Goal: Information Seeking & Learning: Learn about a topic

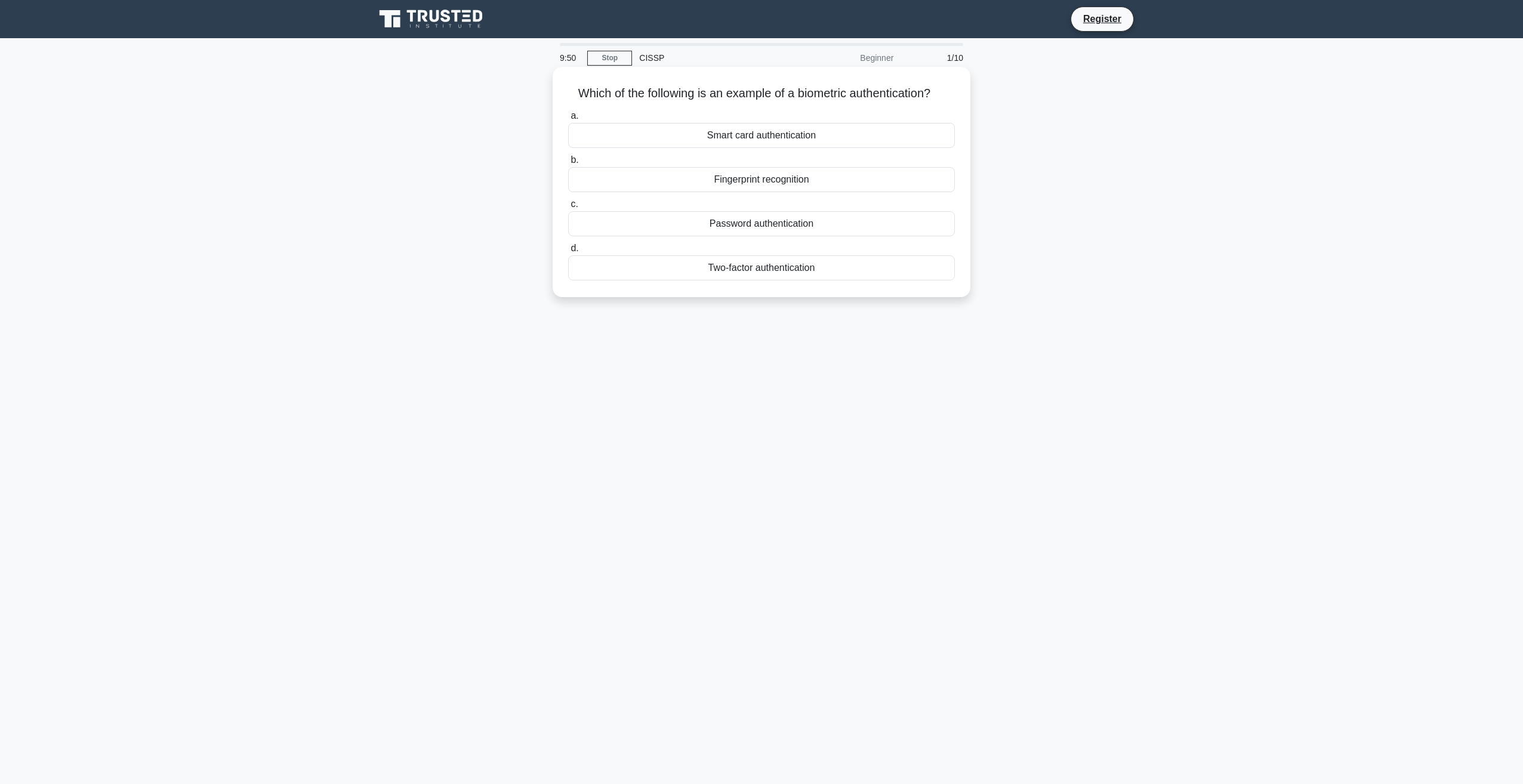
click at [726, 181] on div "Fingerprint recognition" at bounding box center [761, 179] width 387 height 25
click at [568, 164] on input "b. Fingerprint recognition" at bounding box center [568, 160] width 0 height 7
click at [765, 179] on div "Authentication" at bounding box center [761, 179] width 387 height 25
click at [568, 164] on input "b. Authentication" at bounding box center [568, 160] width 0 height 7
click at [764, 138] on div "Secure service" at bounding box center [761, 135] width 387 height 25
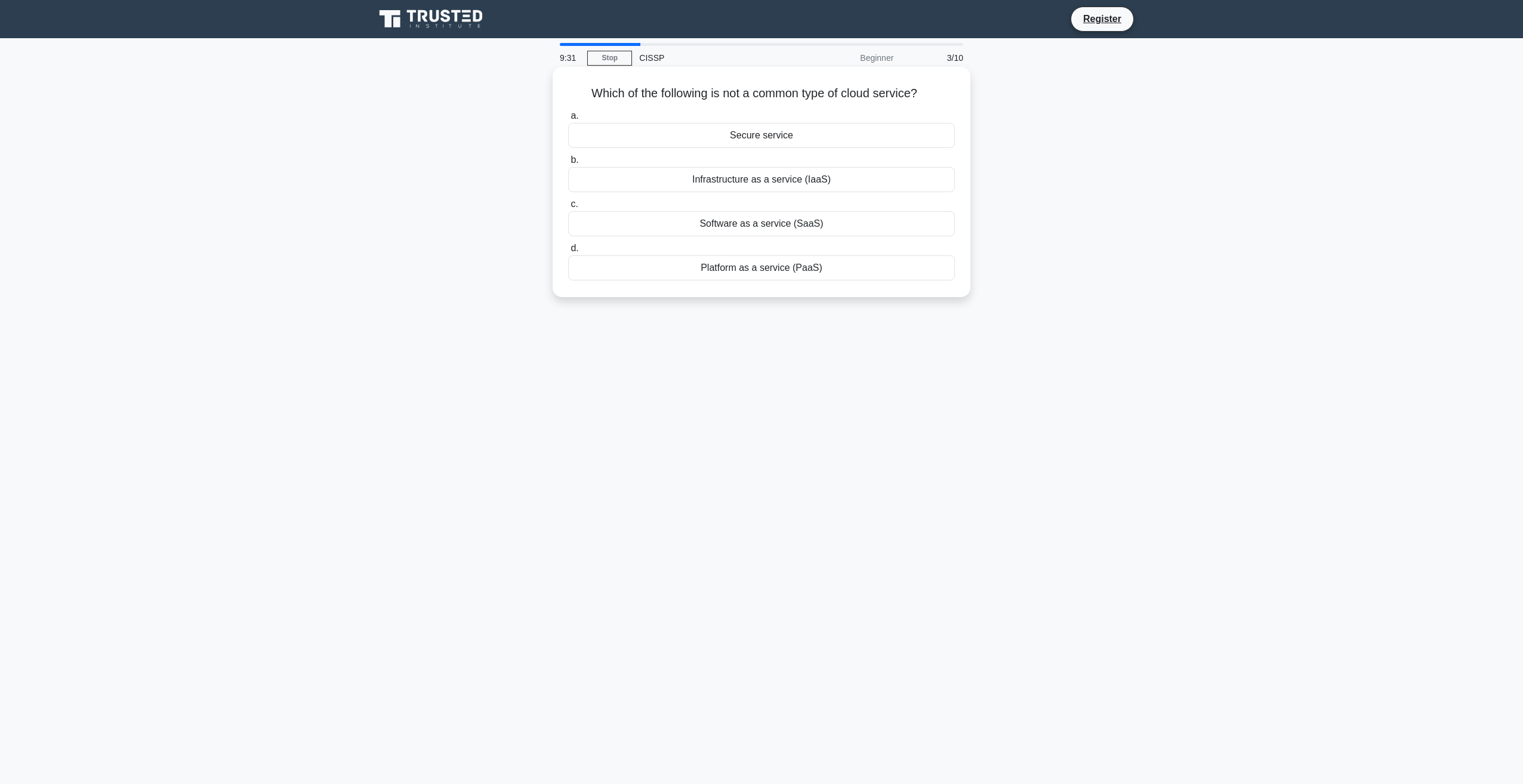
click at [568, 120] on input "a. Secure service" at bounding box center [568, 116] width 0 height 7
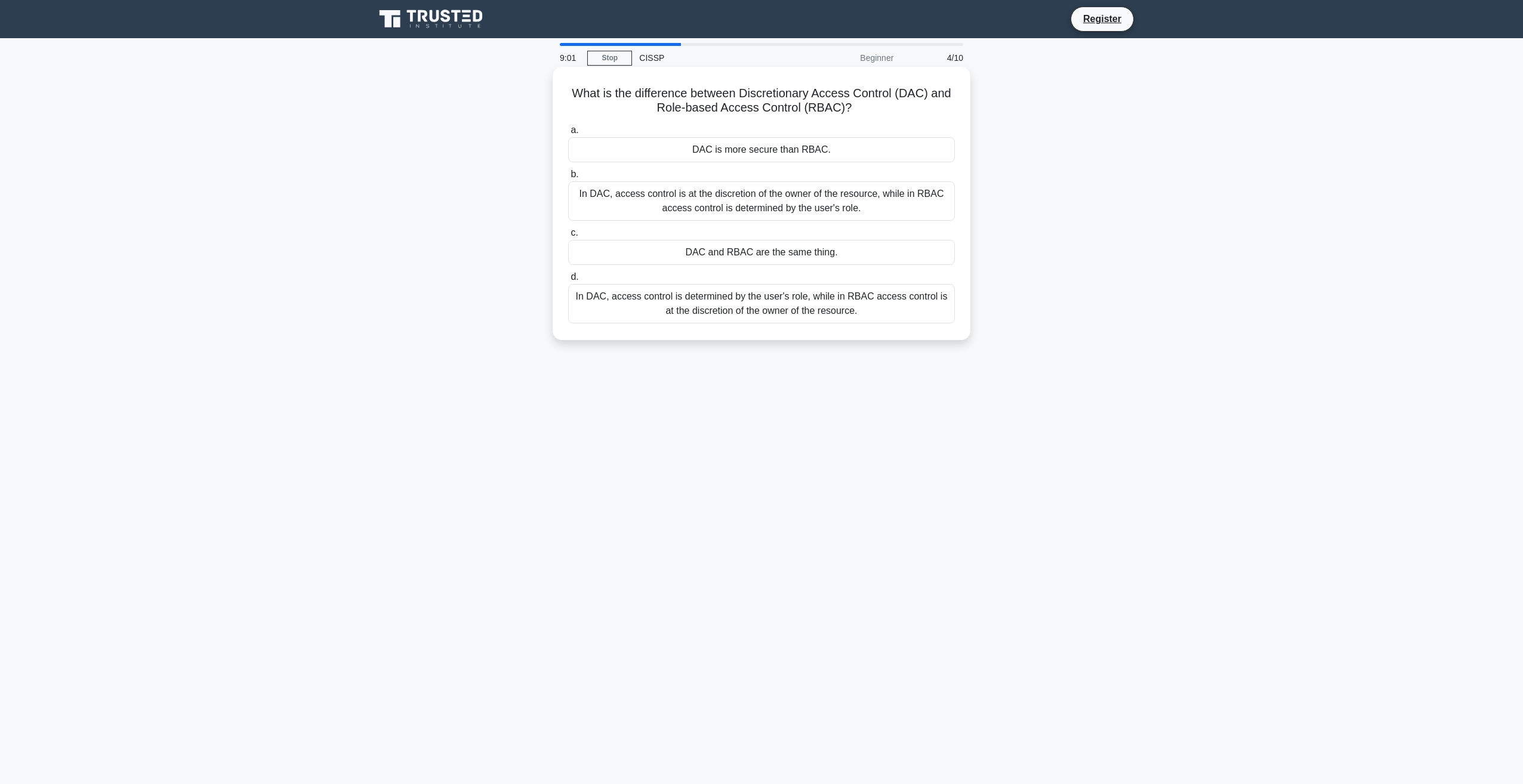
click at [701, 192] on div "In DAC, access control is at the discretion of the owner of the resource, while…" at bounding box center [761, 201] width 387 height 40
click at [568, 179] on input "b. In DAC, access control is at the discretion of the owner of the resource, wh…" at bounding box center [568, 174] width 0 height 7
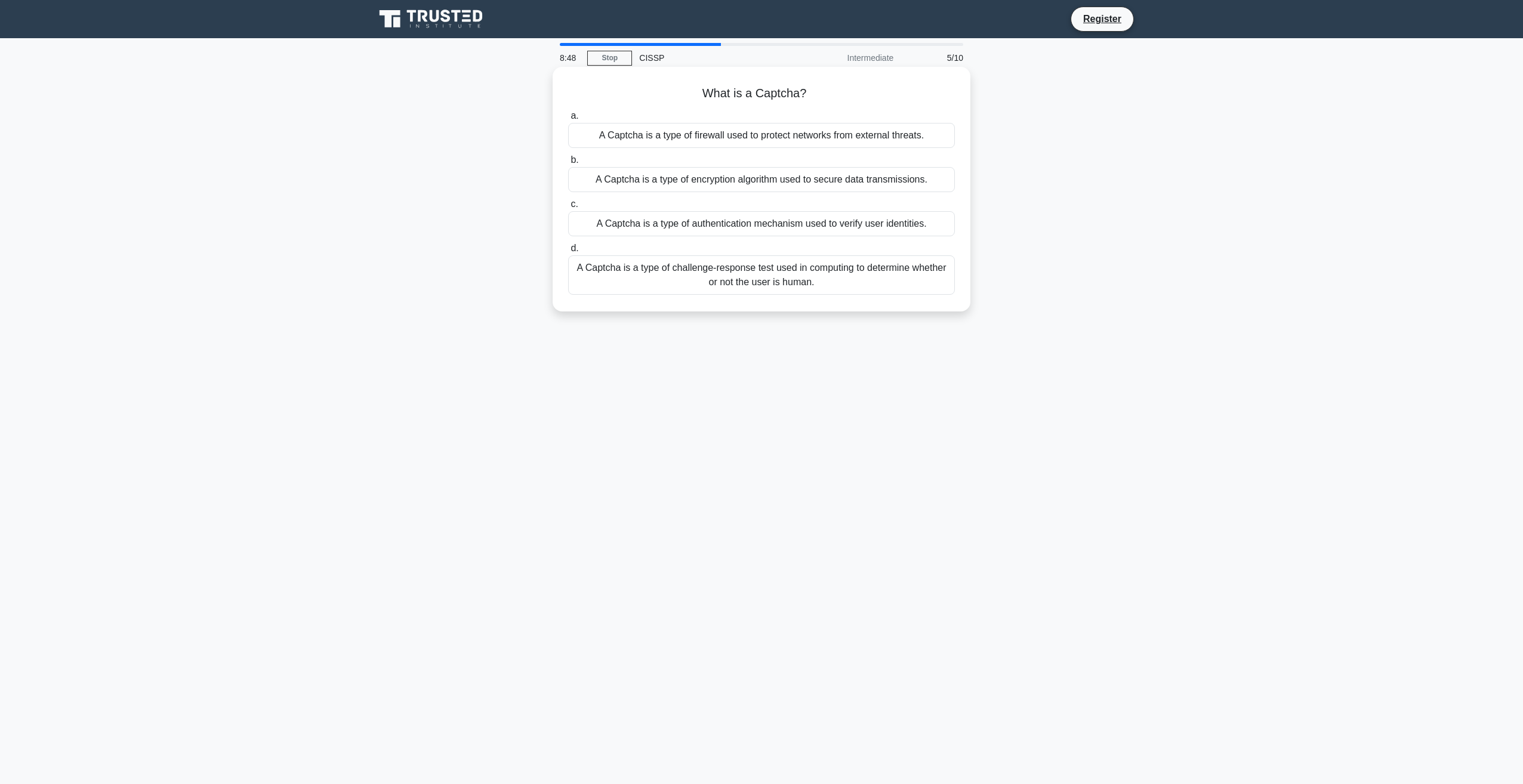
click at [698, 269] on div "A Captcha is a type of challenge-response test used in computing to determine w…" at bounding box center [761, 275] width 387 height 40
click at [568, 252] on input "d. A Captcha is a type of challenge-response test used in computing to determin…" at bounding box center [568, 248] width 0 height 7
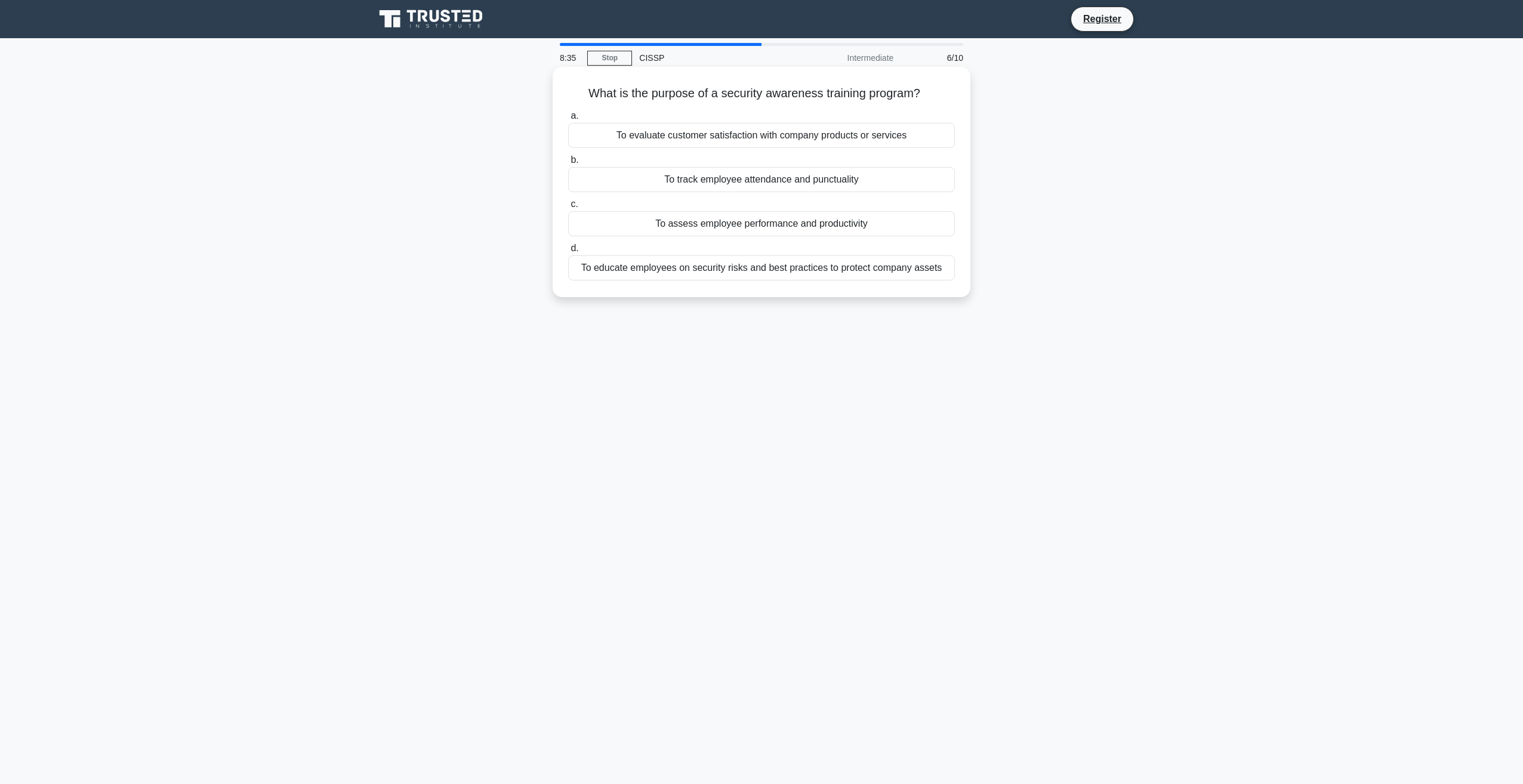
click at [686, 271] on div "To educate employees on security risks and best practices to protect company as…" at bounding box center [761, 268] width 387 height 25
click at [568, 252] on input "d. To educate employees on security risks and best practices to protect company…" at bounding box center [568, 248] width 0 height 7
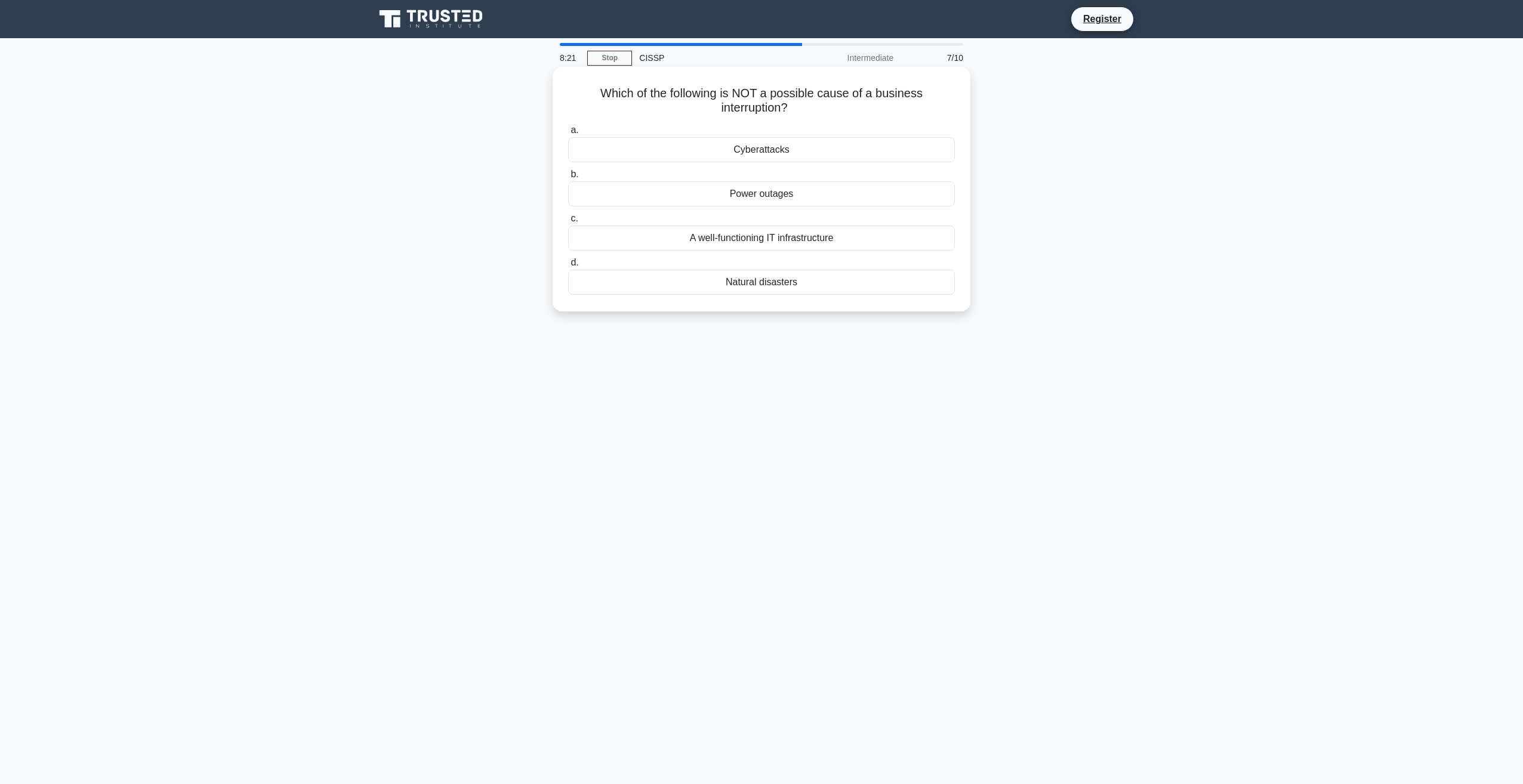
click at [693, 239] on div "A well-functioning IT infrastructure" at bounding box center [761, 238] width 387 height 25
click at [568, 223] on input "c. A well-functioning IT infrastructure" at bounding box center [568, 218] width 0 height 7
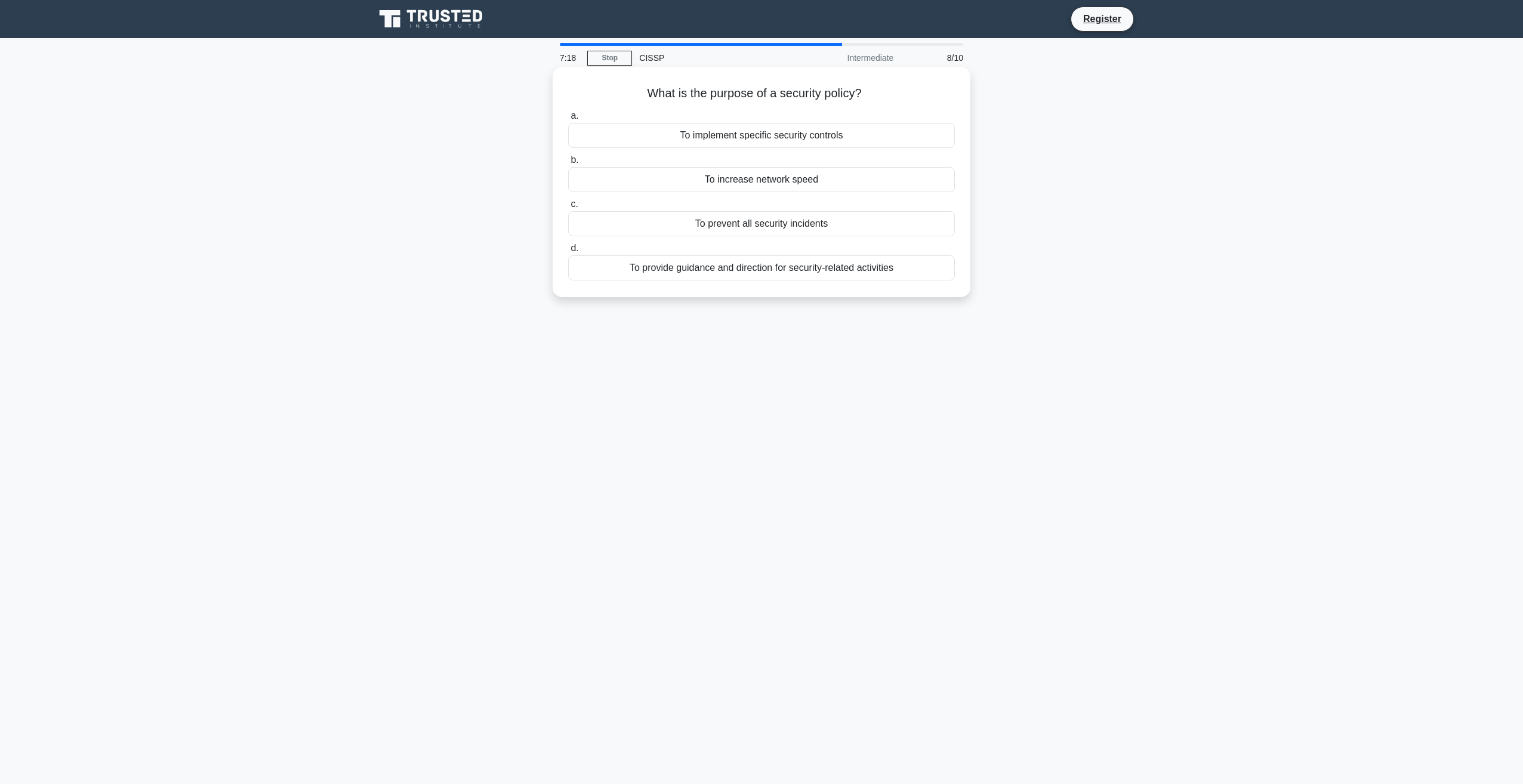
click at [689, 132] on div "To implement specific security controls" at bounding box center [761, 135] width 387 height 25
click at [568, 120] on input "a. To implement specific security controls" at bounding box center [568, 116] width 0 height 7
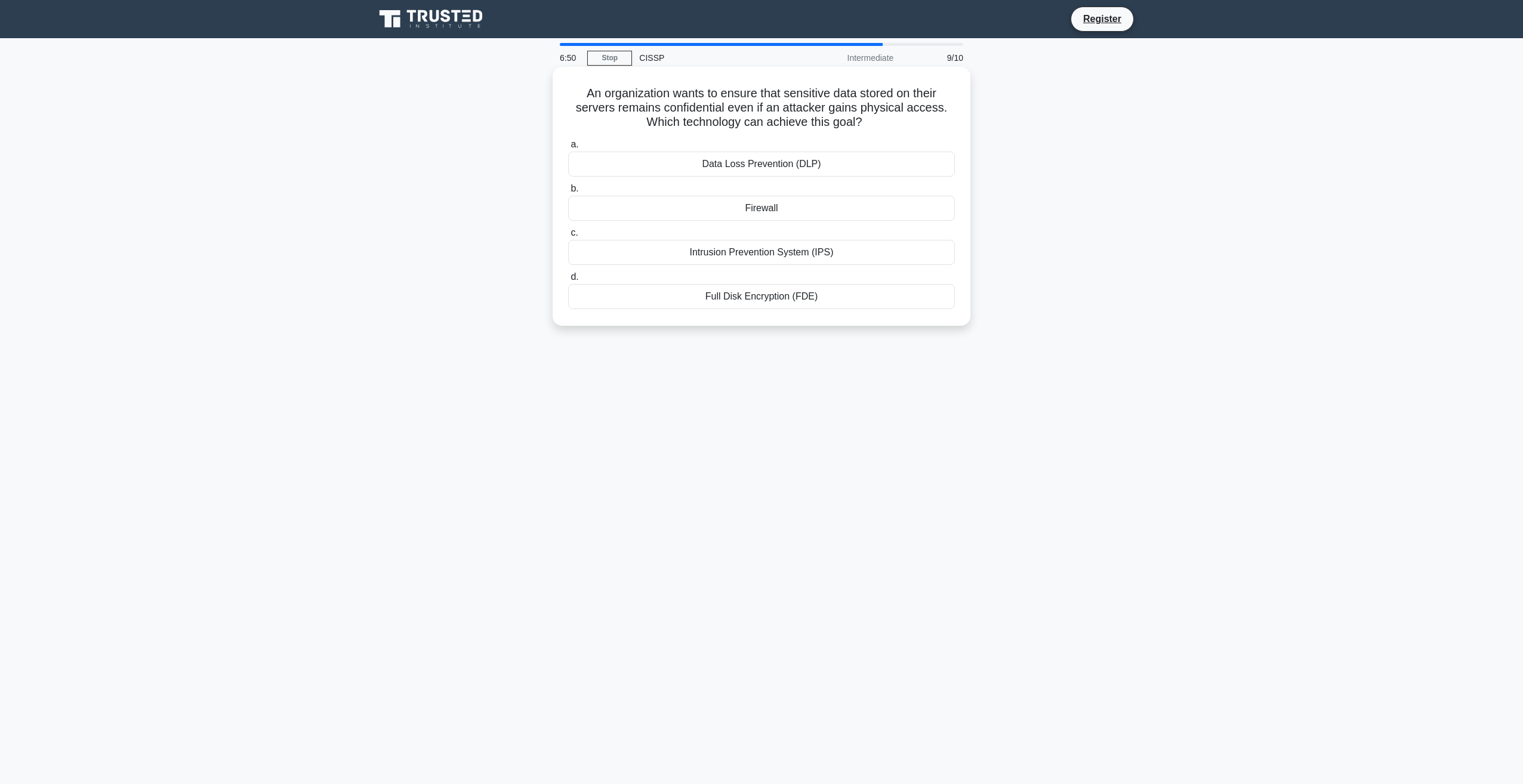
click at [723, 297] on div "Full Disk Encryption (FDE)" at bounding box center [761, 297] width 387 height 25
click at [568, 281] on input "d. Full Disk Encryption (FDE)" at bounding box center [568, 277] width 0 height 7
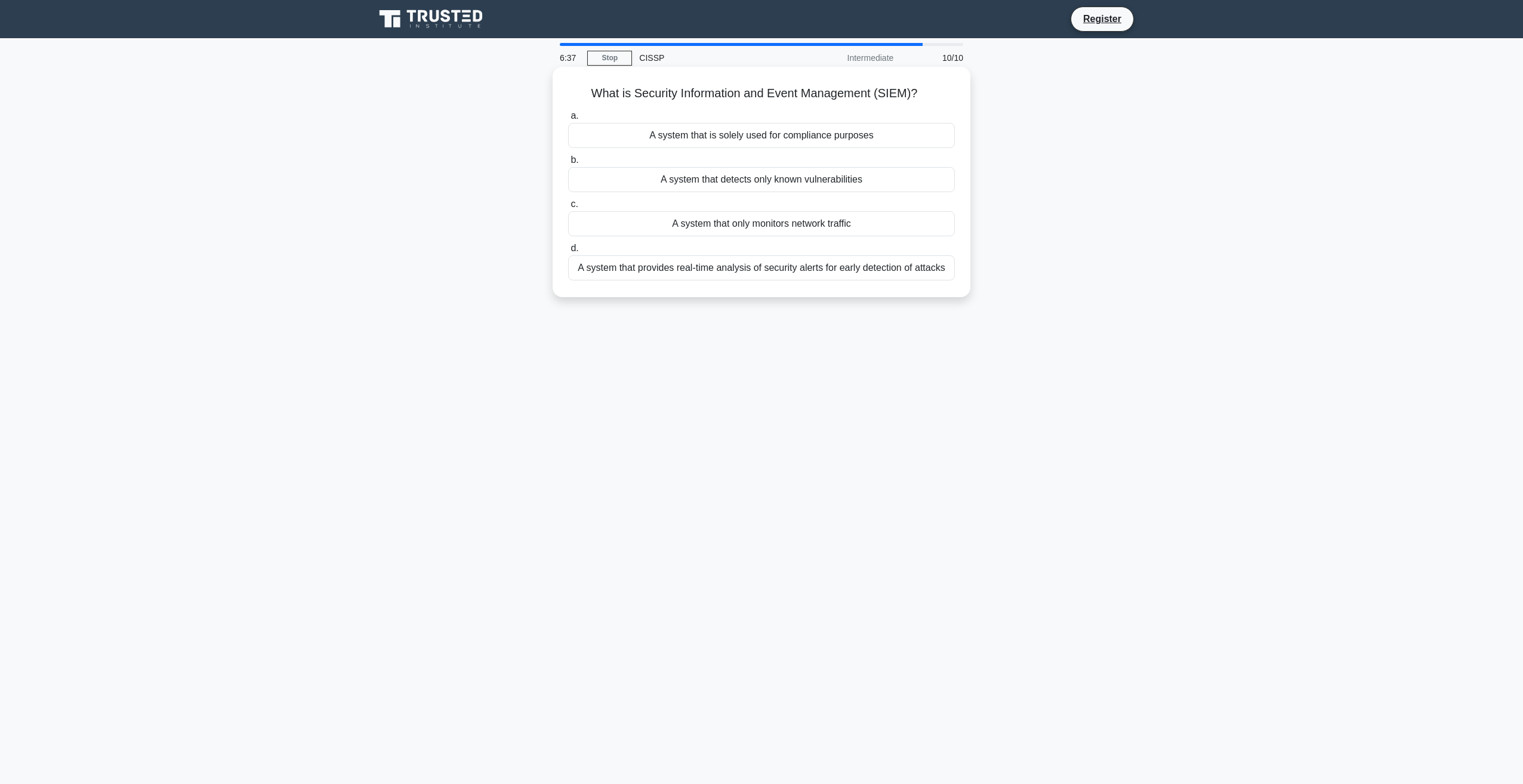
click at [612, 260] on div "A system that provides real-time analysis of security alerts for early detectio…" at bounding box center [761, 268] width 387 height 25
click at [568, 252] on input "d. A system that provides real-time analysis of security alerts for early detec…" at bounding box center [568, 248] width 0 height 7
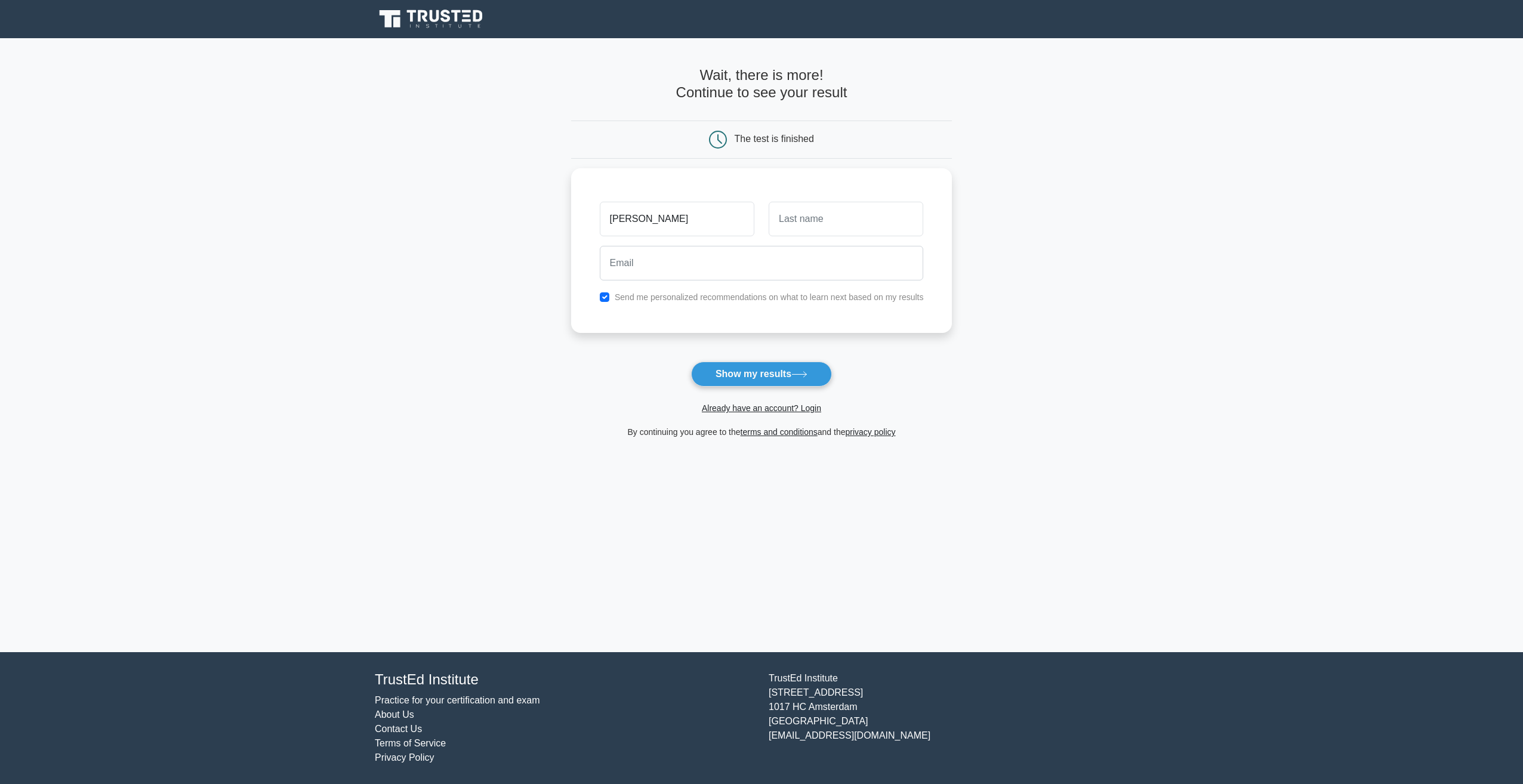
type input "[PERSON_NAME]"
type input "Rashid"
type input "m"
type input "amir@hiltonpharma.com"
click at [725, 290] on label "Send me personalized recommendations on what to learn next based on my results" at bounding box center [770, 295] width 310 height 10
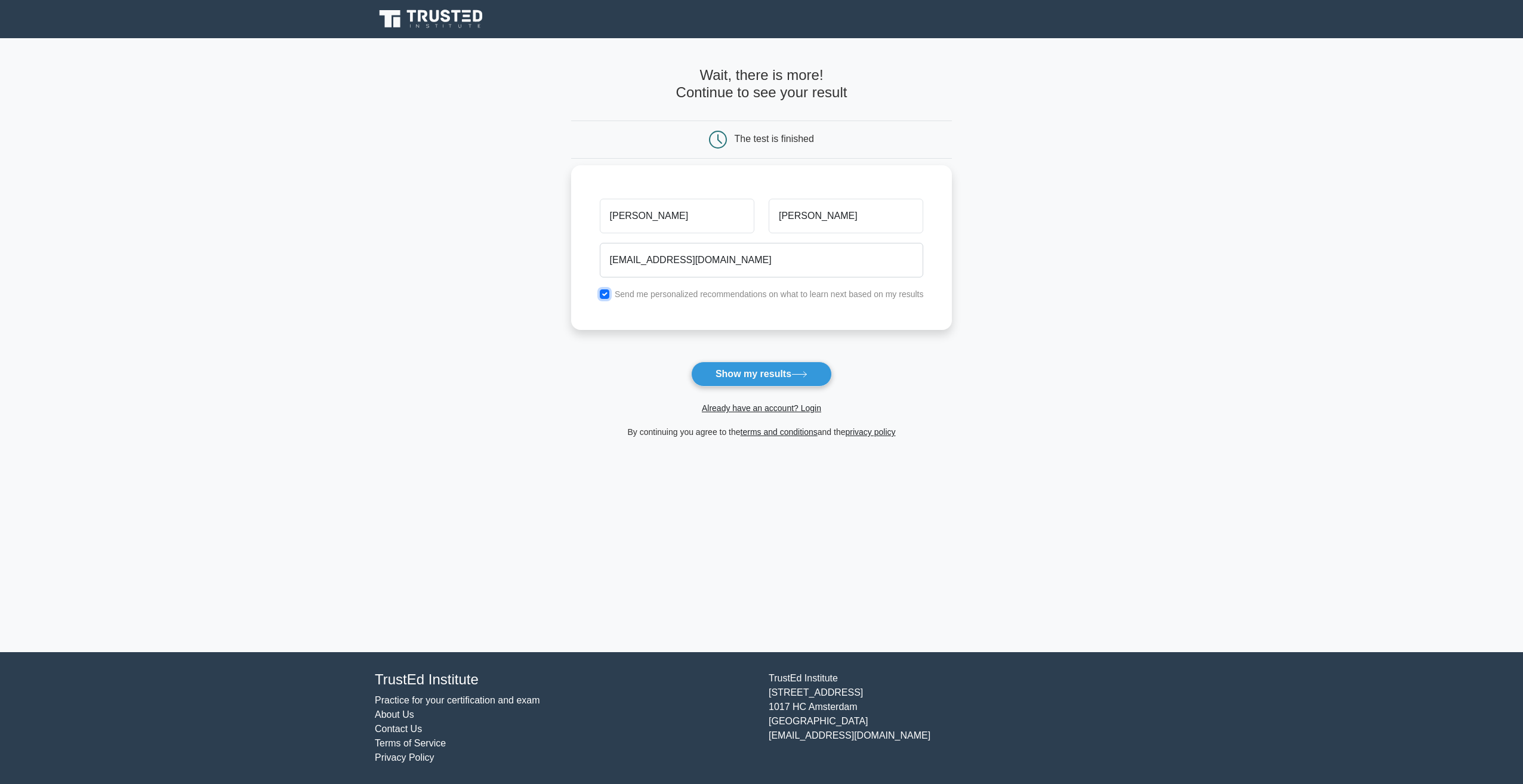
click at [605, 290] on input "checkbox" at bounding box center [605, 295] width 10 height 10
checkbox input "false"
click at [770, 372] on button "Show my results" at bounding box center [762, 374] width 141 height 25
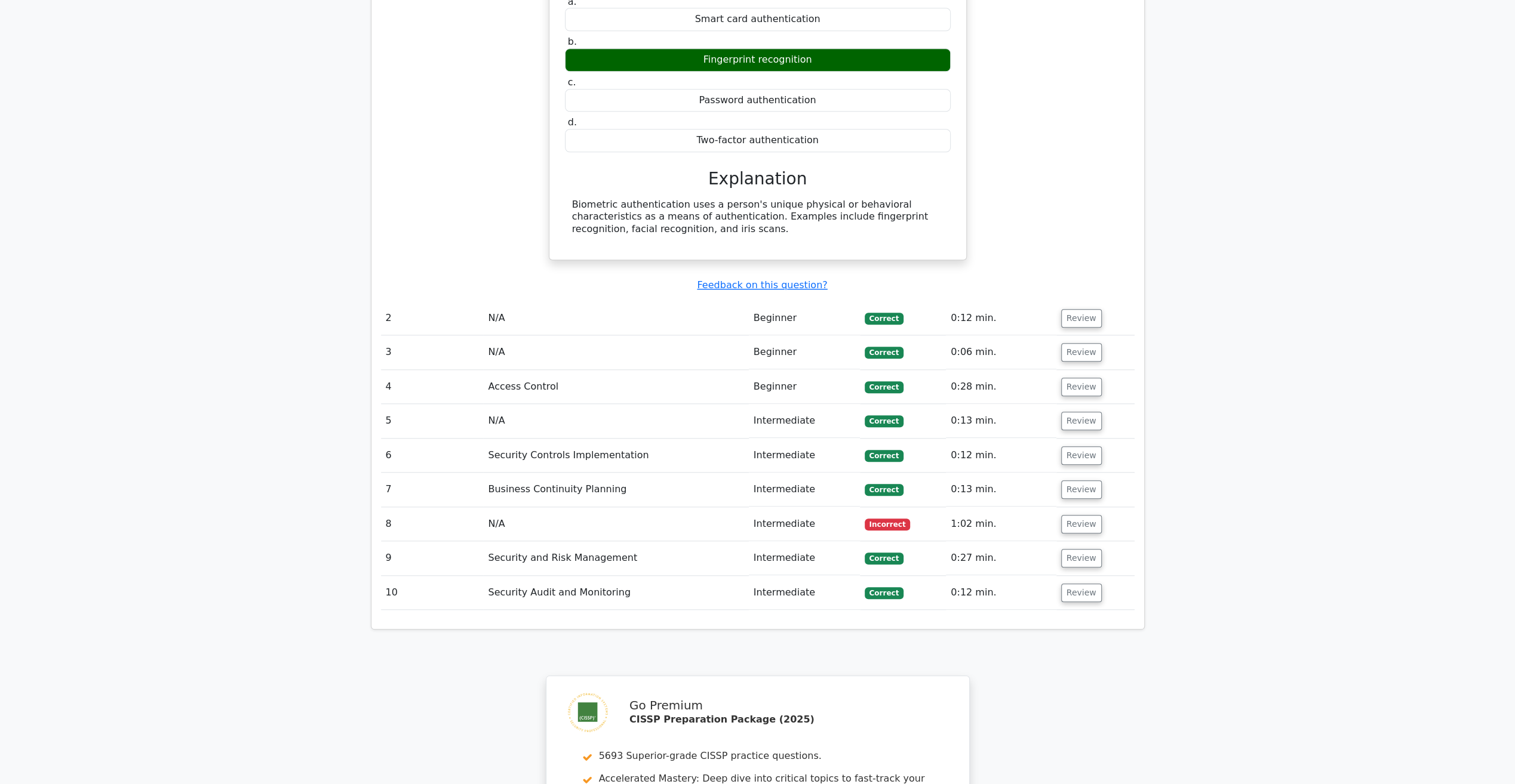
scroll to position [1194, 0]
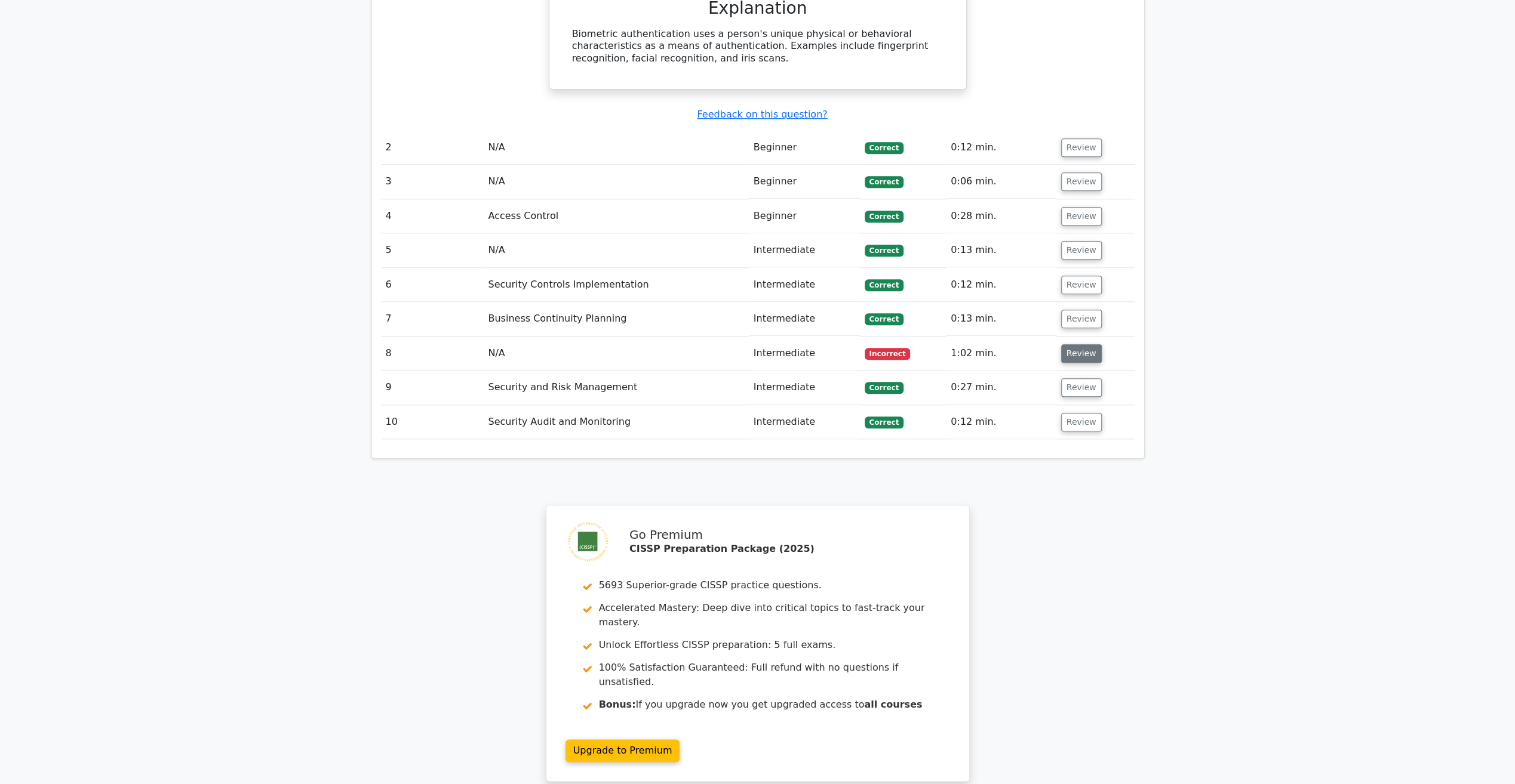
click at [1072, 344] on button "Review" at bounding box center [1082, 353] width 41 height 18
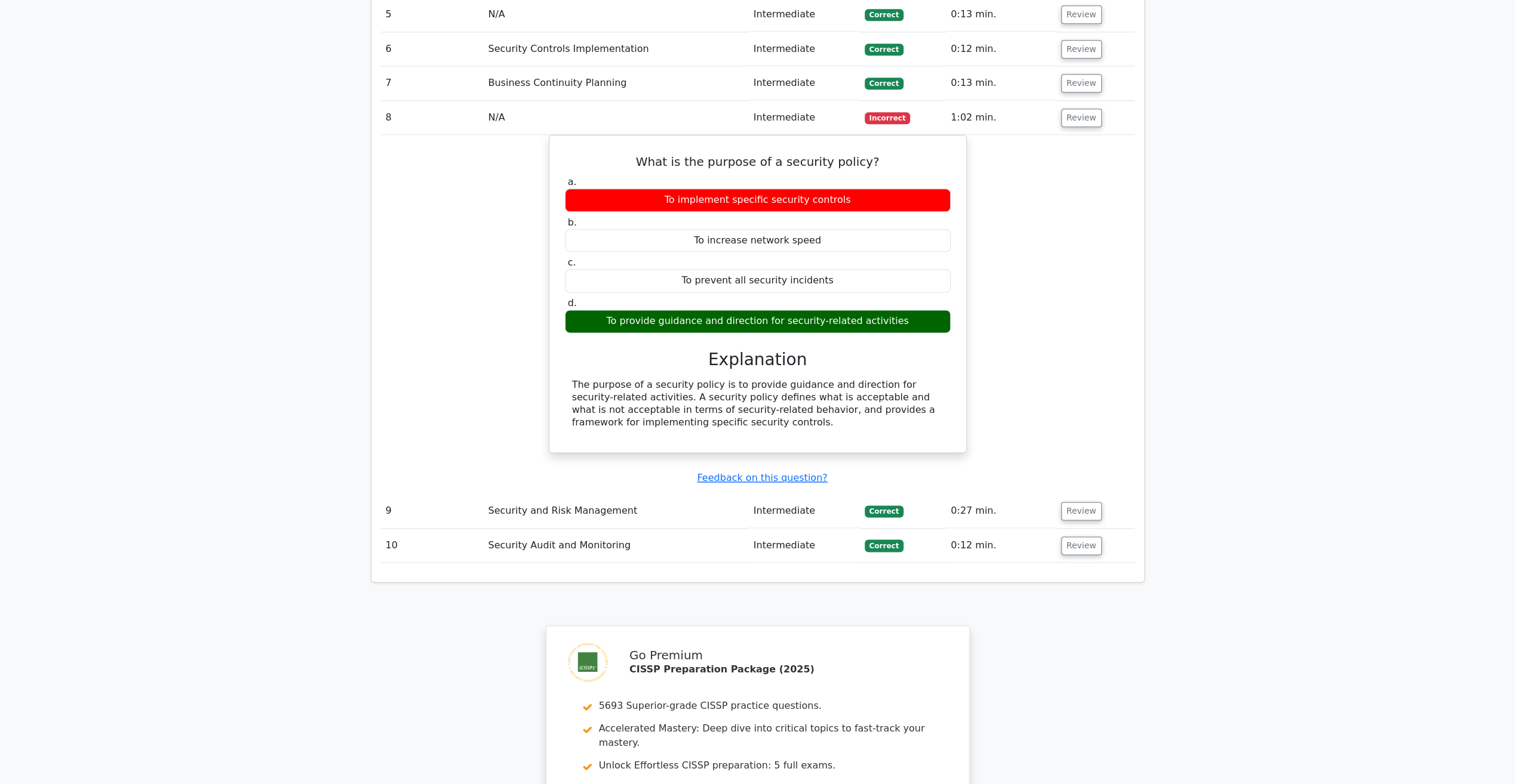
scroll to position [1713, 0]
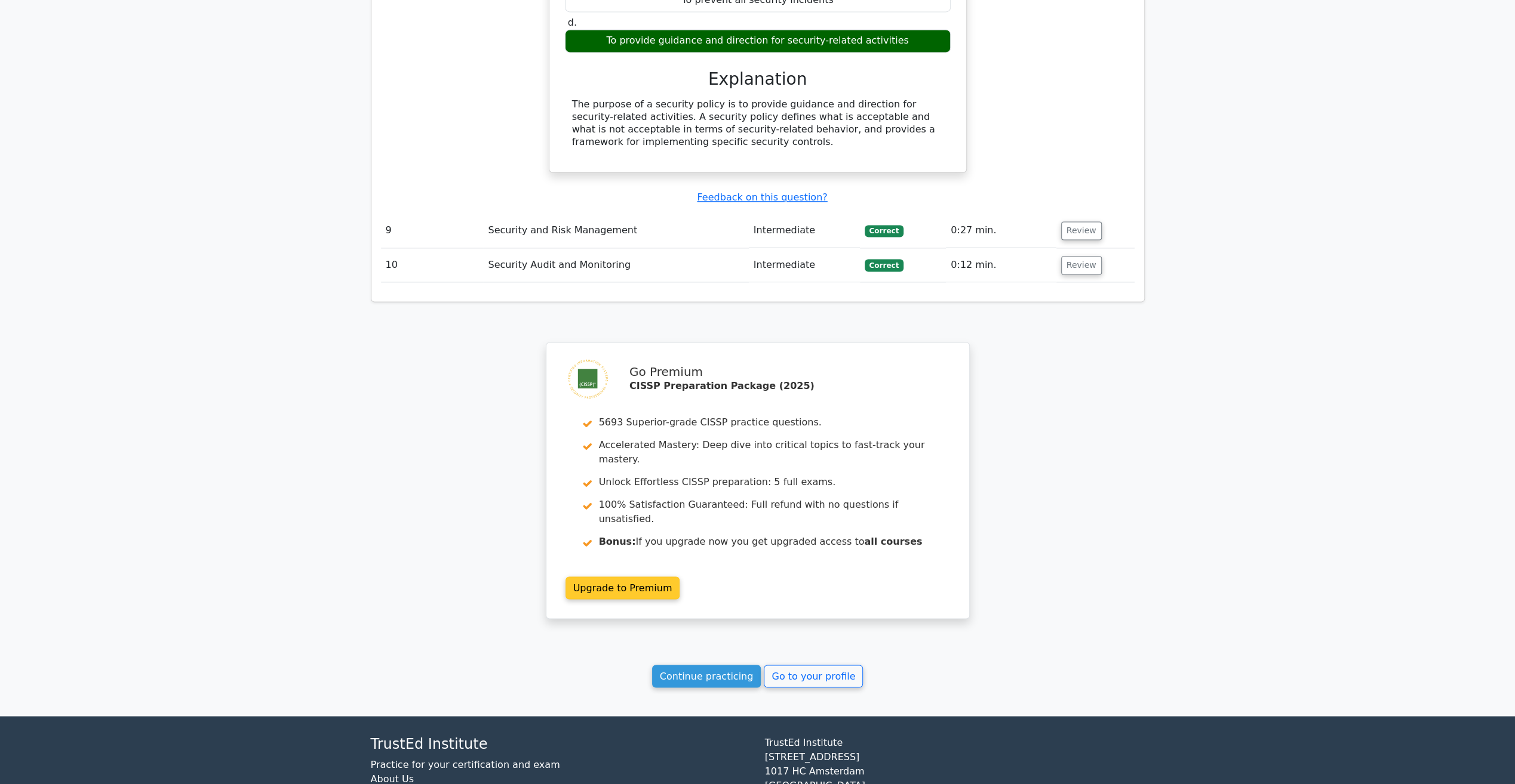
drag, startPoint x: 738, startPoint y: 602, endPoint x: 770, endPoint y: 540, distance: 69.8
click at [738, 665] on link "Continue practicing" at bounding box center [707, 676] width 109 height 22
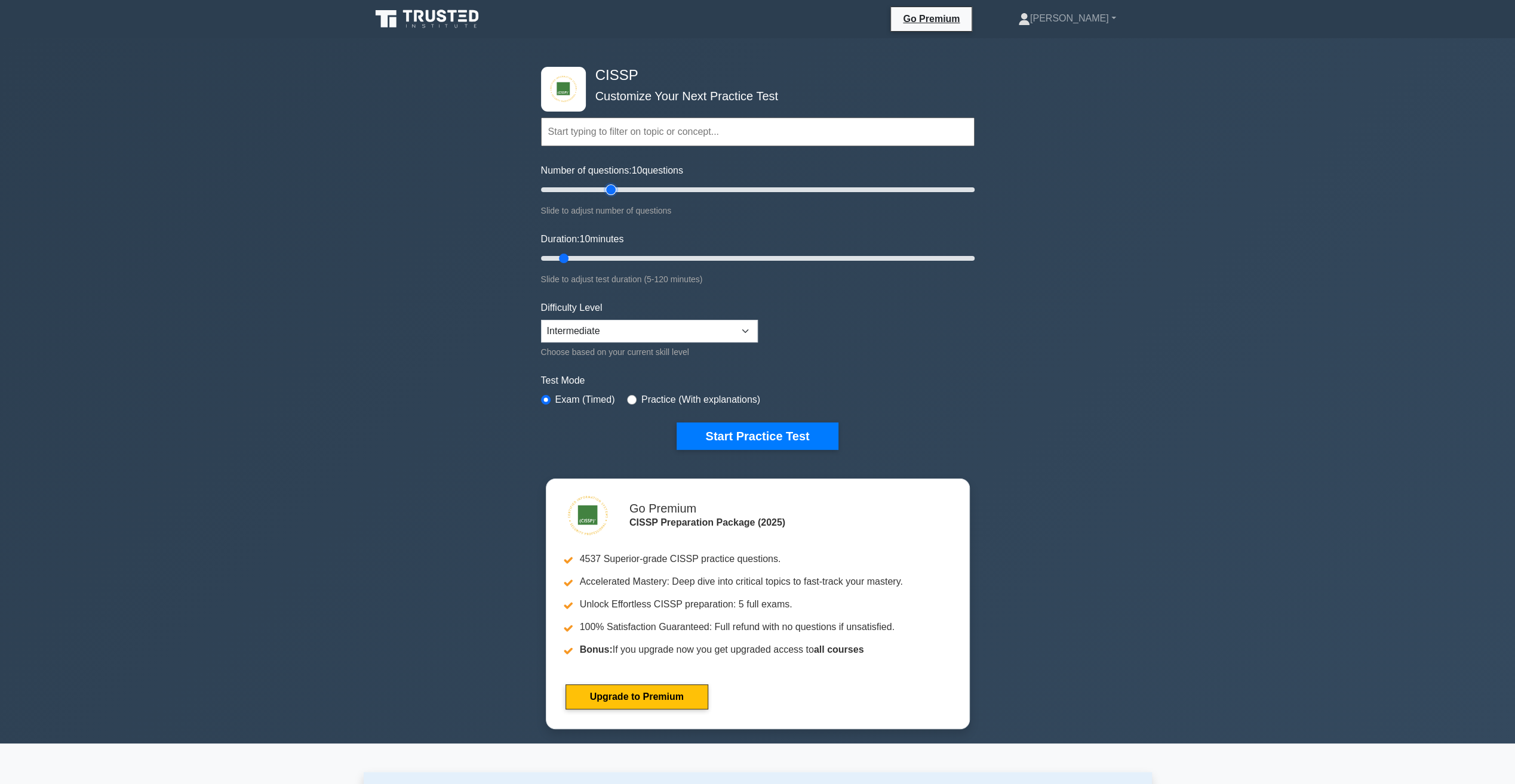
click at [607, 190] on input "Number of questions: 10 questions" at bounding box center [758, 190] width 434 height 14
drag, startPoint x: 607, startPoint y: 190, endPoint x: 598, endPoint y: 190, distance: 9.0
type input "30"
click at [598, 190] on input "Number of questions: 30 questions" at bounding box center [758, 190] width 434 height 14
drag, startPoint x: 561, startPoint y: 254, endPoint x: 607, endPoint y: 255, distance: 46.0
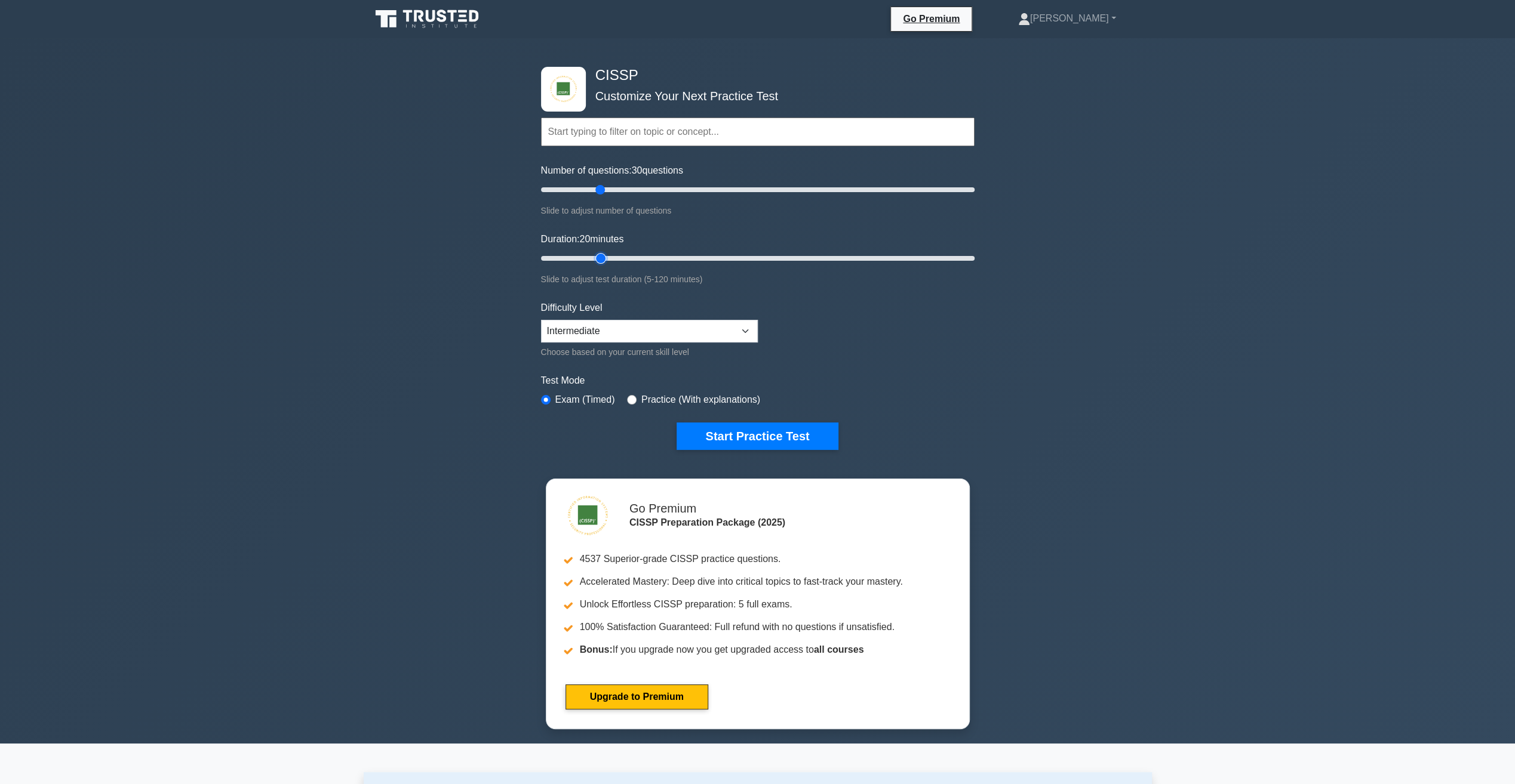
type input "20"
click at [607, 255] on input "Duration: 20 minutes" at bounding box center [758, 258] width 434 height 14
drag, startPoint x: 722, startPoint y: 338, endPoint x: 722, endPoint y: 331, distance: 7.0
click at [722, 337] on select "Beginner Intermediate Expert" at bounding box center [649, 331] width 217 height 22
click at [541, 320] on select "Beginner Intermediate Expert" at bounding box center [649, 331] width 217 height 22
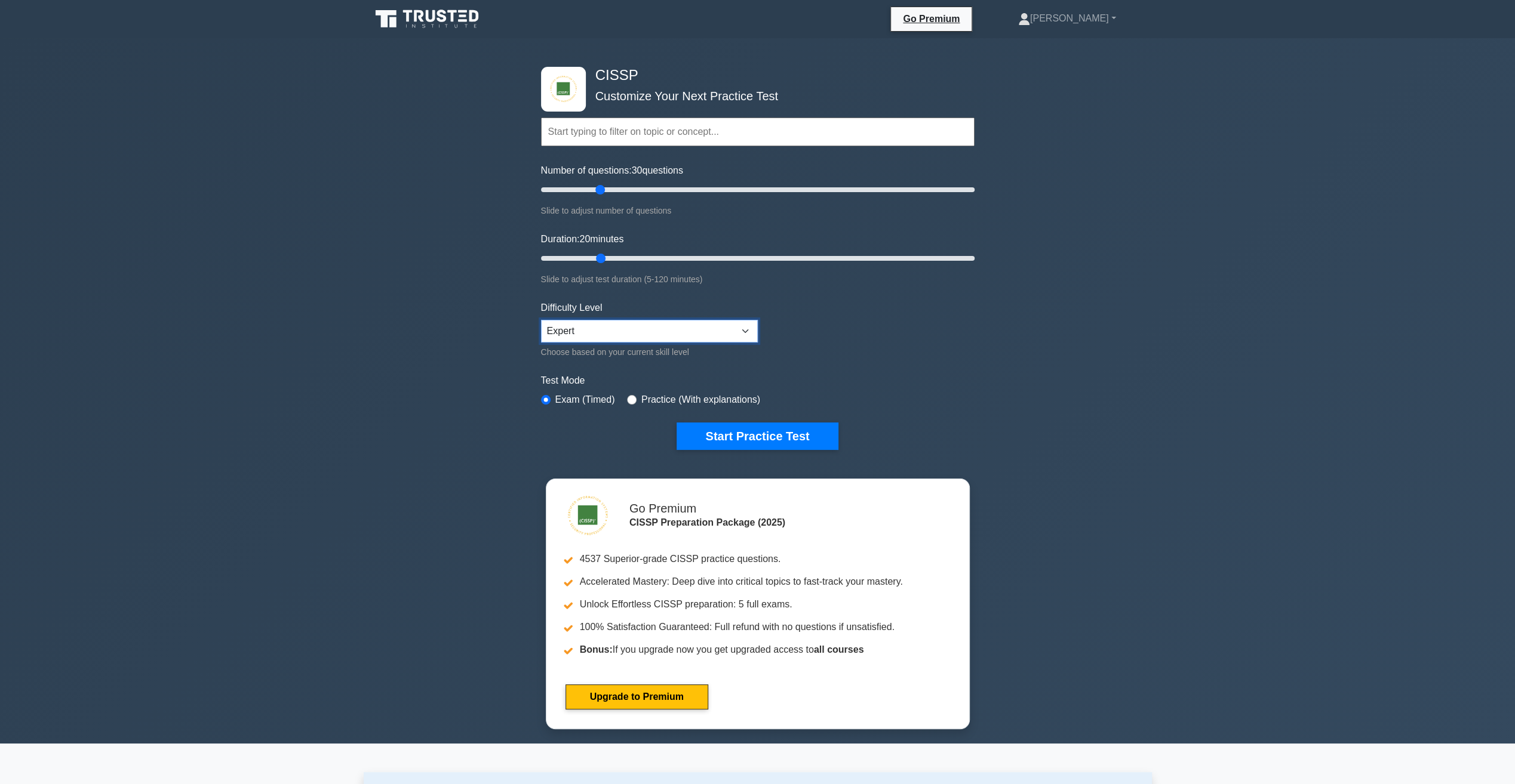
click at [712, 330] on select "Beginner Intermediate Expert" at bounding box center [649, 331] width 217 height 22
select select "intermediate"
click at [541, 320] on select "Beginner Intermediate Expert" at bounding box center [649, 331] width 217 height 22
click at [754, 438] on button "Start Practice Test" at bounding box center [757, 436] width 161 height 27
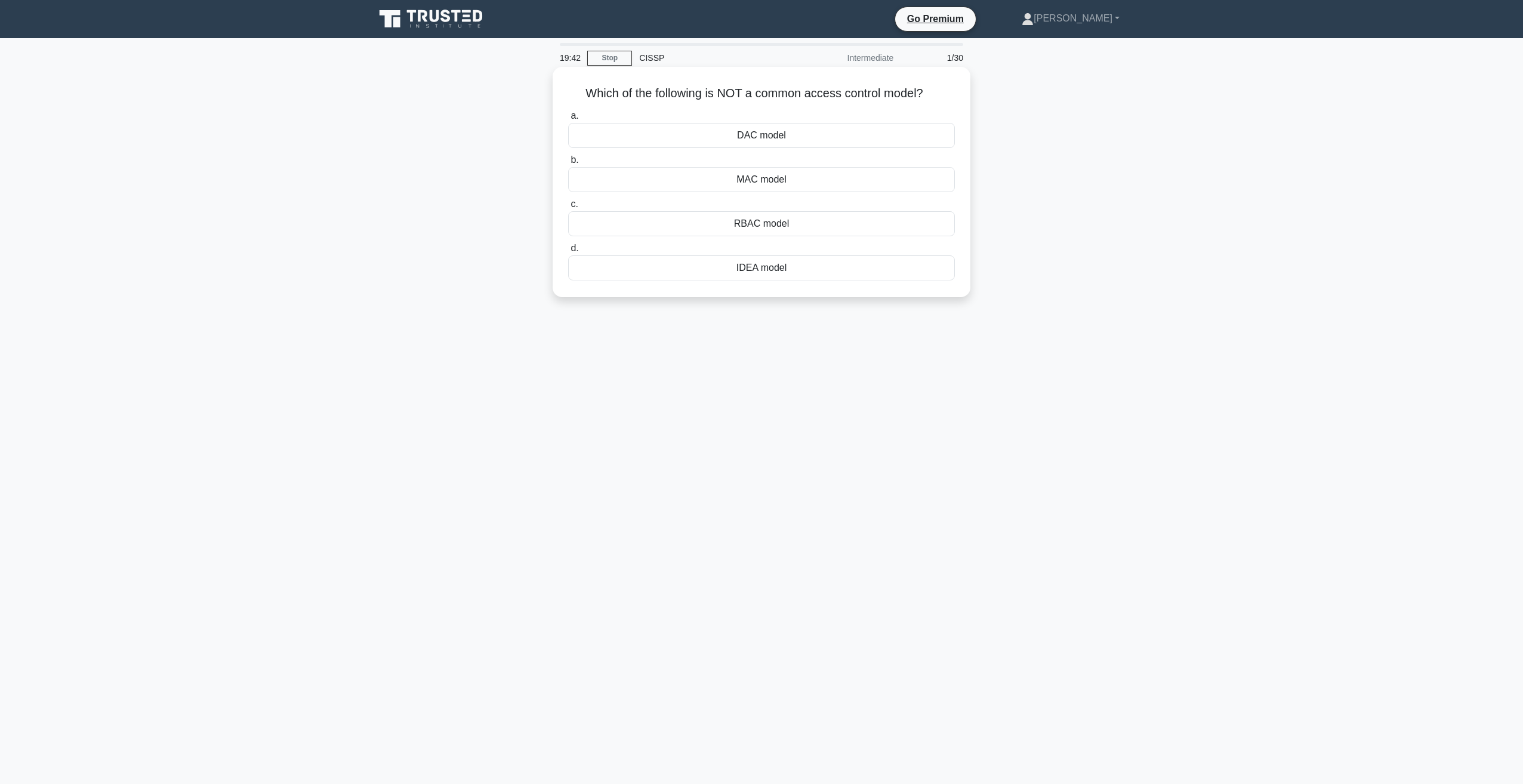
click at [753, 268] on div "IDEA model" at bounding box center [761, 268] width 387 height 25
click at [568, 252] on input "d. IDEA model" at bounding box center [568, 248] width 0 height 7
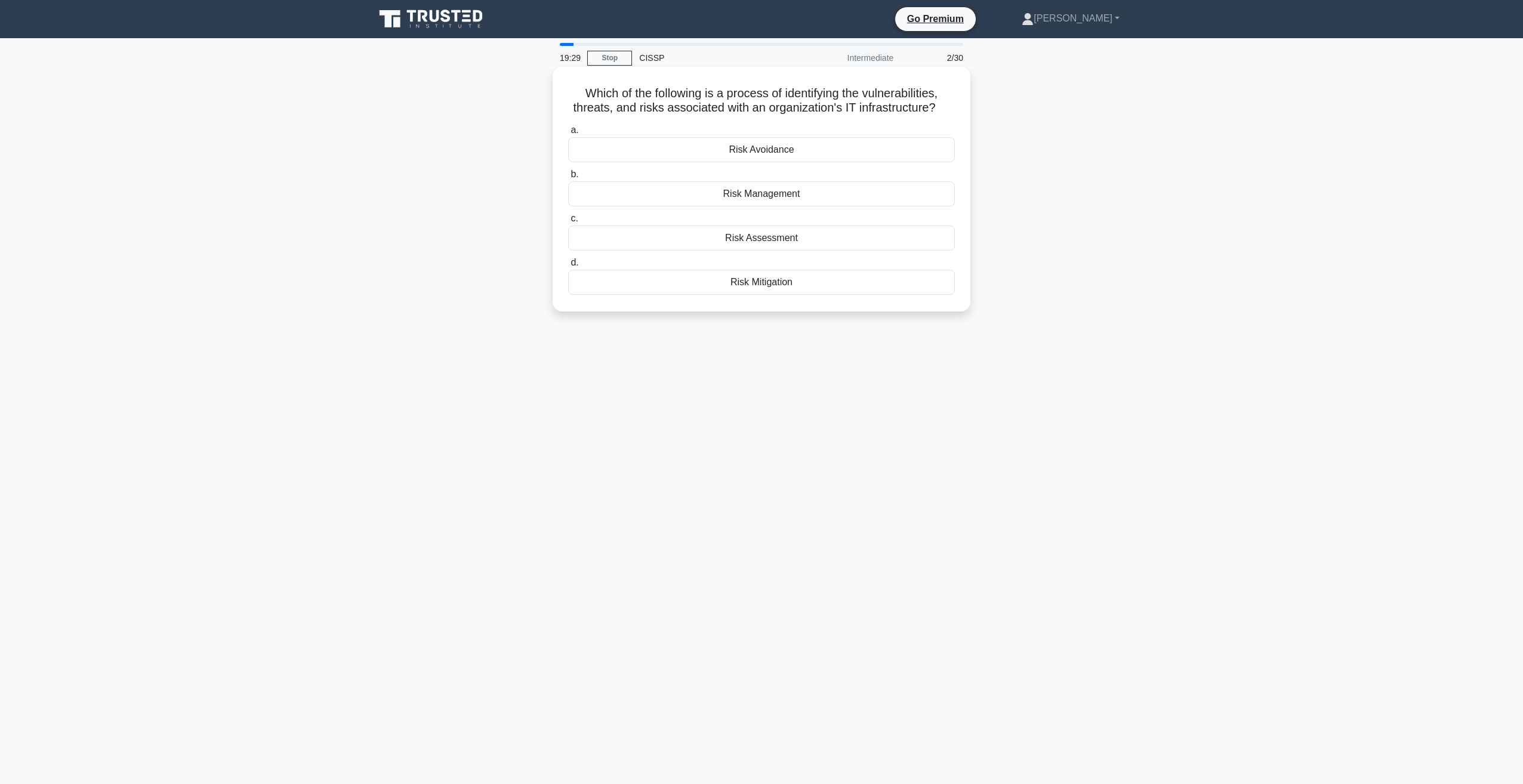
click at [751, 239] on div "Risk Assessment" at bounding box center [761, 238] width 387 height 25
click at [568, 223] on input "c. Risk Assessment" at bounding box center [568, 218] width 0 height 7
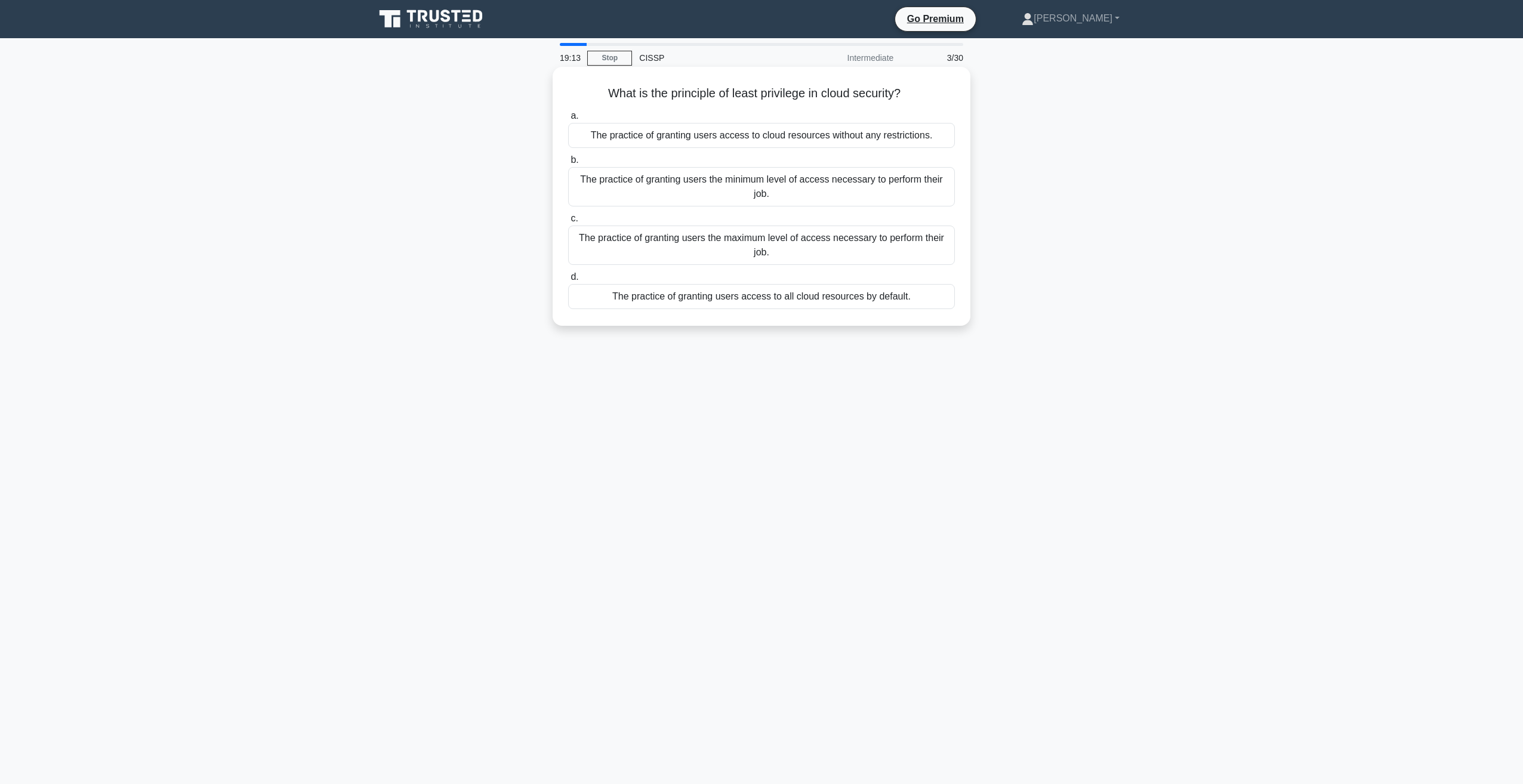
click at [690, 184] on div "The practice of granting users the minimum level of access necessary to perform…" at bounding box center [761, 187] width 387 height 40
click at [568, 164] on input "b. The practice of granting users the minimum level of access necessary to perf…" at bounding box center [568, 160] width 0 height 7
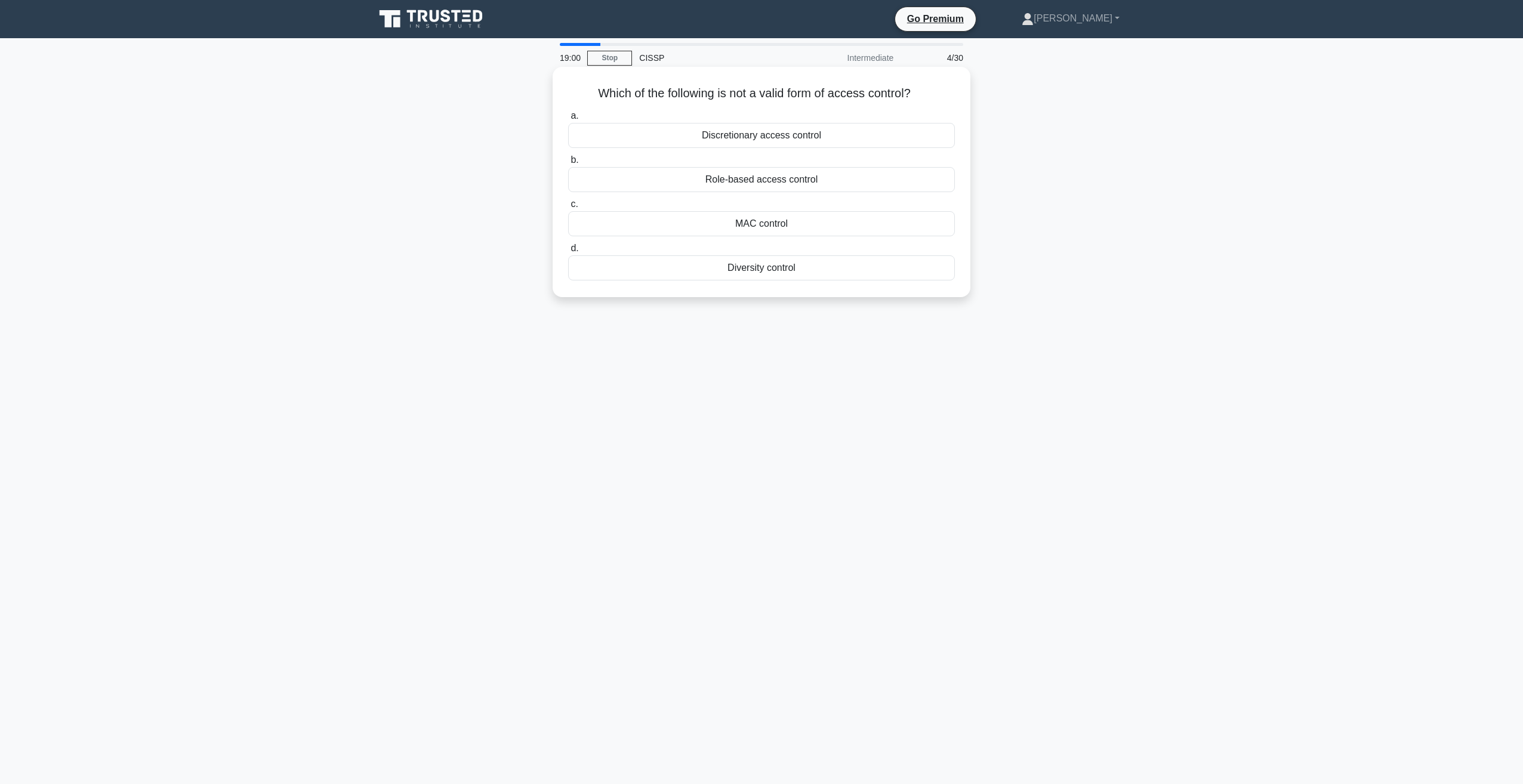
click at [776, 268] on div "Diversity control" at bounding box center [761, 268] width 387 height 25
click at [568, 252] on input "d. Diversity control" at bounding box center [568, 248] width 0 height 7
click at [752, 185] on div "Hashing" at bounding box center [761, 179] width 387 height 25
click at [568, 164] on input "b. Hashing" at bounding box center [568, 160] width 0 height 7
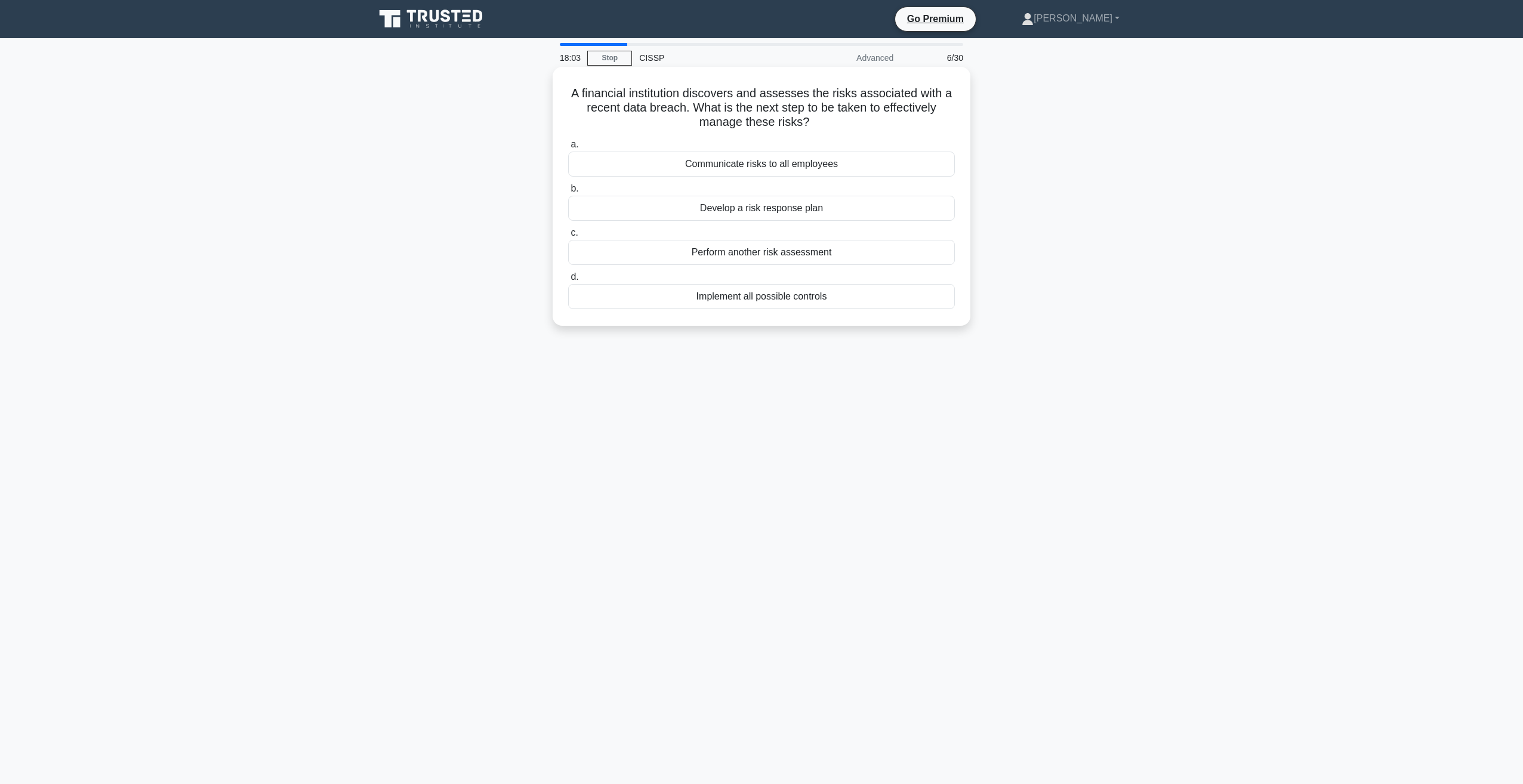
click at [781, 210] on div "Develop a risk response plan" at bounding box center [761, 208] width 387 height 25
click at [568, 193] on input "b. Develop a risk response plan" at bounding box center [568, 188] width 0 height 7
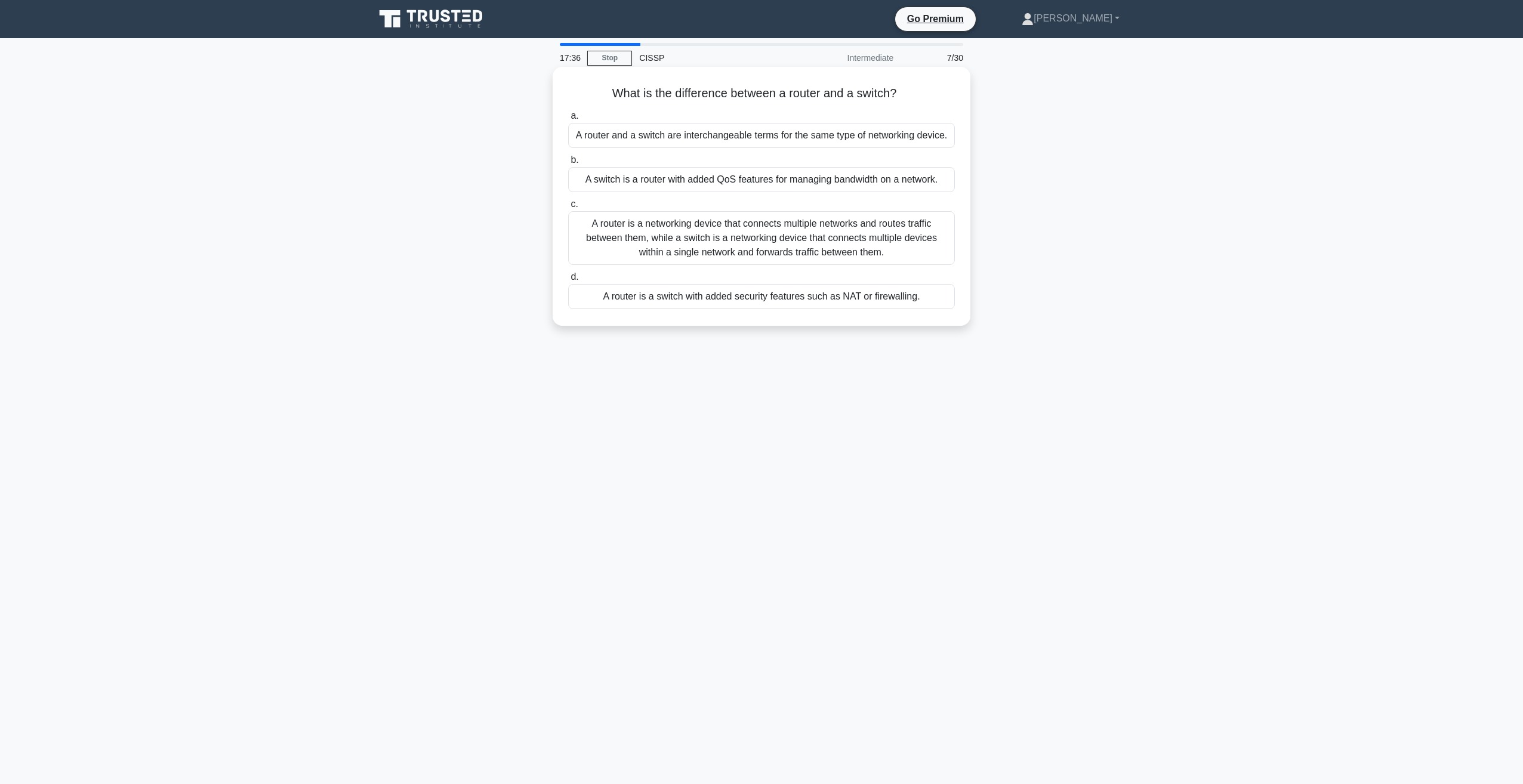
click at [635, 228] on div "A router is a networking device that connects multiple networks and routes traf…" at bounding box center [761, 238] width 387 height 54
click at [568, 209] on input "c. A router is a networking device that connects multiple networks and routes t…" at bounding box center [568, 204] width 0 height 7
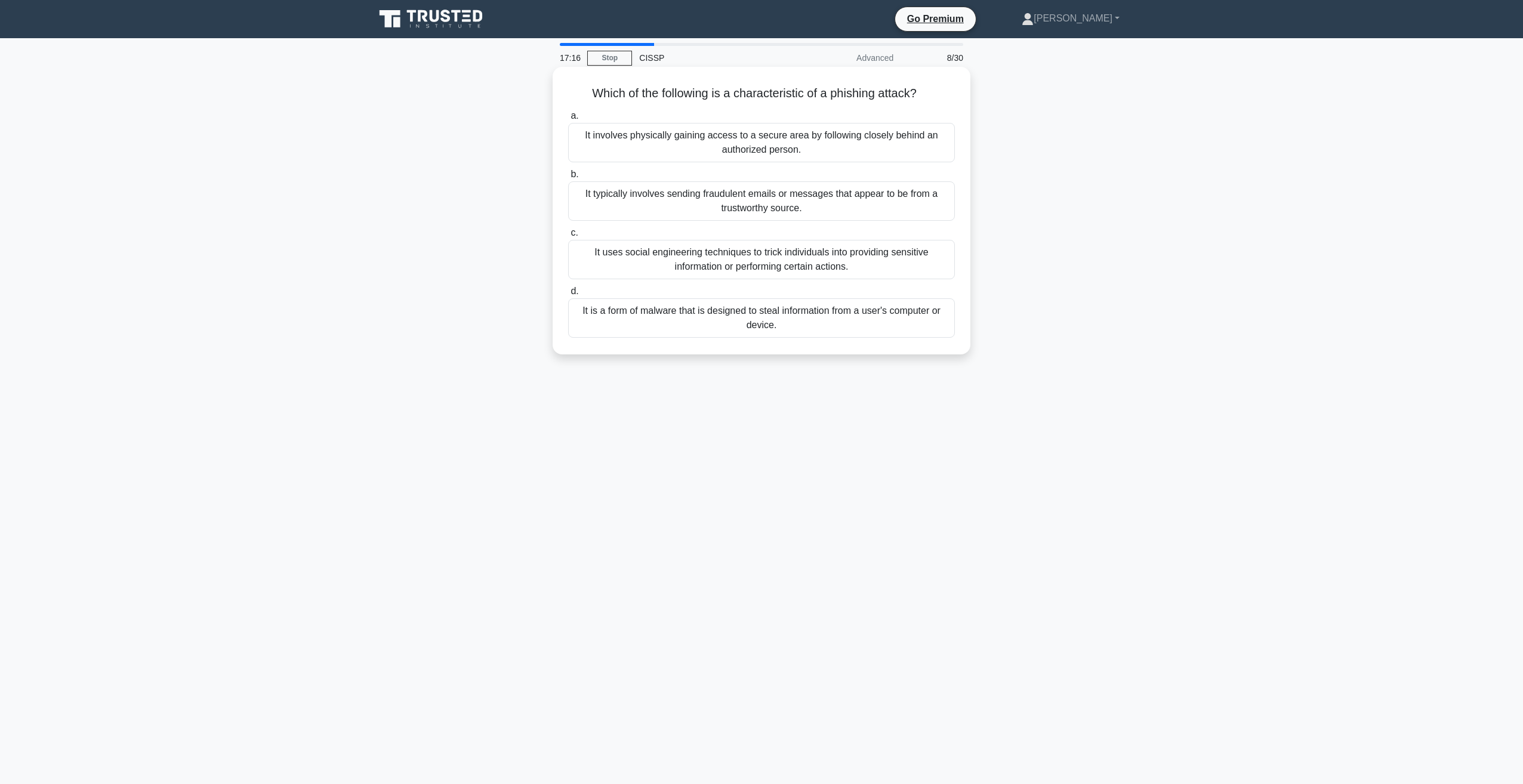
click at [607, 197] on div "It typically involves sending fraudulent emails or messages that appear to be f…" at bounding box center [761, 201] width 387 height 40
click at [568, 179] on input "b. It typically involves sending fraudulent emails or messages that appear to b…" at bounding box center [568, 174] width 0 height 7
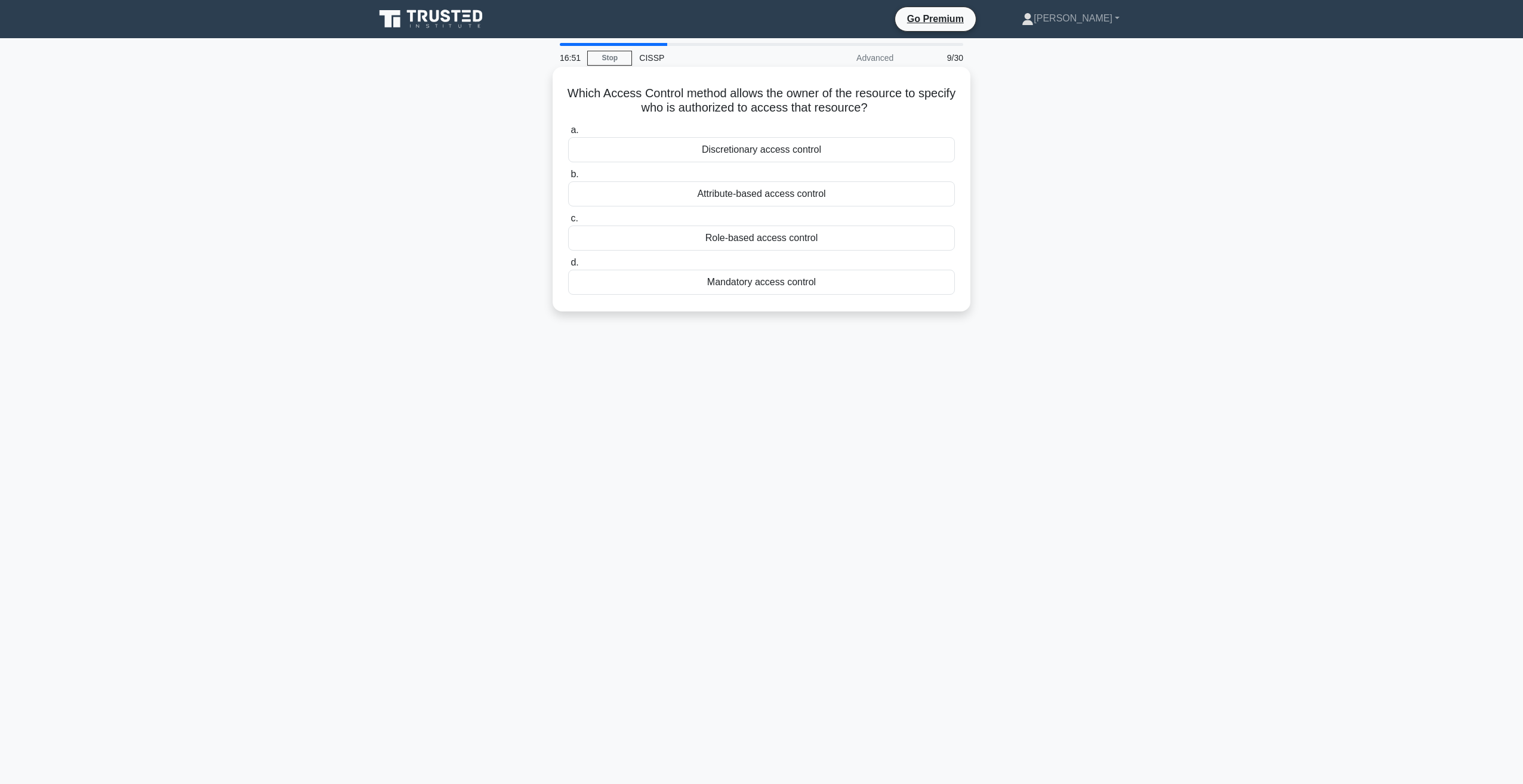
click at [720, 192] on div "Attribute-based access control" at bounding box center [761, 194] width 387 height 25
click at [568, 179] on input "b. Attribute-based access control" at bounding box center [568, 174] width 0 height 7
click at [745, 238] on div "Weak Encryption" at bounding box center [761, 238] width 387 height 25
click at [568, 223] on input "c. Weak Encryption" at bounding box center [568, 218] width 0 height 7
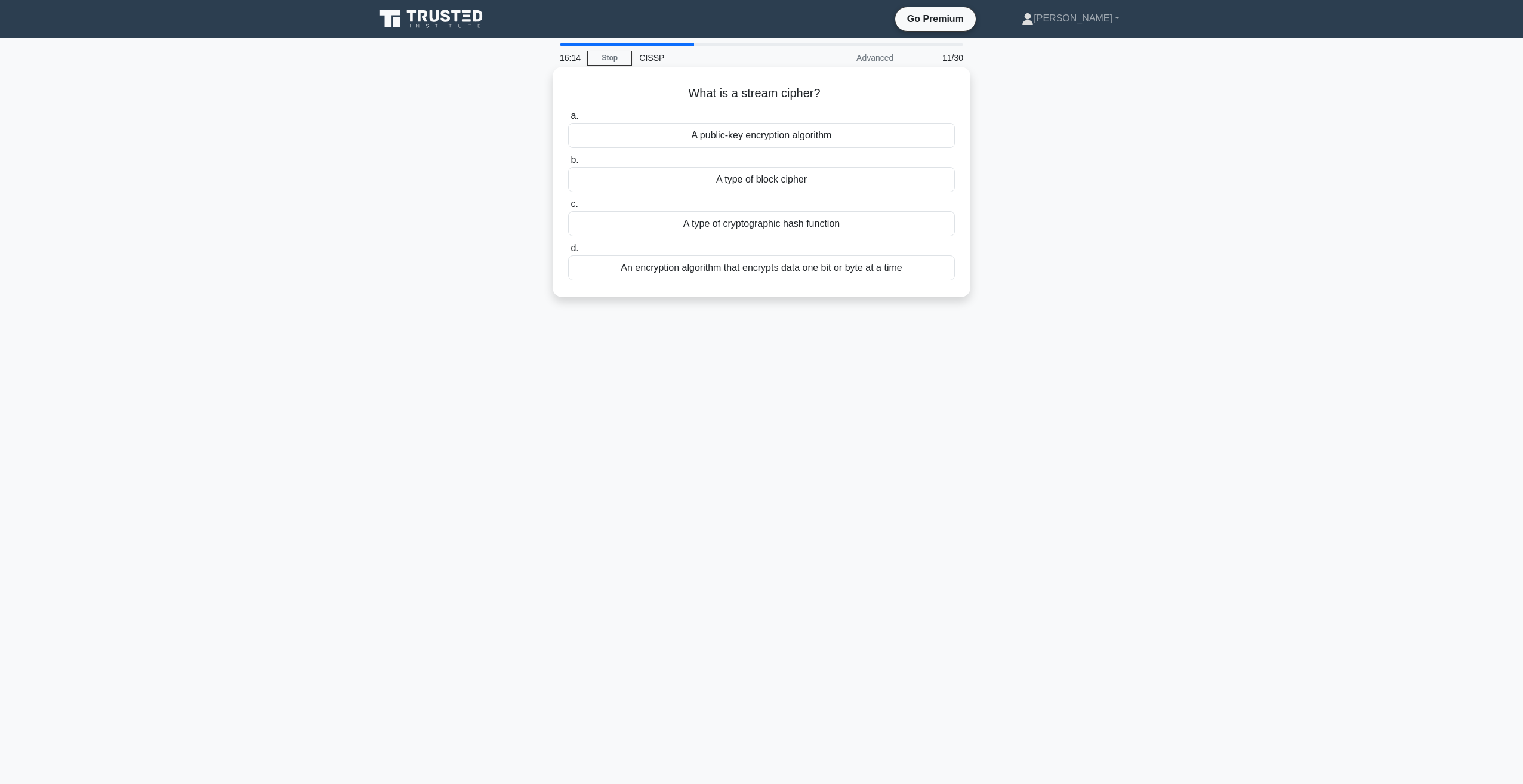
click at [642, 185] on div "A type of block cipher" at bounding box center [761, 179] width 387 height 25
click at [568, 164] on input "b. A type of block cipher" at bounding box center [568, 160] width 0 height 7
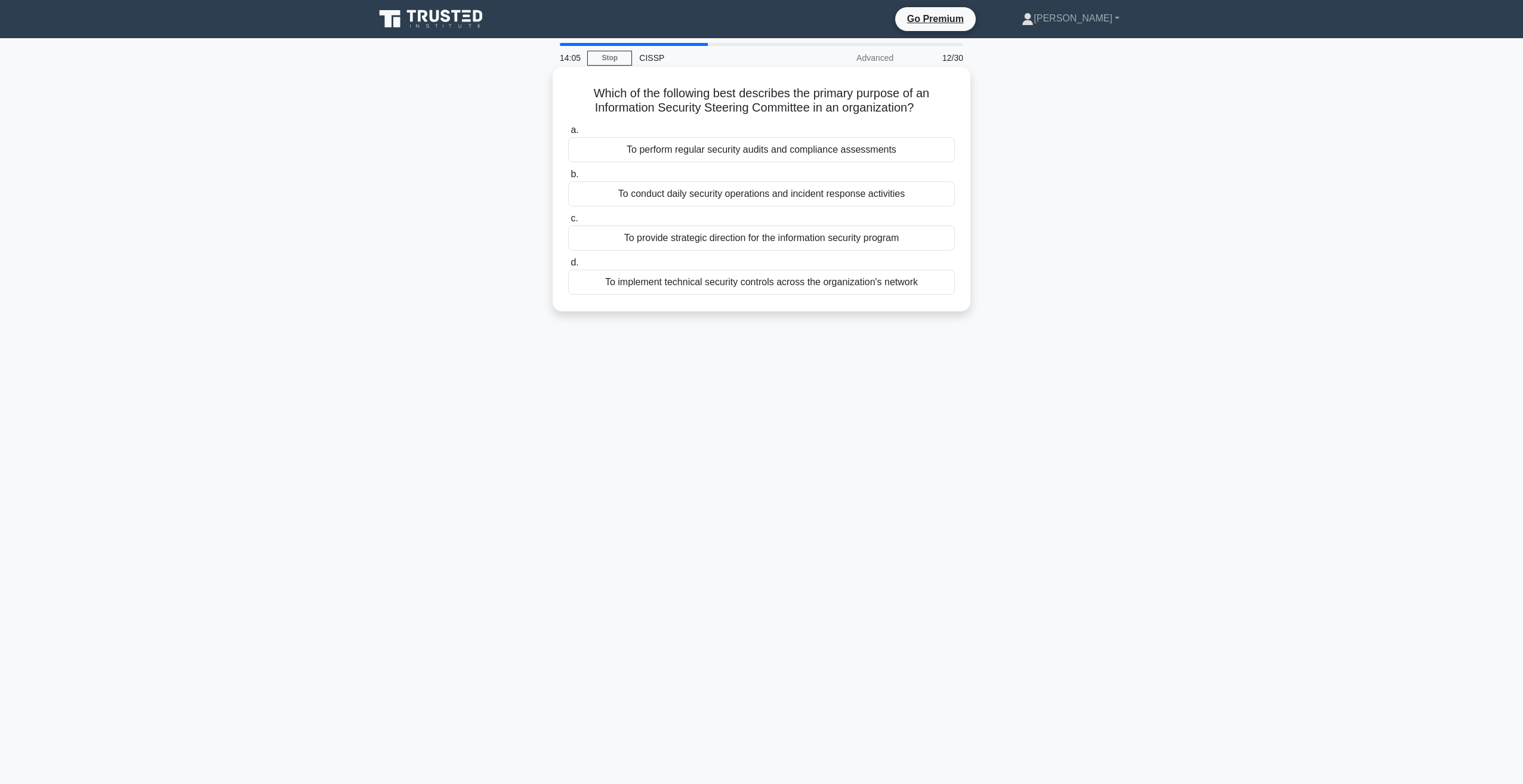
click at [642, 234] on div "To provide strategic direction for the information security program" at bounding box center [761, 238] width 387 height 25
click at [568, 223] on input "c. To provide strategic direction for the information security program" at bounding box center [568, 218] width 0 height 7
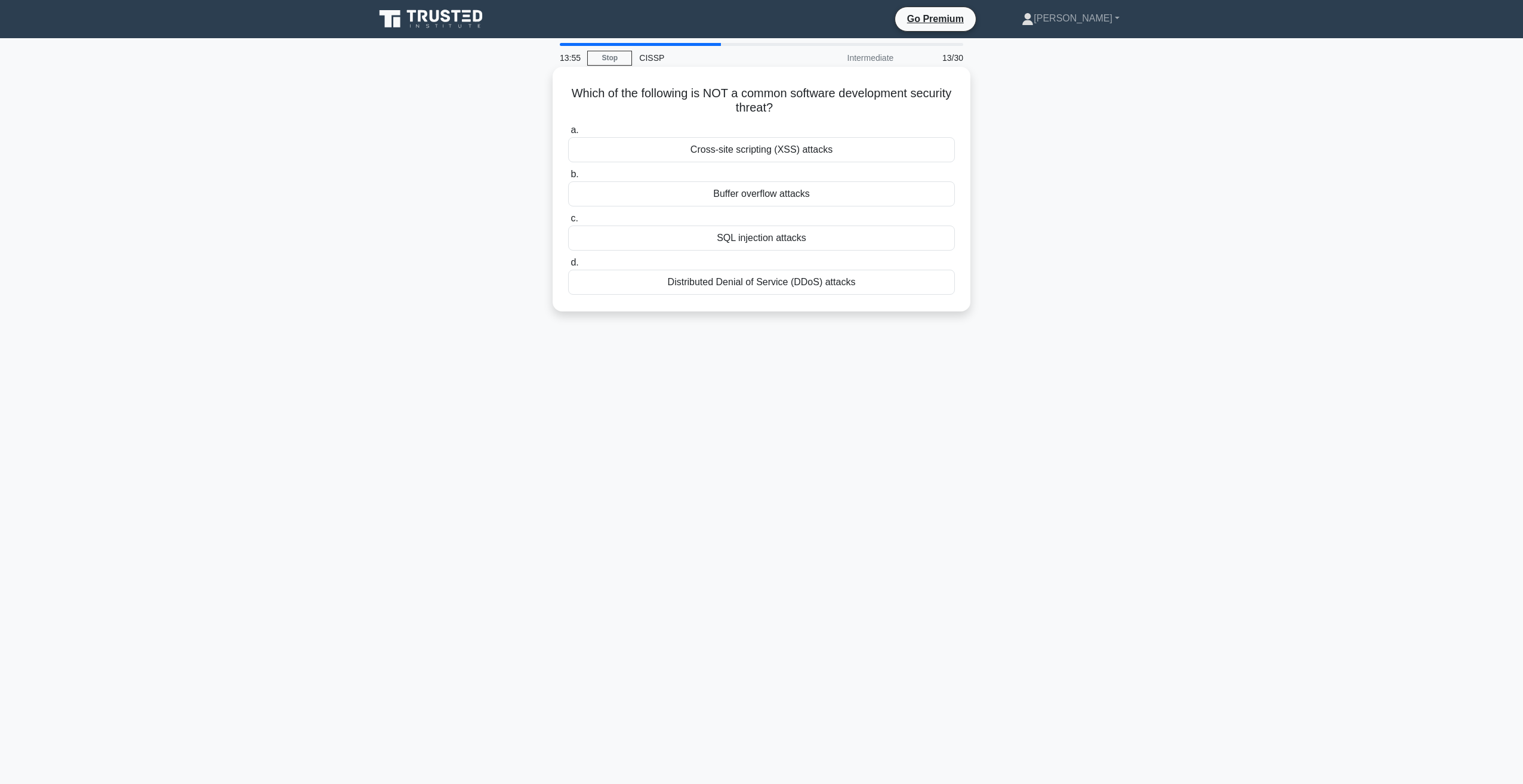
click at [757, 199] on div "Buffer overflow attacks" at bounding box center [761, 194] width 387 height 25
click at [568, 179] on input "b. Buffer overflow attacks" at bounding box center [568, 174] width 0 height 7
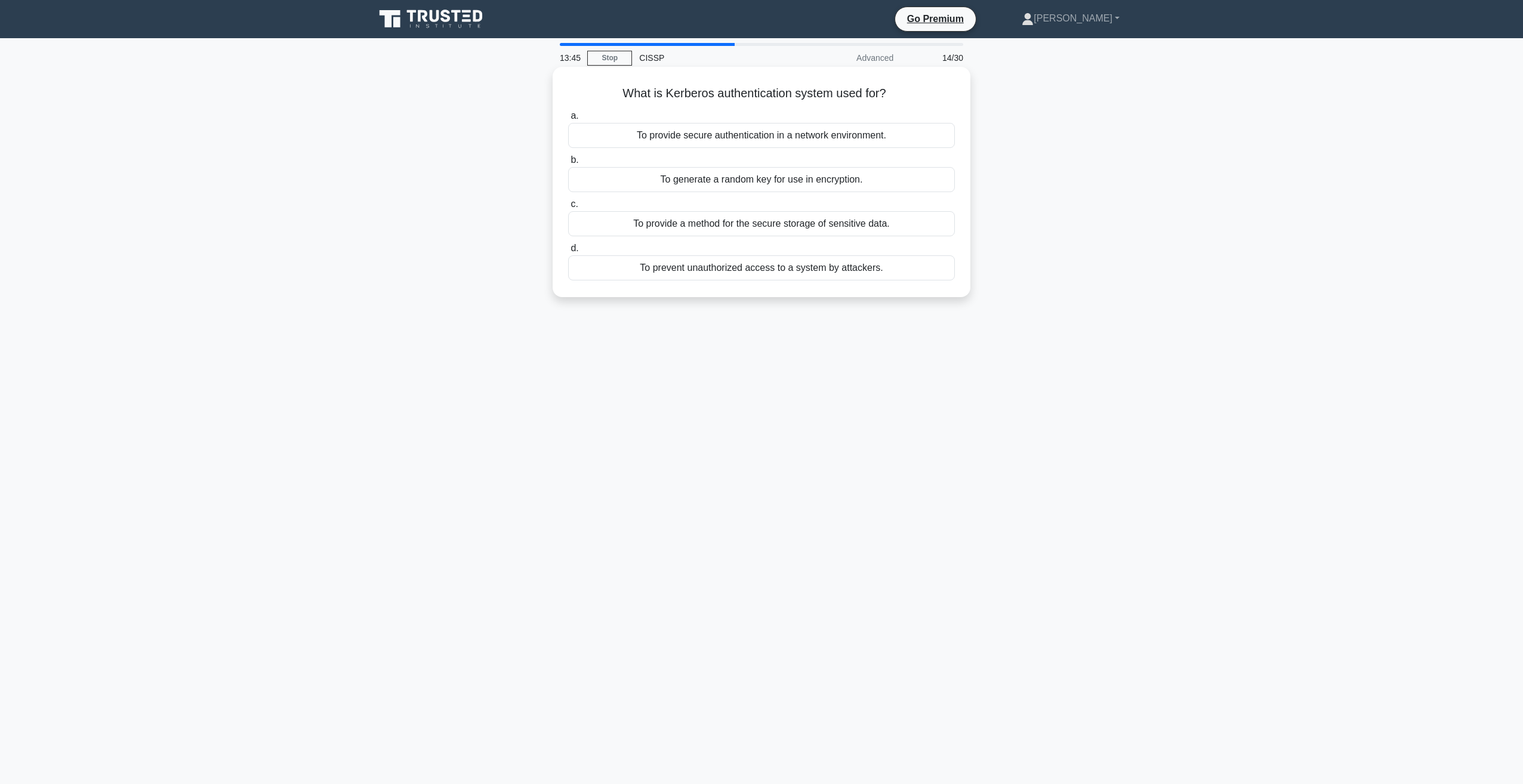
click at [717, 136] on div "To provide secure authentication in a network environment." at bounding box center [761, 135] width 387 height 25
click at [568, 120] on input "a. To provide secure authentication in a network environment." at bounding box center [568, 116] width 0 height 7
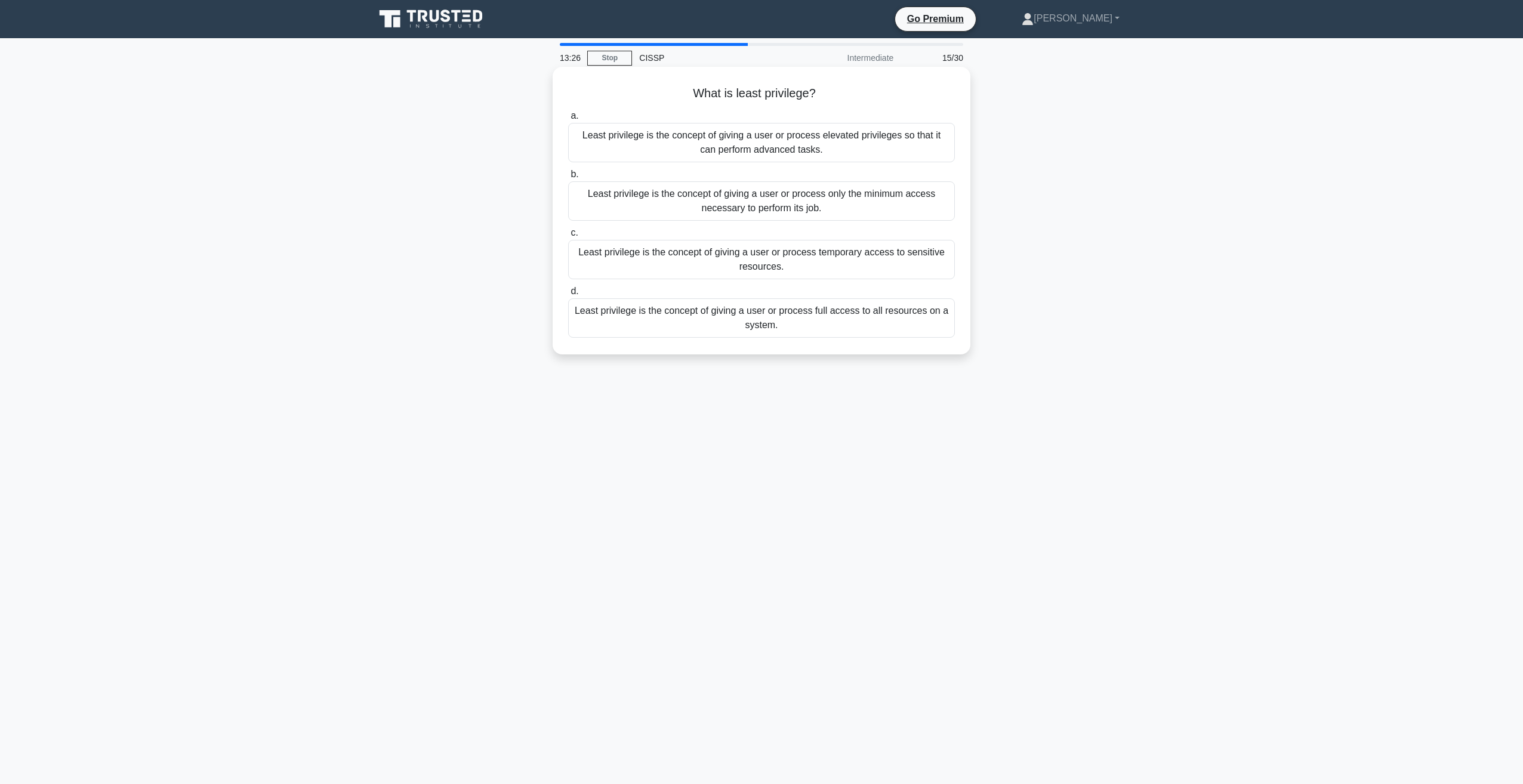
click at [731, 199] on div "Least privilege is the concept of giving a user or process only the minimum acc…" at bounding box center [761, 201] width 387 height 40
click at [568, 179] on input "b. Least privilege is the concept of giving a user or process only the minimum …" at bounding box center [568, 174] width 0 height 7
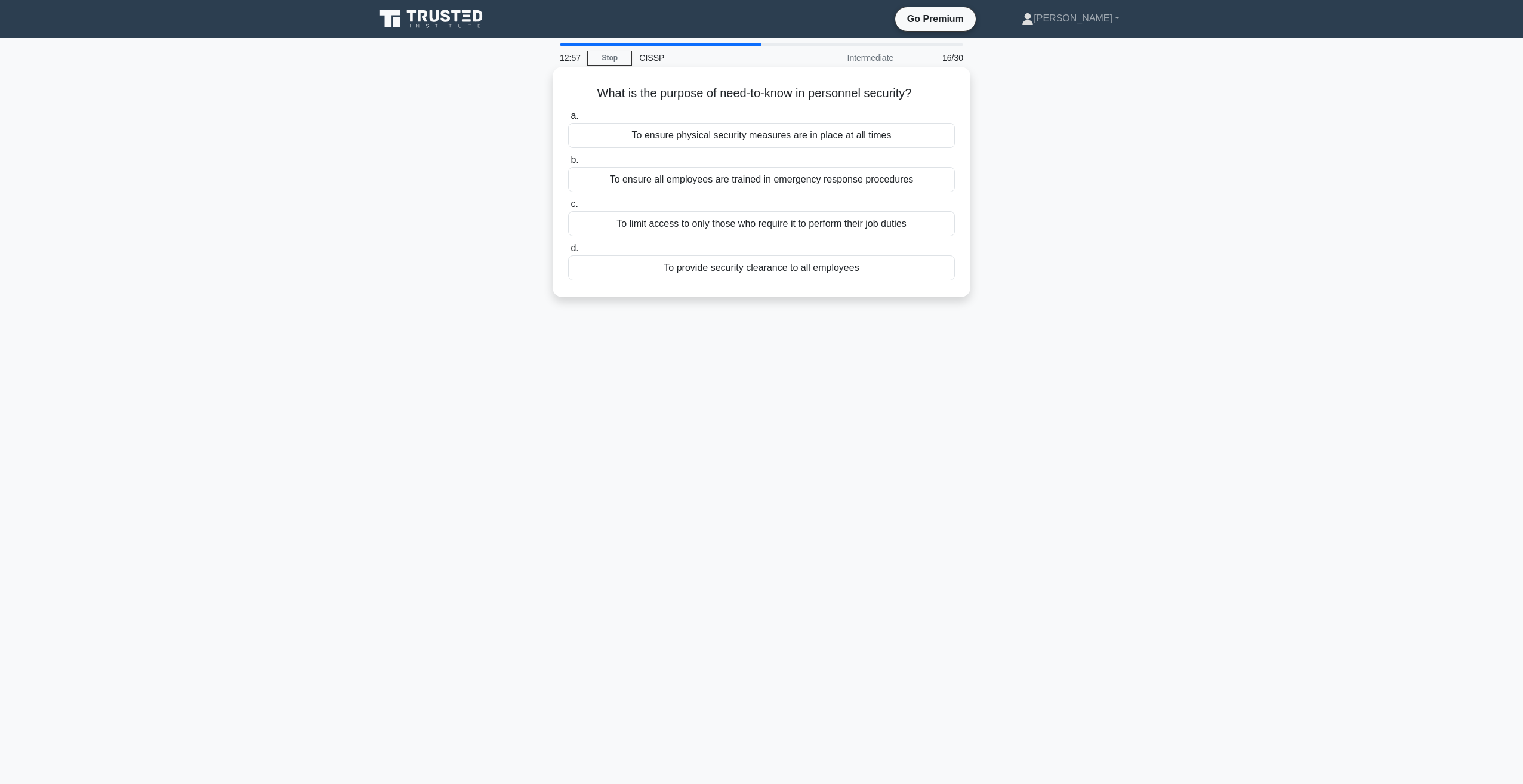
click at [640, 220] on div "To limit access to only those who require it to perform their job duties" at bounding box center [761, 224] width 387 height 25
click at [568, 209] on input "c. To limit access to only those who require it to perform their job duties" at bounding box center [568, 204] width 0 height 7
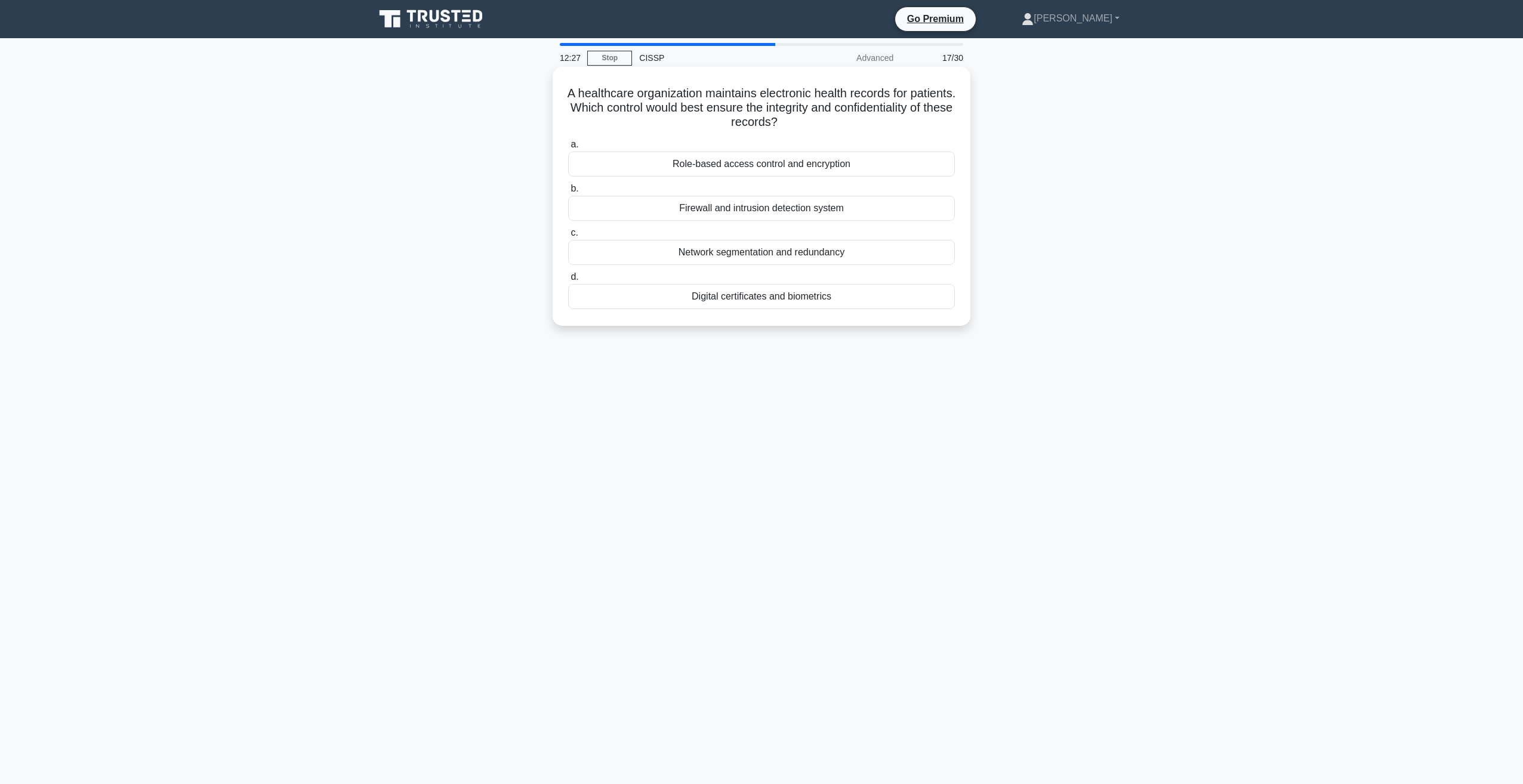
click at [721, 165] on div "Role-based access control and encryption" at bounding box center [761, 164] width 387 height 25
click at [568, 149] on input "a. Role-based access control and encryption" at bounding box center [568, 145] width 0 height 7
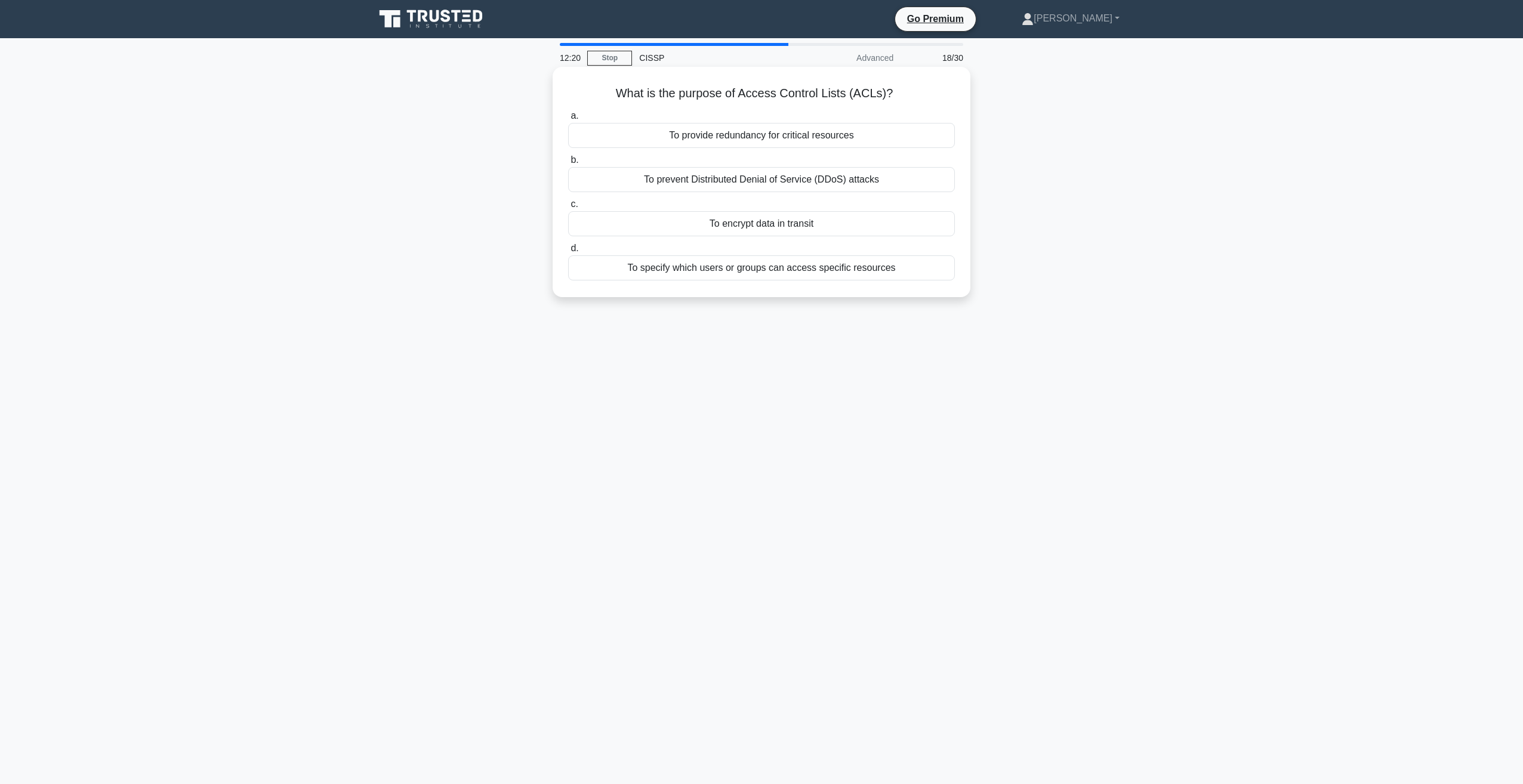
click at [645, 265] on div "To specify which users or groups can access specific resources" at bounding box center [761, 268] width 387 height 25
click at [568, 252] on input "d. To specify which users or groups can access specific resources" at bounding box center [568, 248] width 0 height 7
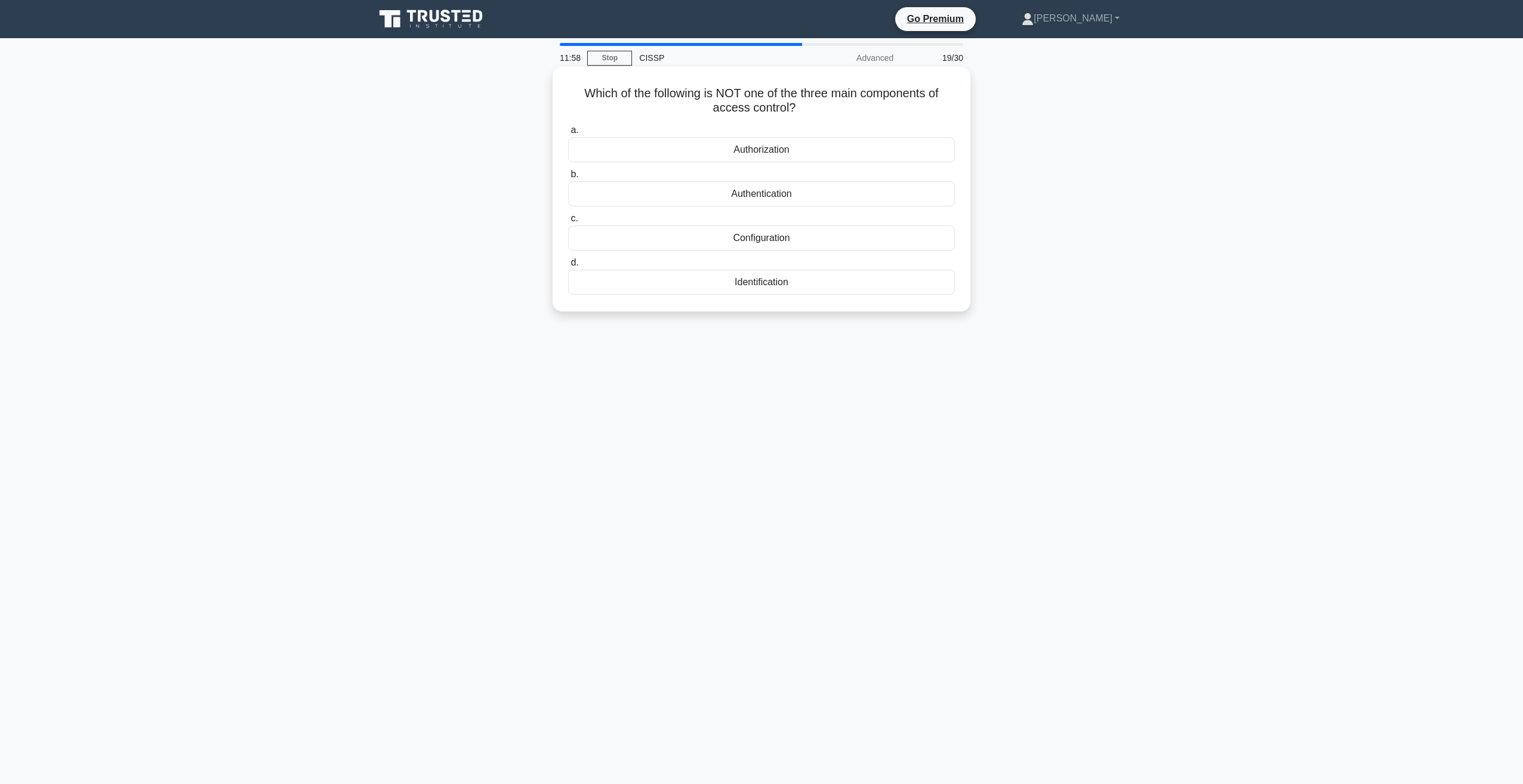
click at [776, 241] on div "Configuration" at bounding box center [761, 238] width 387 height 25
click at [568, 223] on input "c. Configuration" at bounding box center [568, 218] width 0 height 7
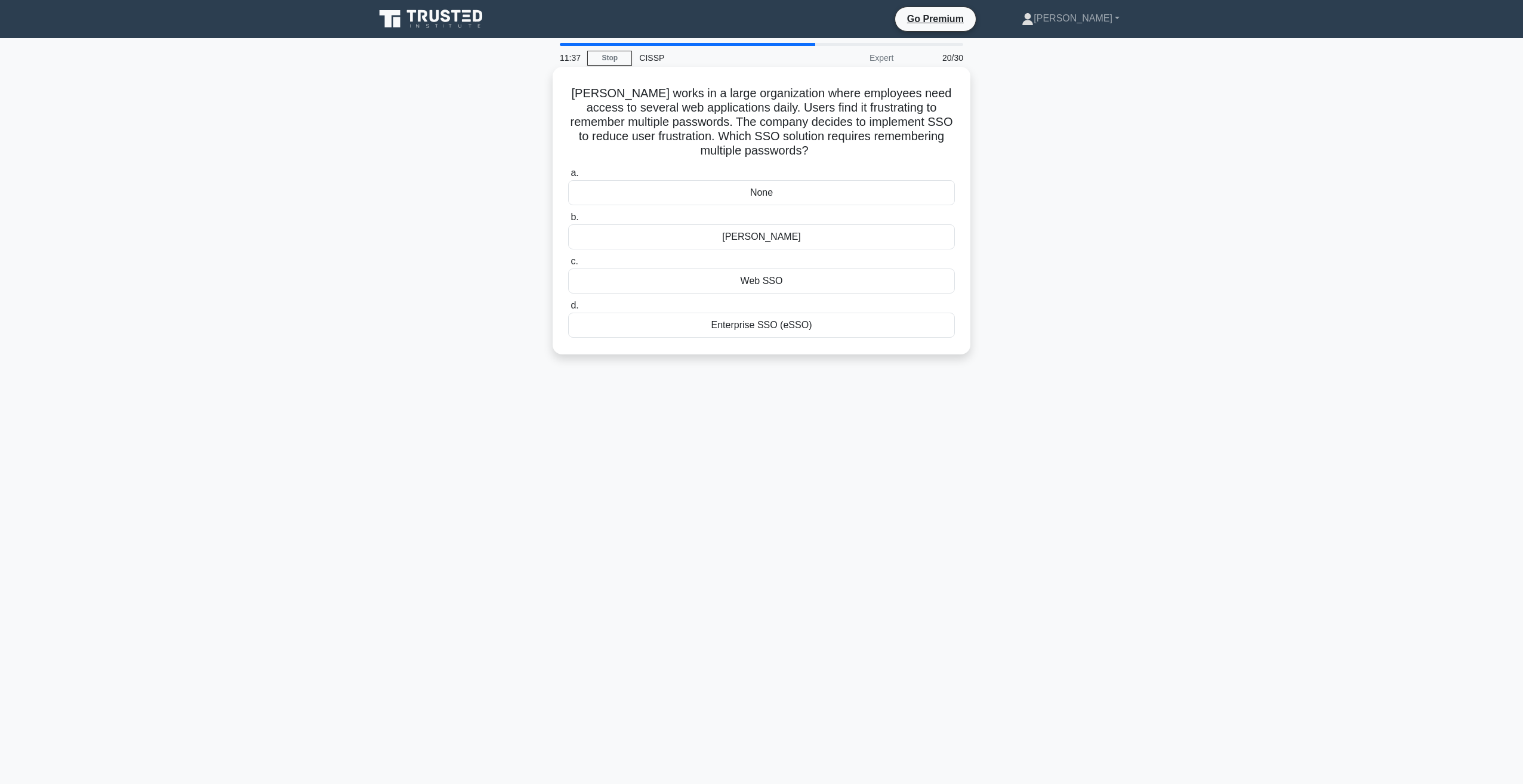
click at [765, 237] on div "SAML" at bounding box center [761, 237] width 387 height 25
click at [568, 222] on input "b. SAML" at bounding box center [568, 217] width 0 height 7
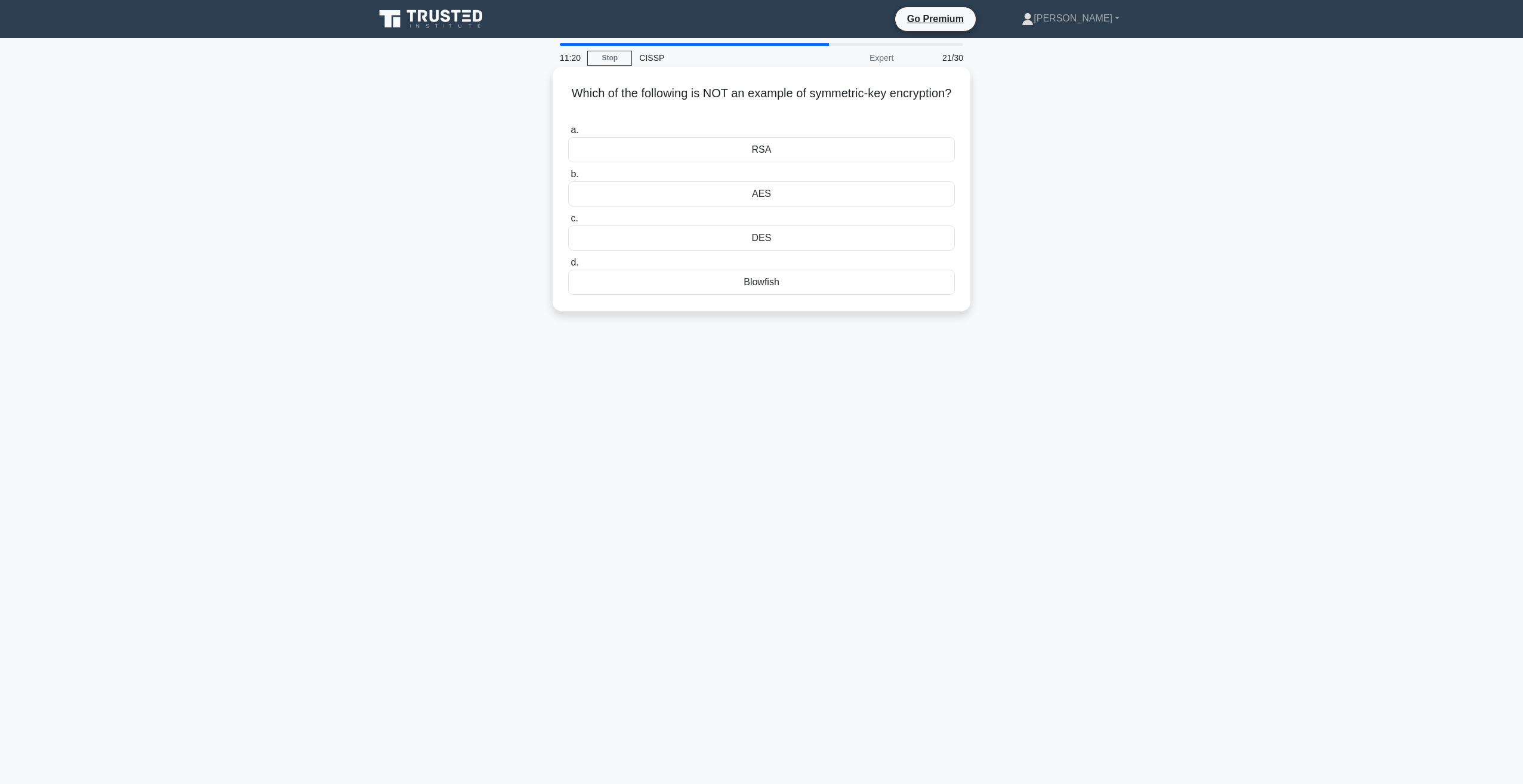
click at [762, 281] on div "Blowfish" at bounding box center [761, 282] width 387 height 25
click at [568, 267] on input "d. Blowfish" at bounding box center [568, 262] width 0 height 7
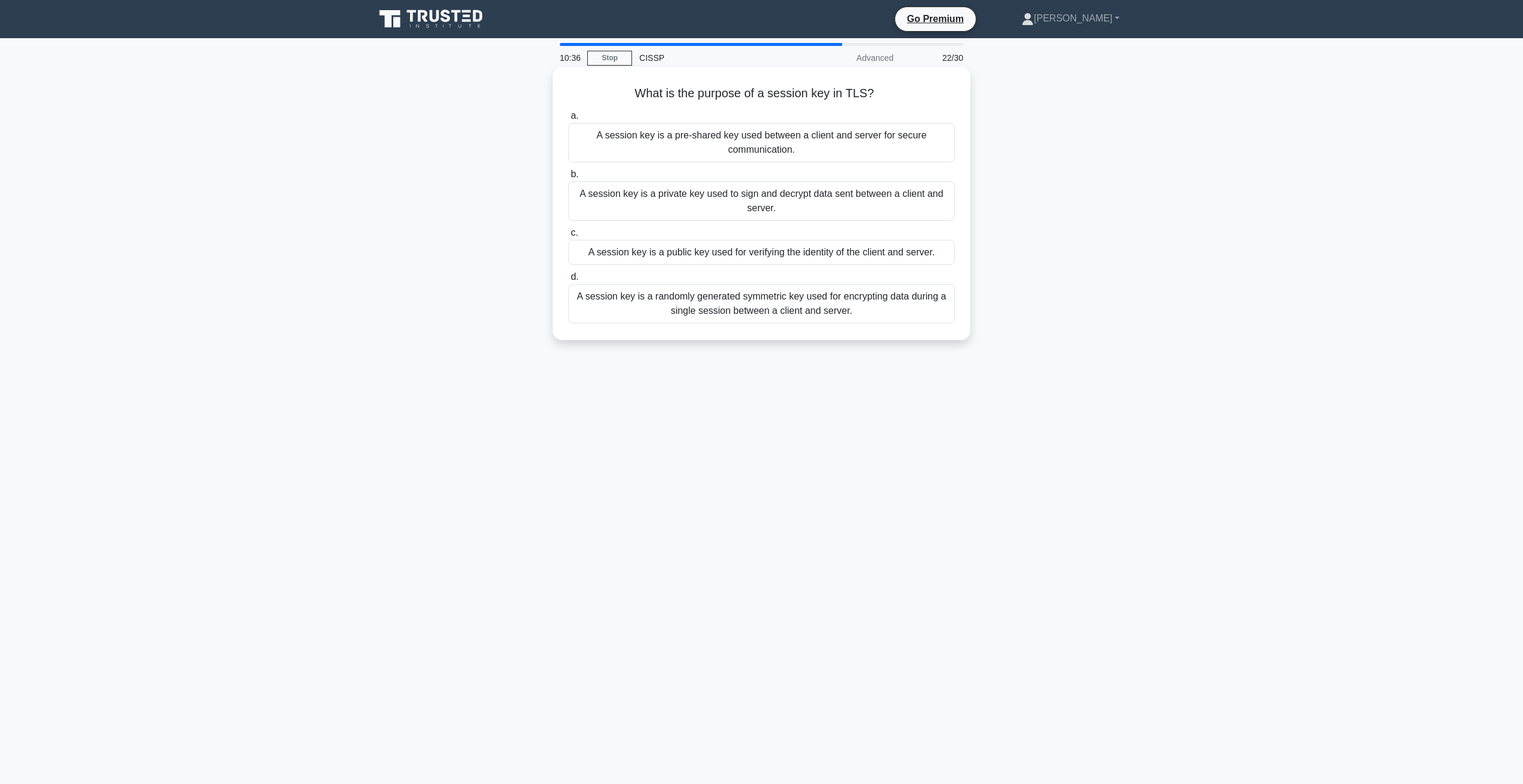
click at [677, 250] on div "A session key is a public key used for verifying the identity of the client and…" at bounding box center [761, 252] width 387 height 25
click at [568, 237] on input "c. A session key is a public key used for verifying the identity of the client …" at bounding box center [568, 232] width 0 height 7
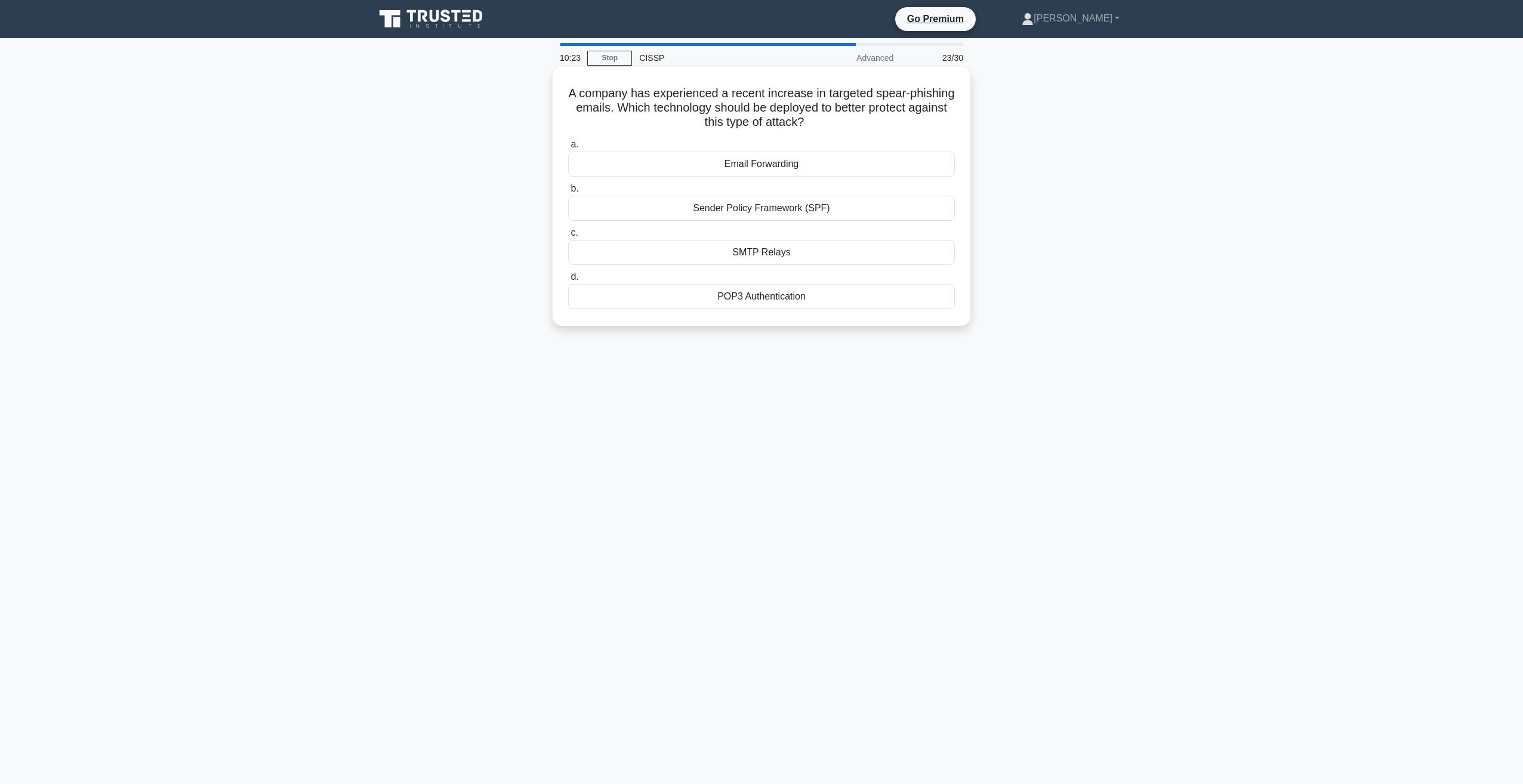
click at [674, 210] on div "Sender Policy Framework (SPF)" at bounding box center [761, 208] width 387 height 25
click at [568, 193] on input "b. Sender Policy Framework (SPF)" at bounding box center [568, 188] width 0 height 7
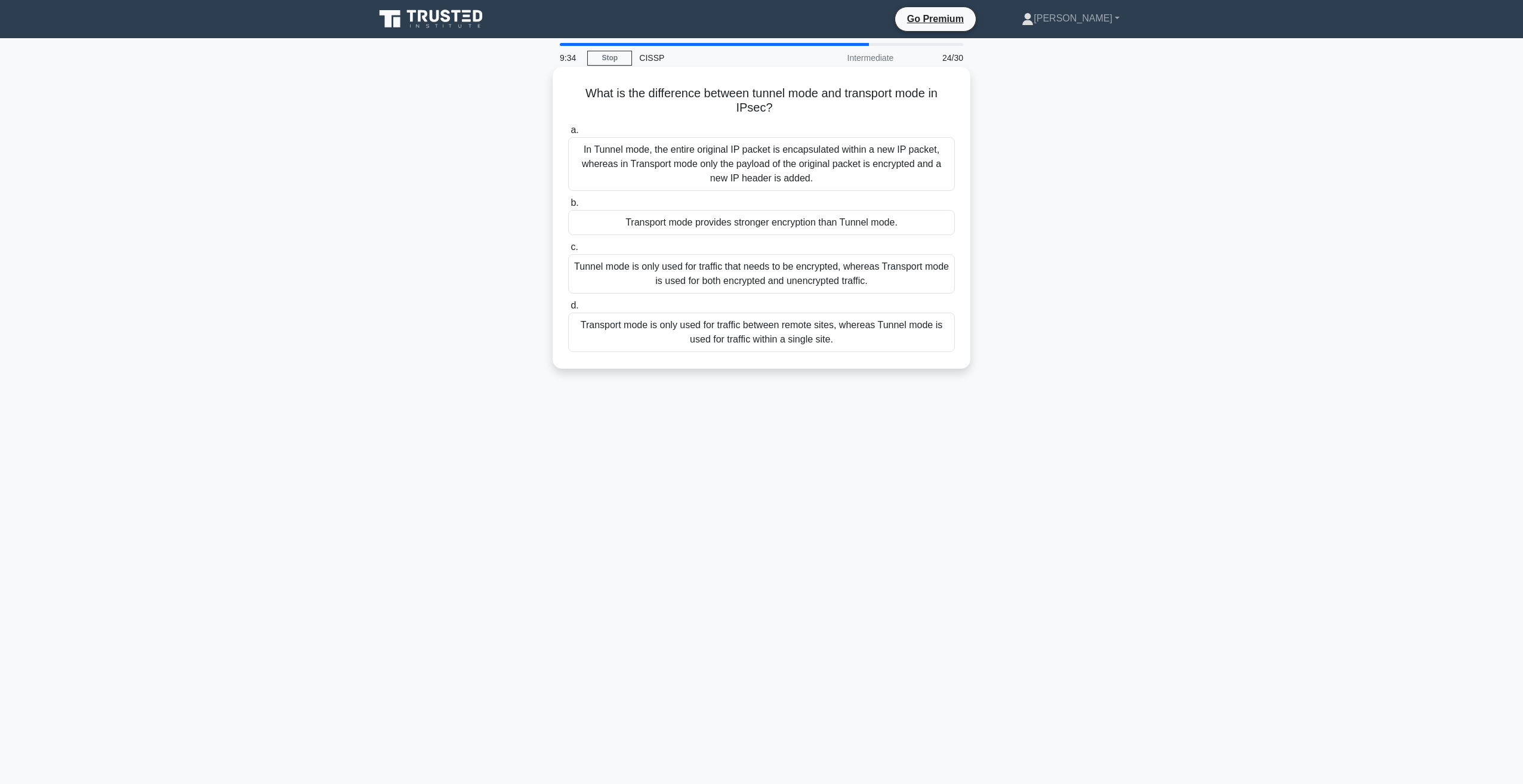
click at [725, 329] on div "Transport mode is only used for traffic between remote sites, whereas Tunnel mo…" at bounding box center [761, 333] width 387 height 40
click at [568, 310] on input "d. Transport mode is only used for traffic between remote sites, whereas Tunnel…" at bounding box center [568, 305] width 0 height 7
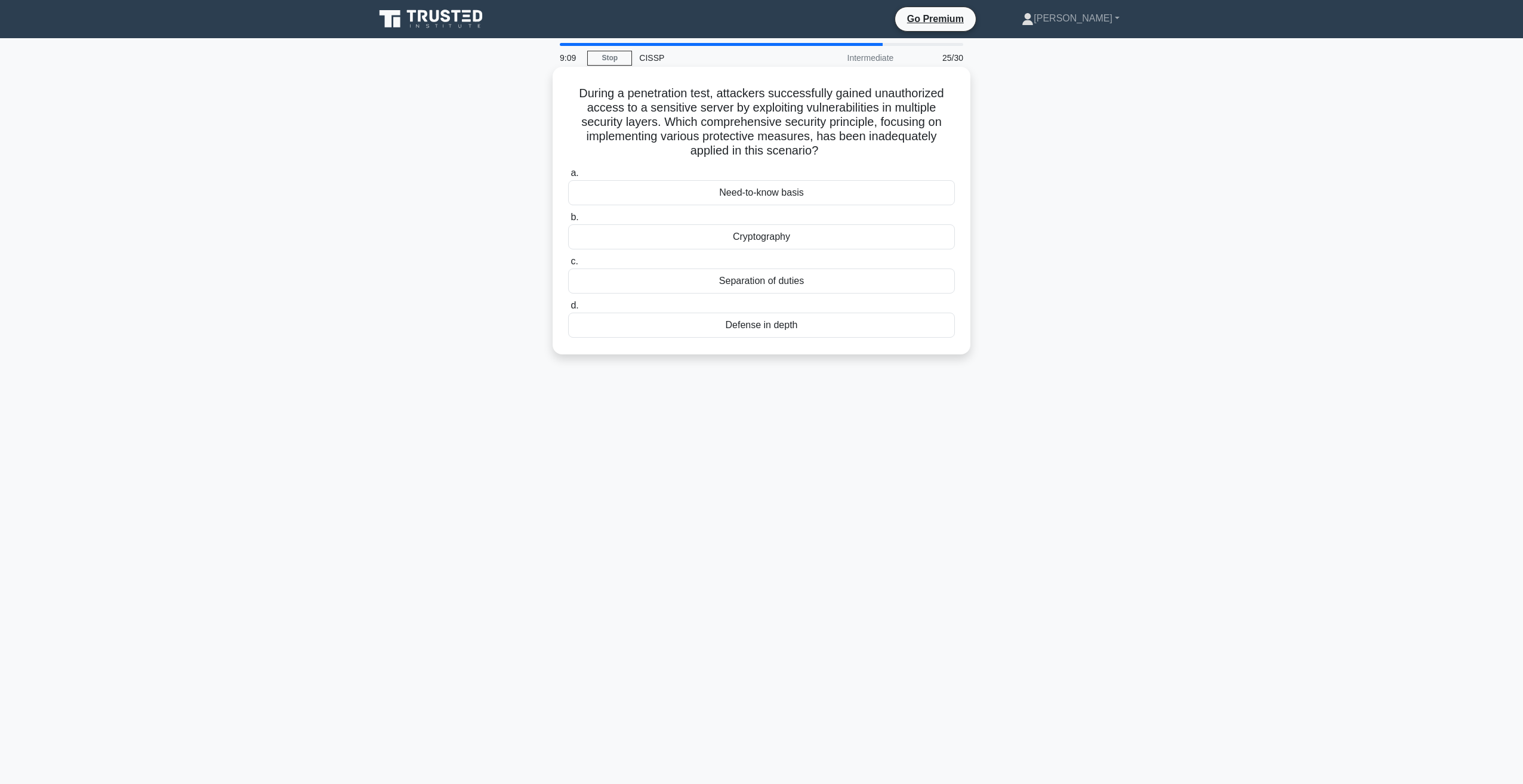
click at [736, 283] on div "Separation of duties" at bounding box center [761, 281] width 387 height 25
click at [568, 266] on input "c. Separation of duties" at bounding box center [568, 261] width 0 height 7
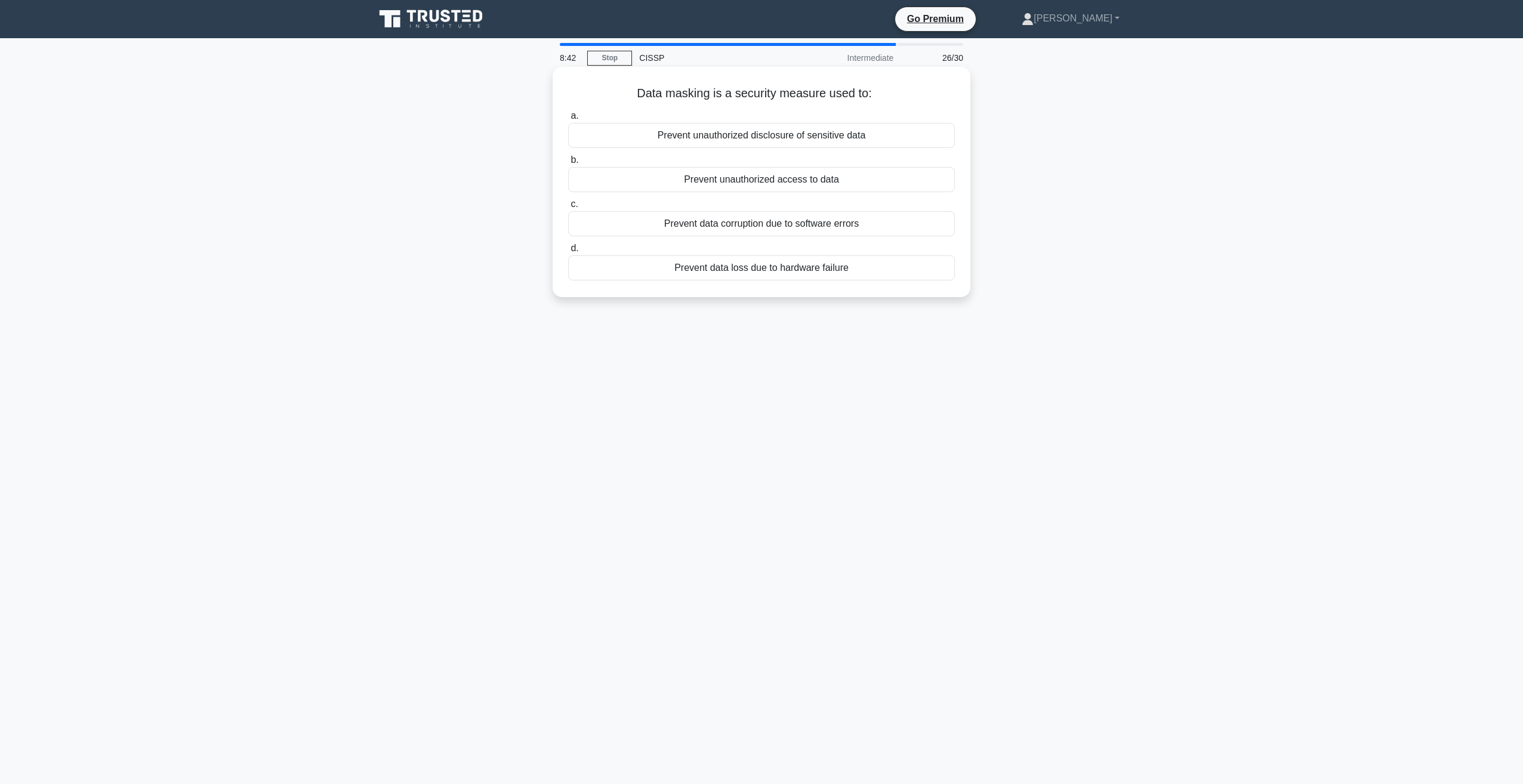
click at [697, 180] on div "Prevent unauthorized access to data" at bounding box center [761, 179] width 387 height 25
click at [568, 164] on input "b. Prevent unauthorized access to data" at bounding box center [568, 160] width 0 height 7
click at [744, 267] on div "Security Cameras" at bounding box center [761, 268] width 387 height 25
click at [568, 252] on input "d. Security Cameras" at bounding box center [568, 248] width 0 height 7
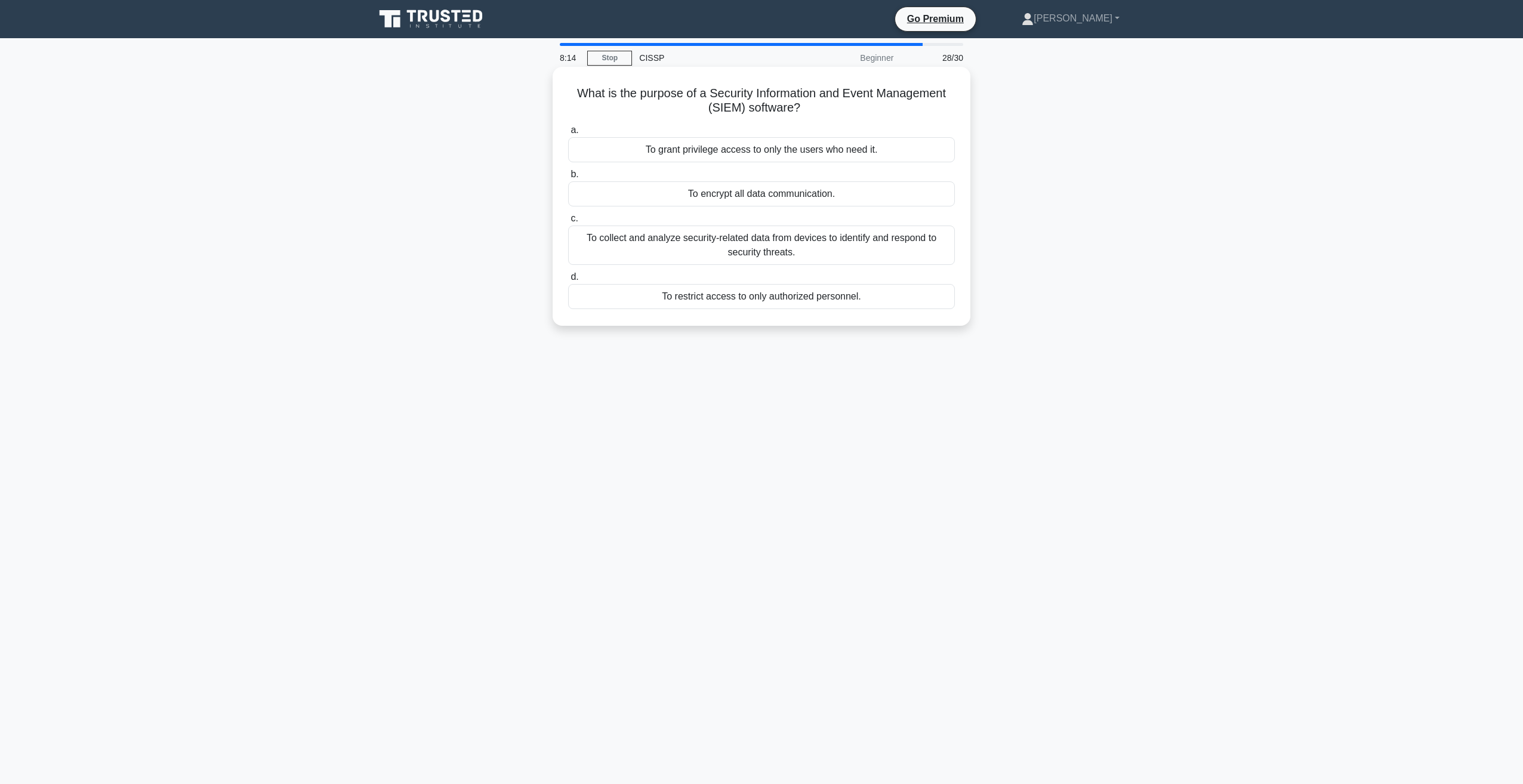
click at [714, 239] on div "To collect and analyze security-related data from devices to identify and respo…" at bounding box center [761, 245] width 387 height 40
click at [568, 223] on input "c. To collect and analyze security-related data from devices to identify and re…" at bounding box center [568, 218] width 0 height 7
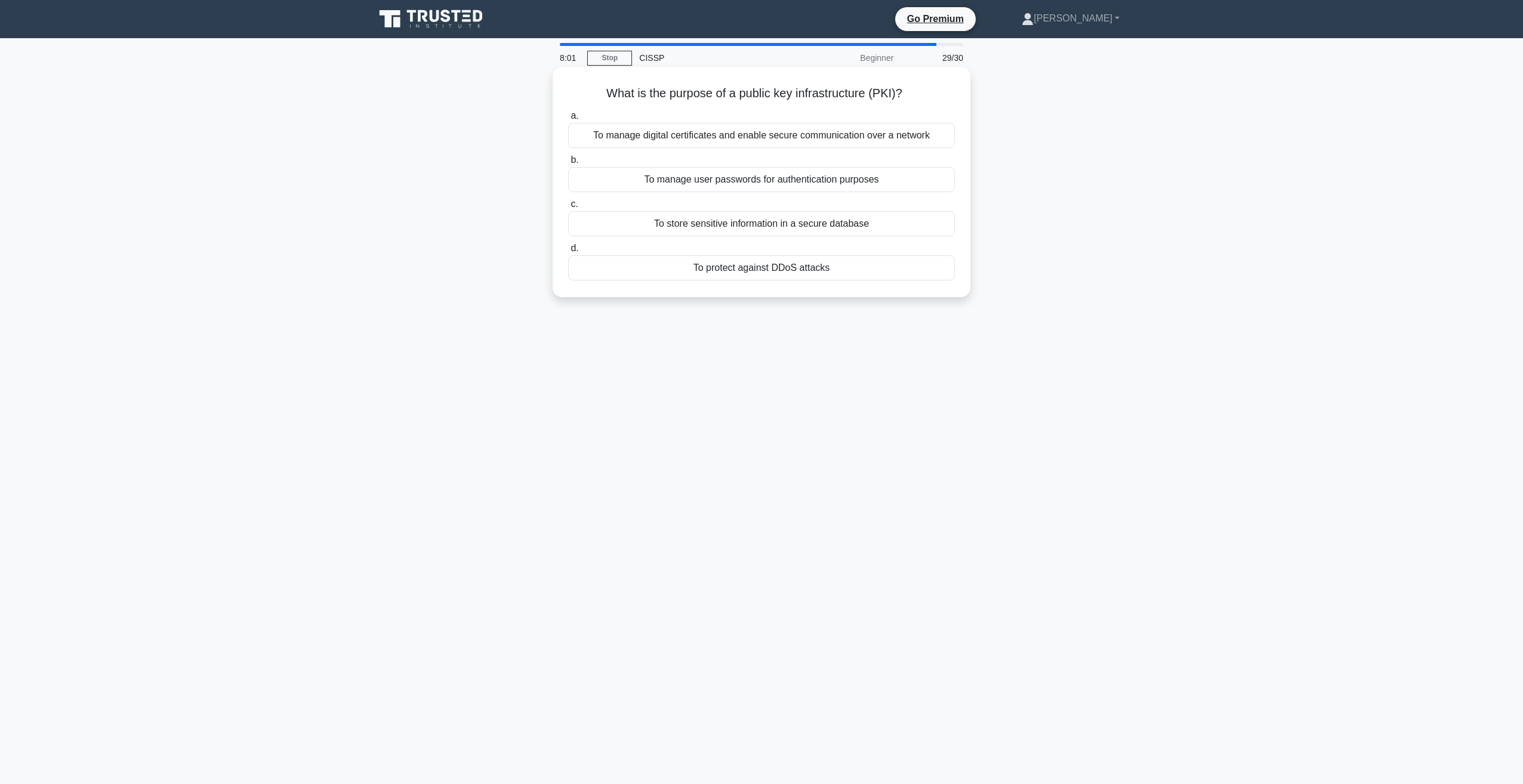
click at [691, 136] on div "To manage digital certificates and enable secure communication over a network" at bounding box center [761, 135] width 387 height 25
click at [568, 120] on input "a. To manage digital certificates and enable secure communication over a network" at bounding box center [568, 116] width 0 height 7
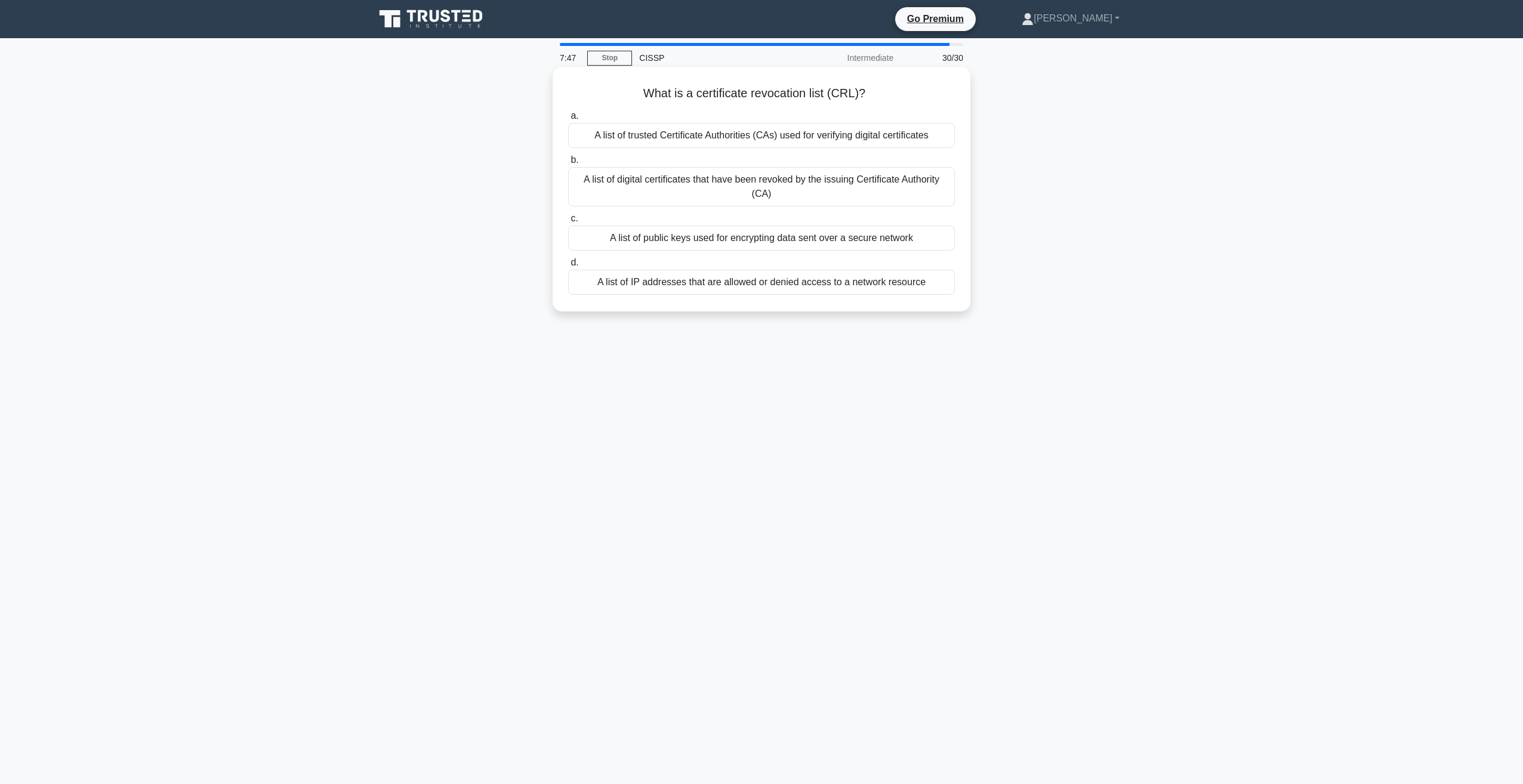
click at [609, 181] on div "A list of digital certificates that have been revoked by the issuing Certificat…" at bounding box center [761, 187] width 387 height 40
click at [568, 164] on input "b. A list of digital certificates that have been revoked by the issuing Certifi…" at bounding box center [568, 160] width 0 height 7
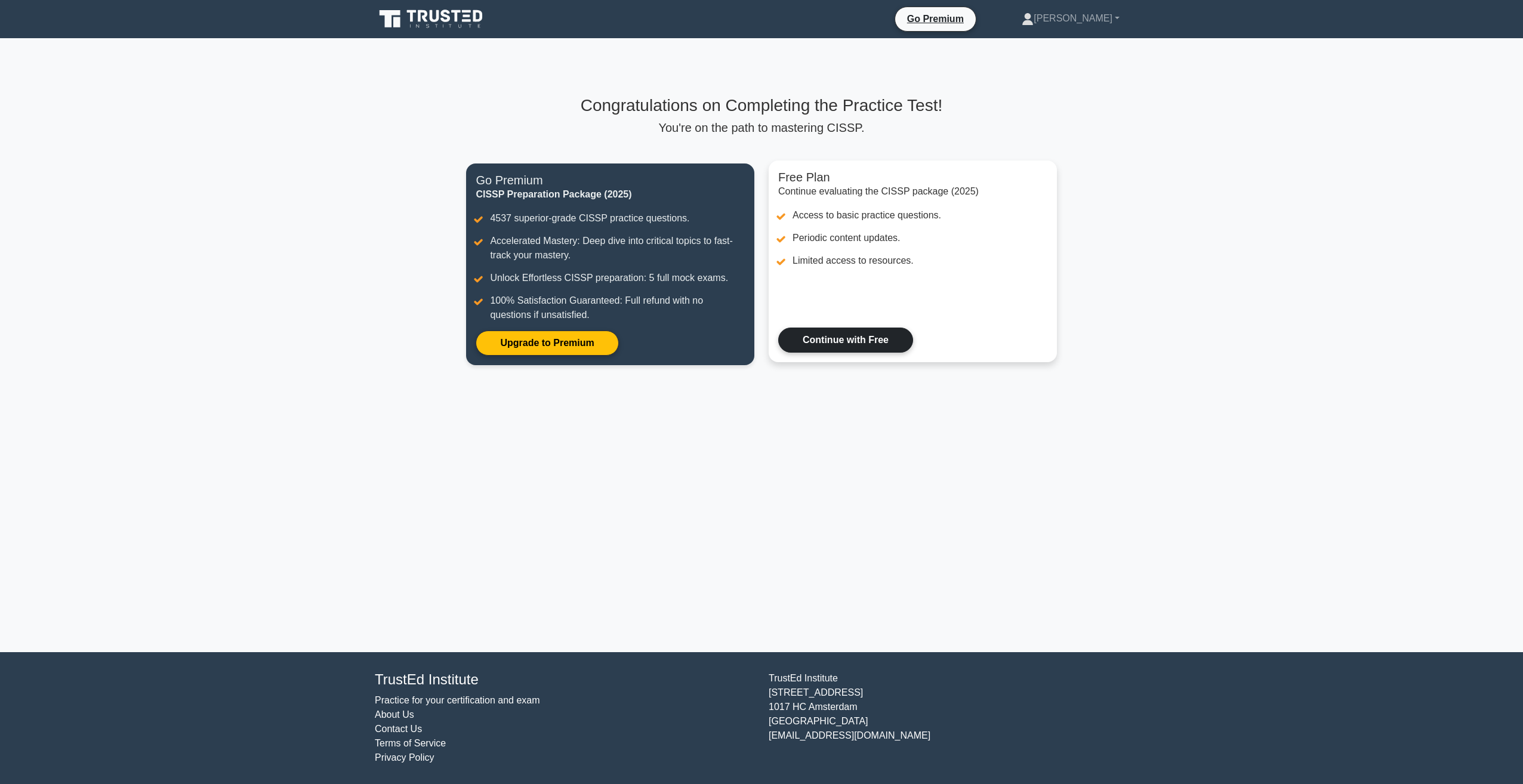
drag, startPoint x: 0, startPoint y: 0, endPoint x: 862, endPoint y: 339, distance: 926.3
click at [862, 339] on link "Continue with Free" at bounding box center [846, 340] width 135 height 25
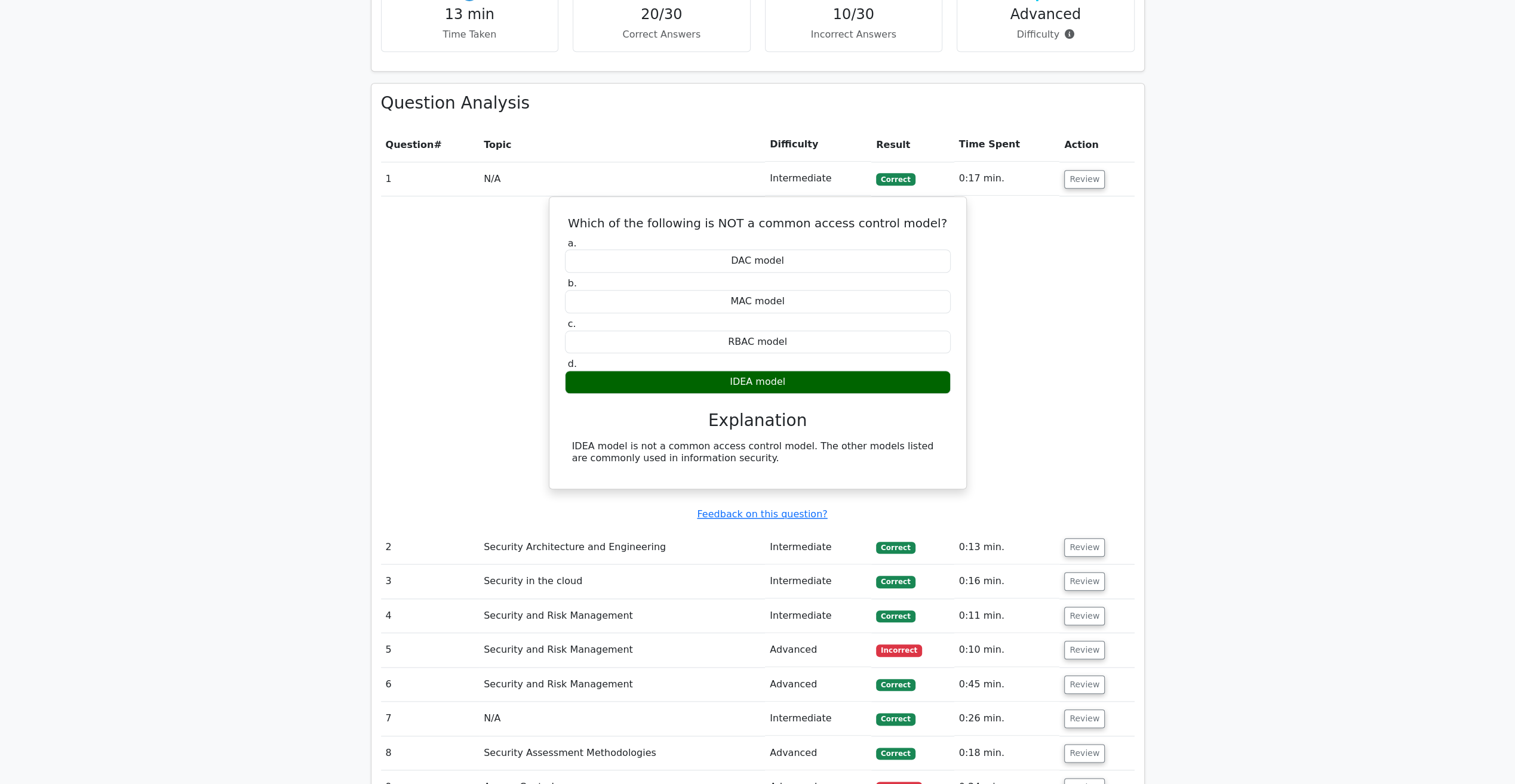
scroll to position [1074, 0]
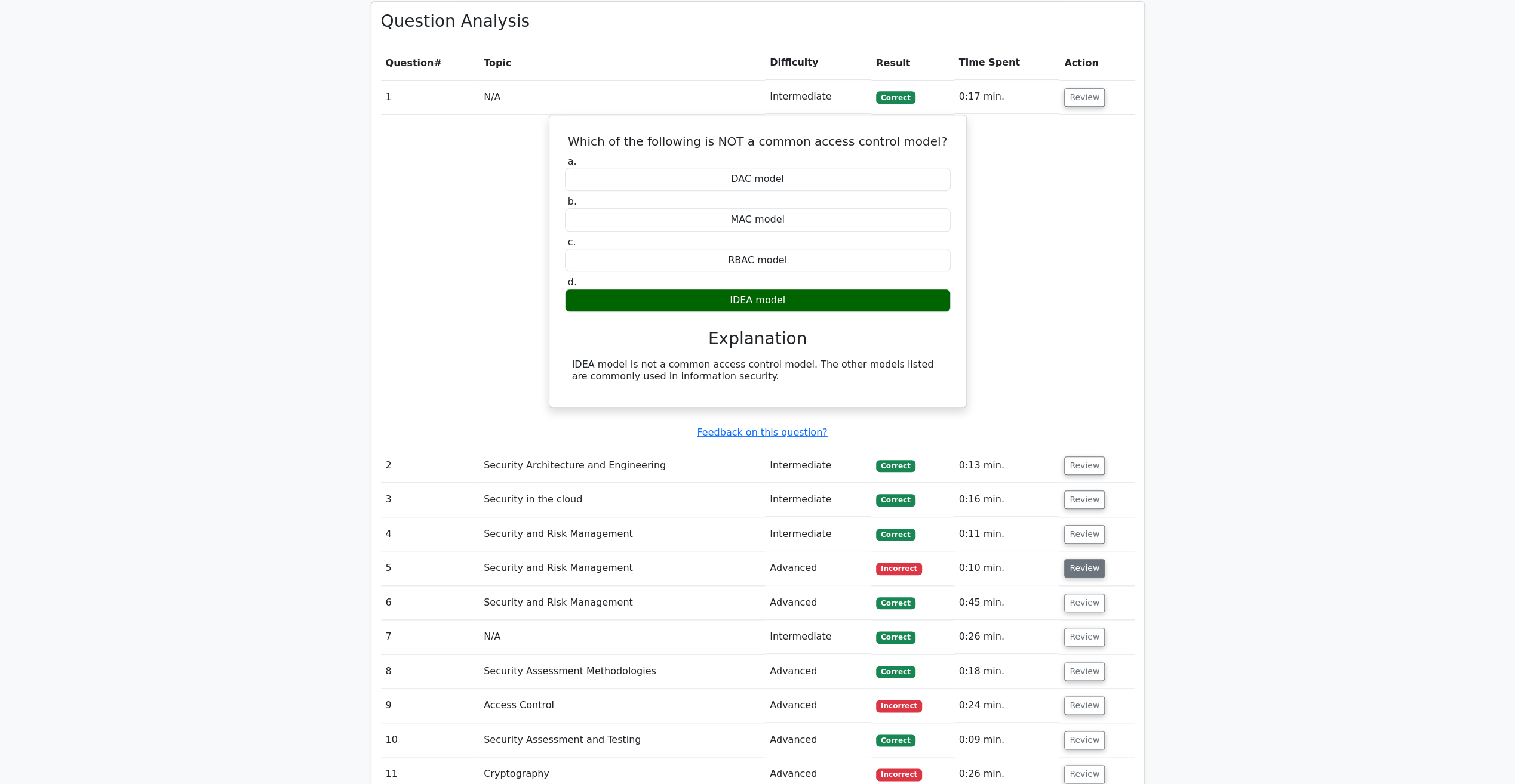
click at [1075, 559] on button "Review" at bounding box center [1085, 568] width 41 height 18
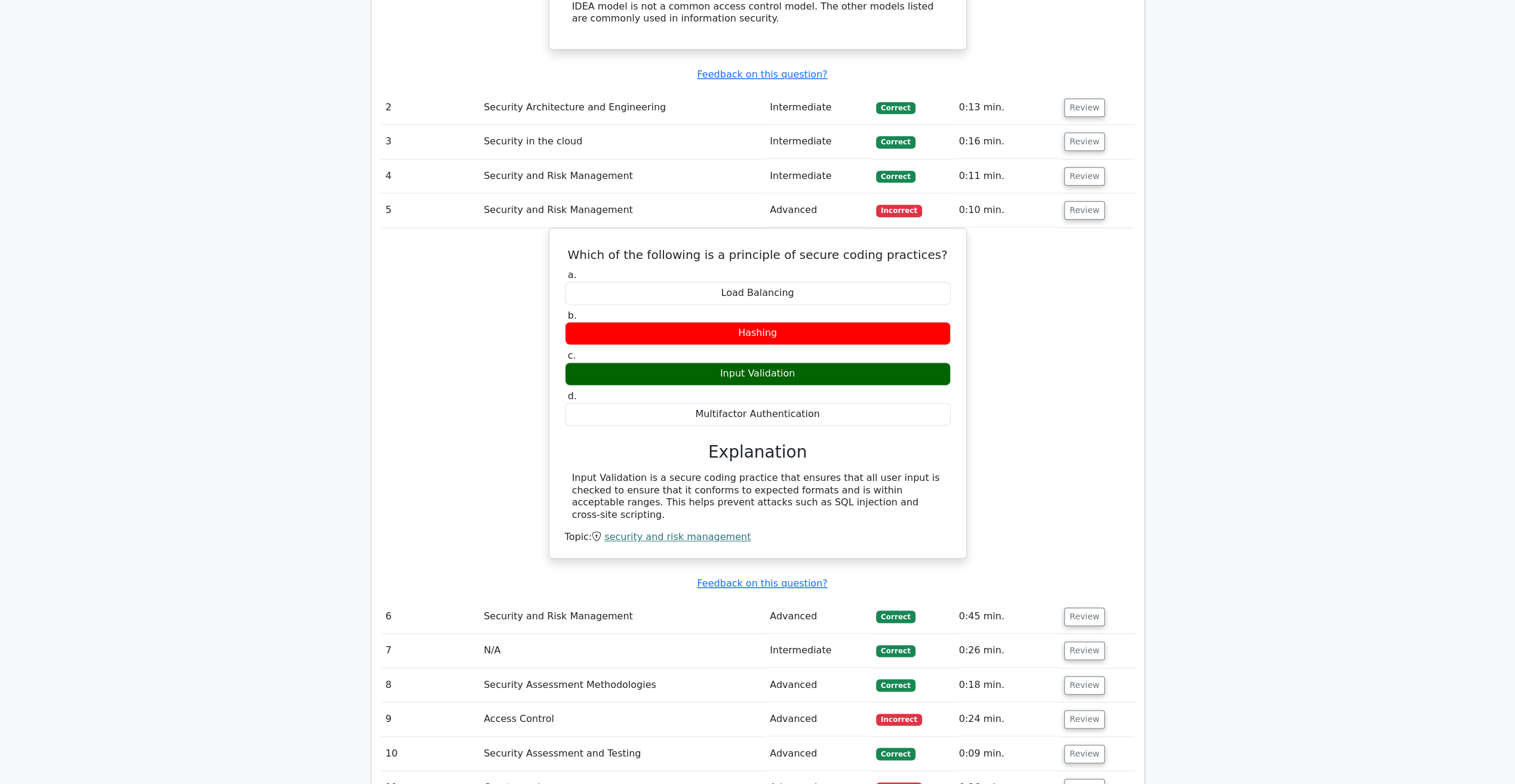
scroll to position [1552, 0]
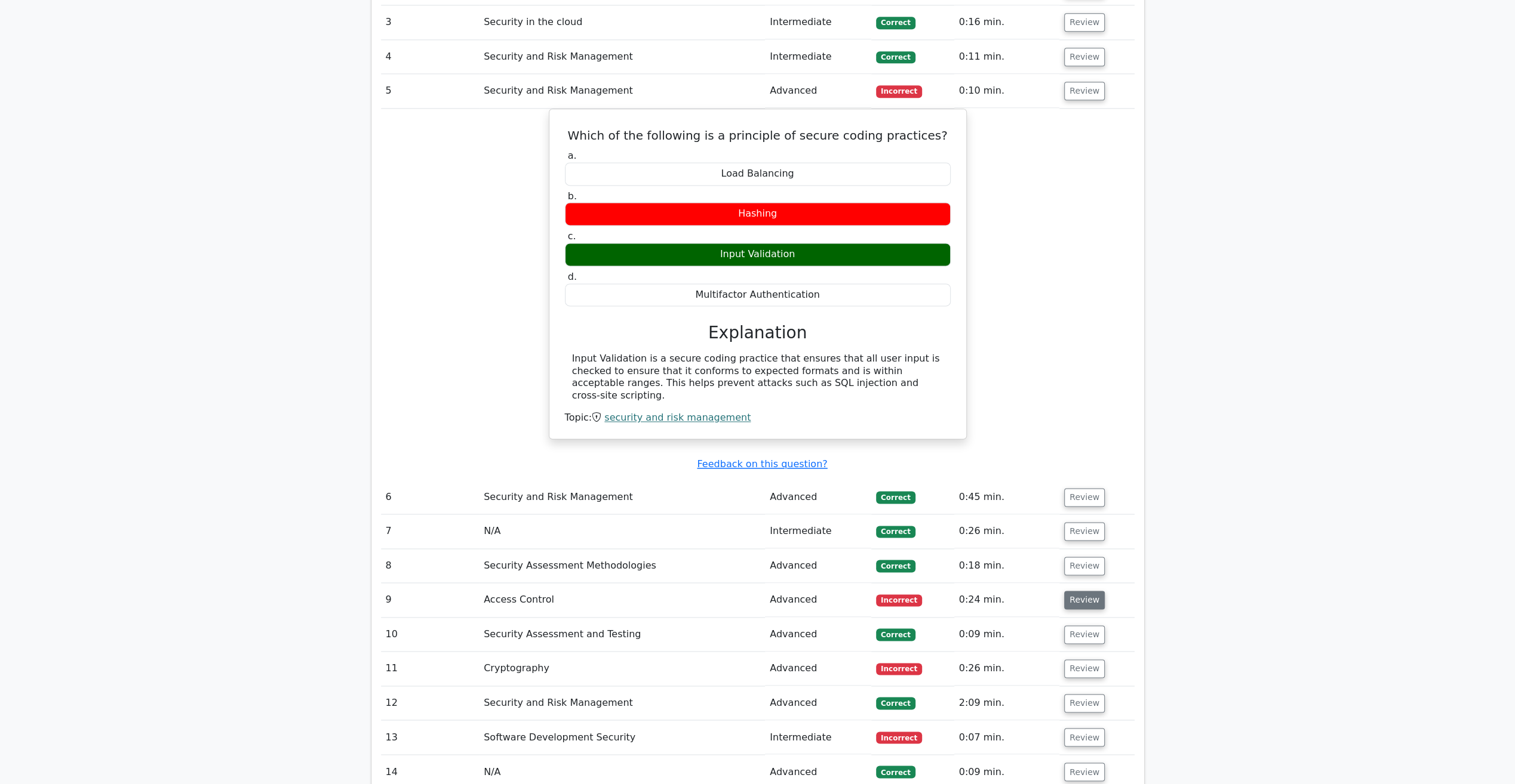
click at [1085, 591] on button "Review" at bounding box center [1085, 600] width 41 height 18
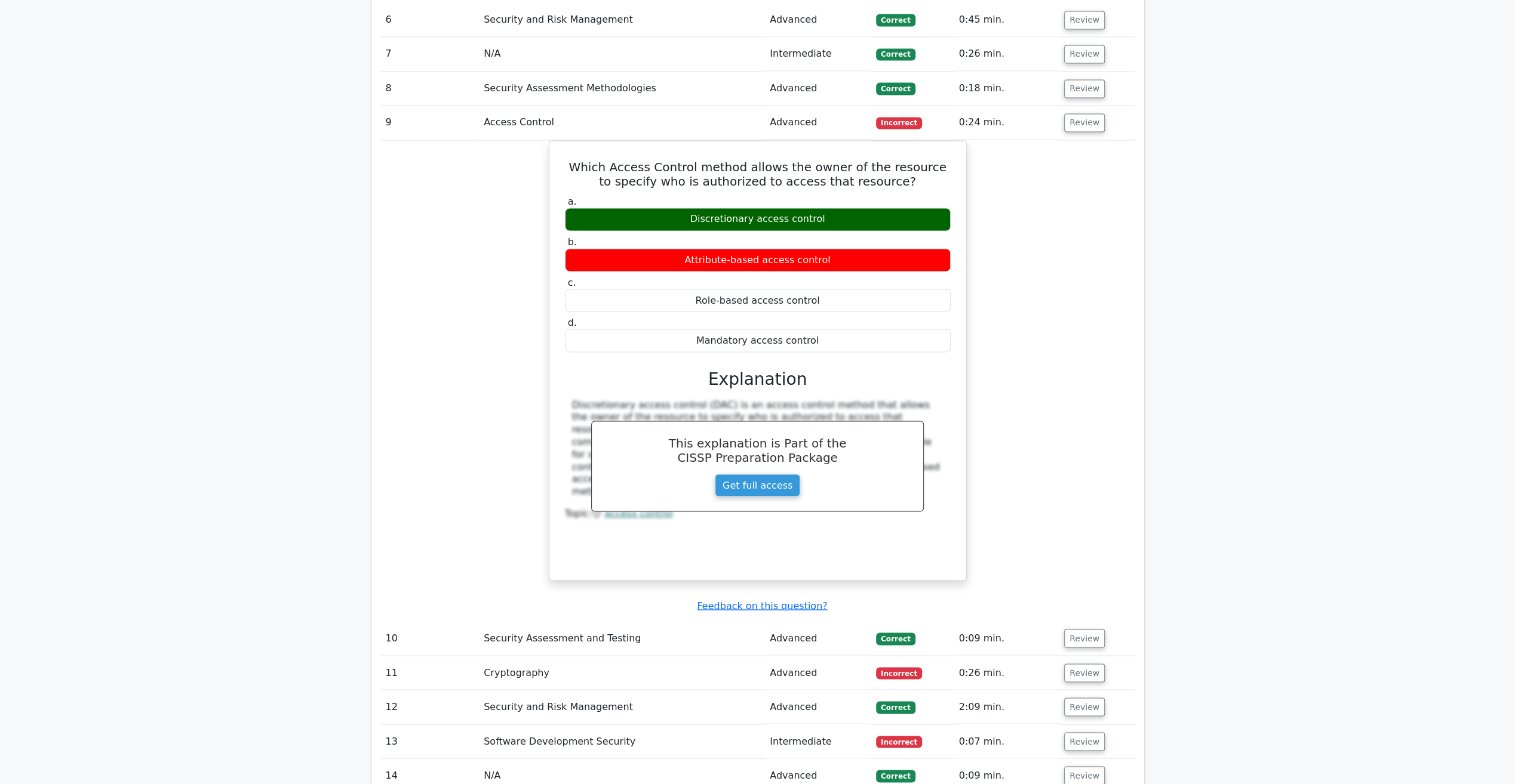
scroll to position [2149, 0]
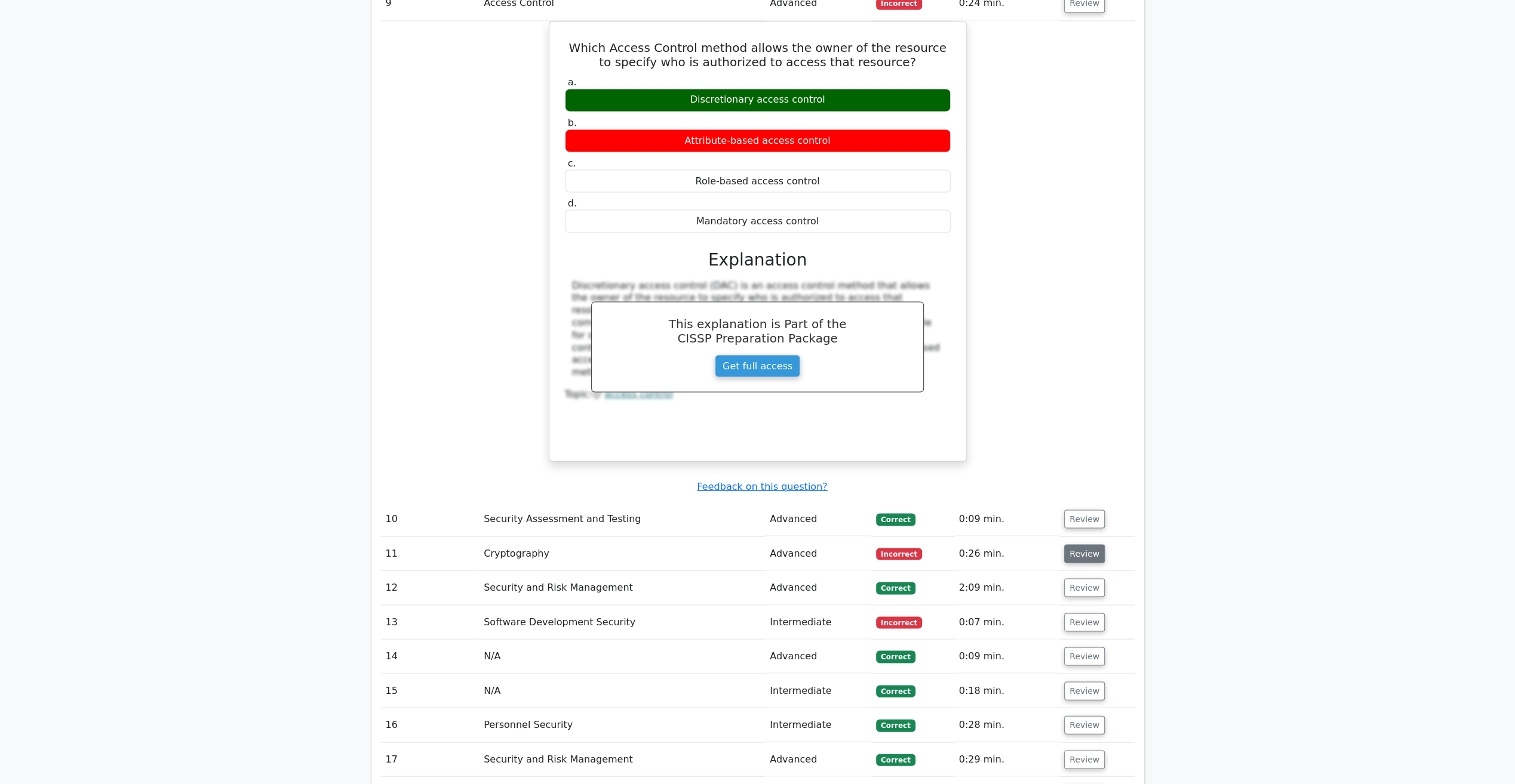
click at [1085, 544] on button "Review" at bounding box center [1085, 553] width 41 height 18
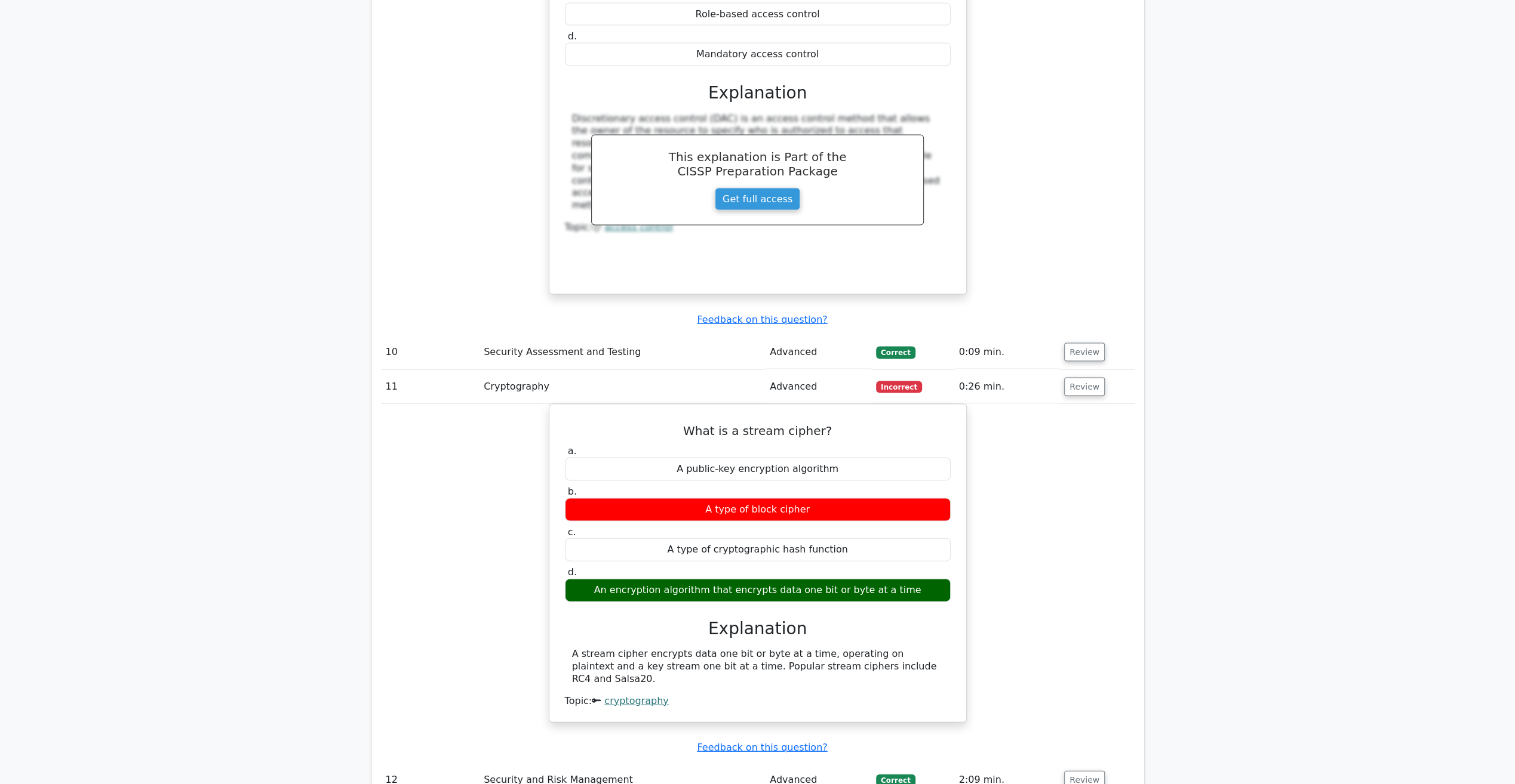
scroll to position [2387, 0]
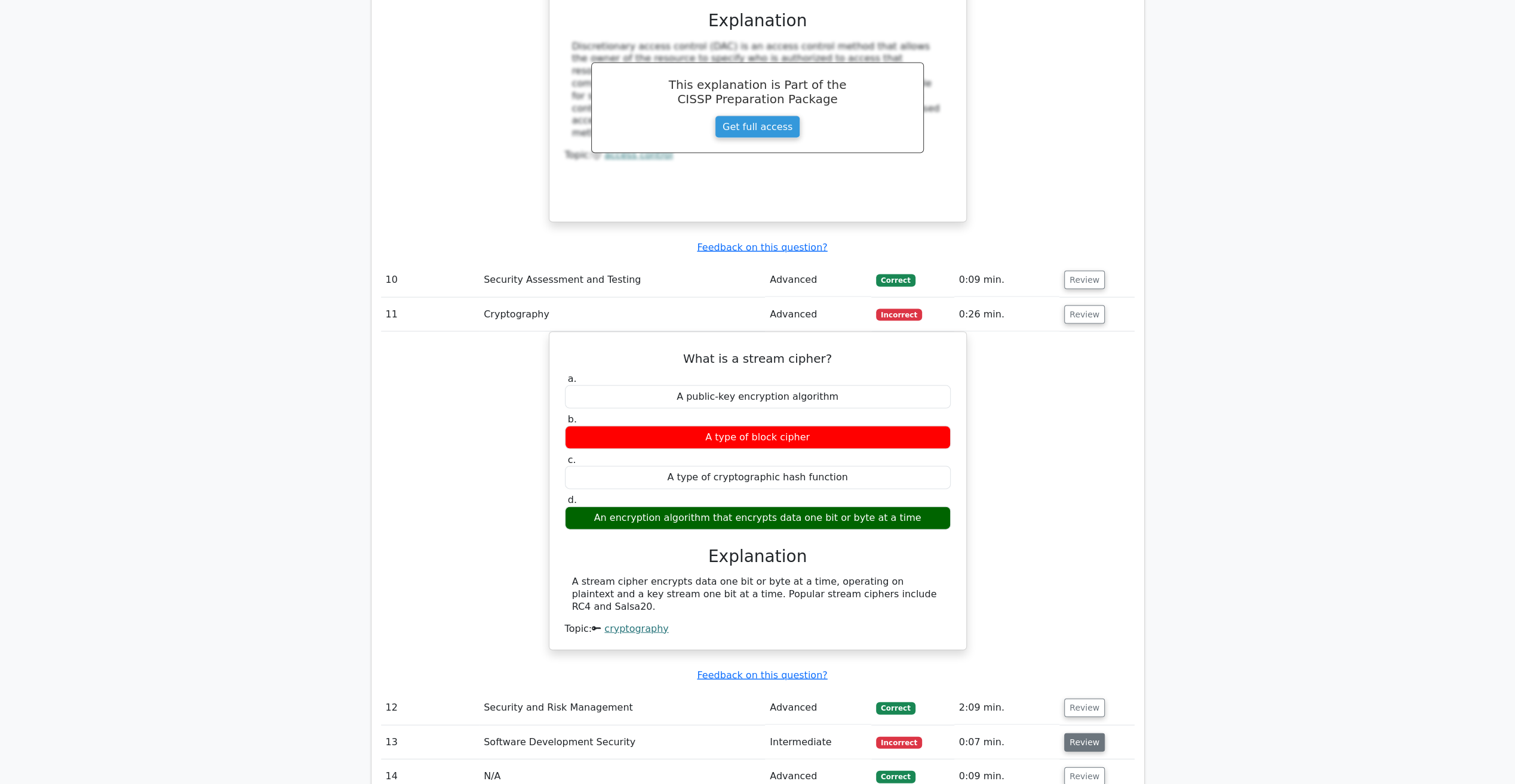
click at [1074, 734] on button "Review" at bounding box center [1085, 742] width 41 height 18
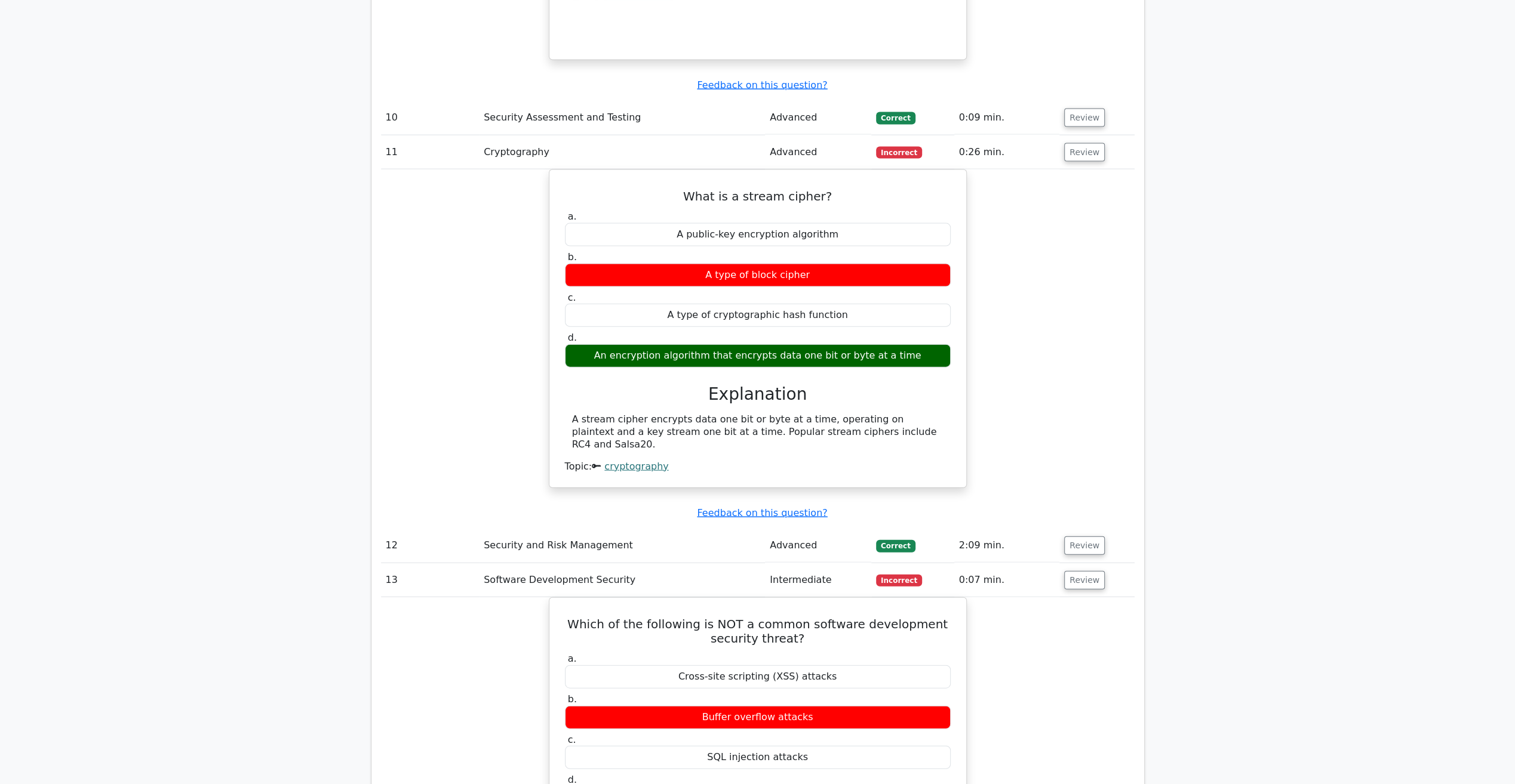
scroll to position [2567, 0]
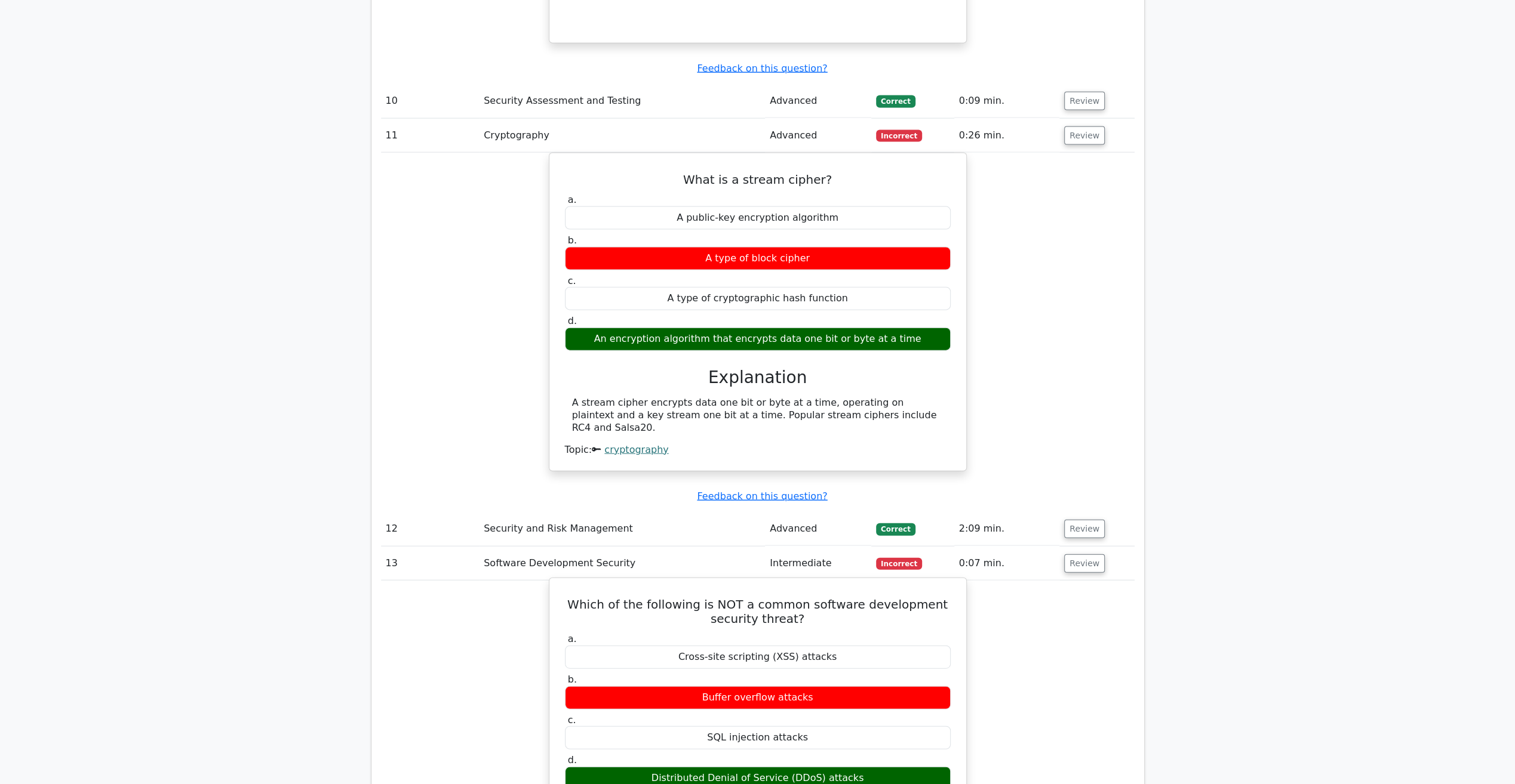
click at [690, 646] on div "Cross-site scripting (XSS) attacks" at bounding box center [758, 657] width 386 height 23
drag, startPoint x: 690, startPoint y: 588, endPoint x: 829, endPoint y: 583, distance: 139.1
click at [829, 646] on div "Cross-site scripting (XSS) attacks" at bounding box center [758, 657] width 386 height 23
drag, startPoint x: 829, startPoint y: 583, endPoint x: 842, endPoint y: 585, distance: 13.2
click at [842, 646] on div "Cross-site scripting (XSS) attacks" at bounding box center [758, 657] width 386 height 23
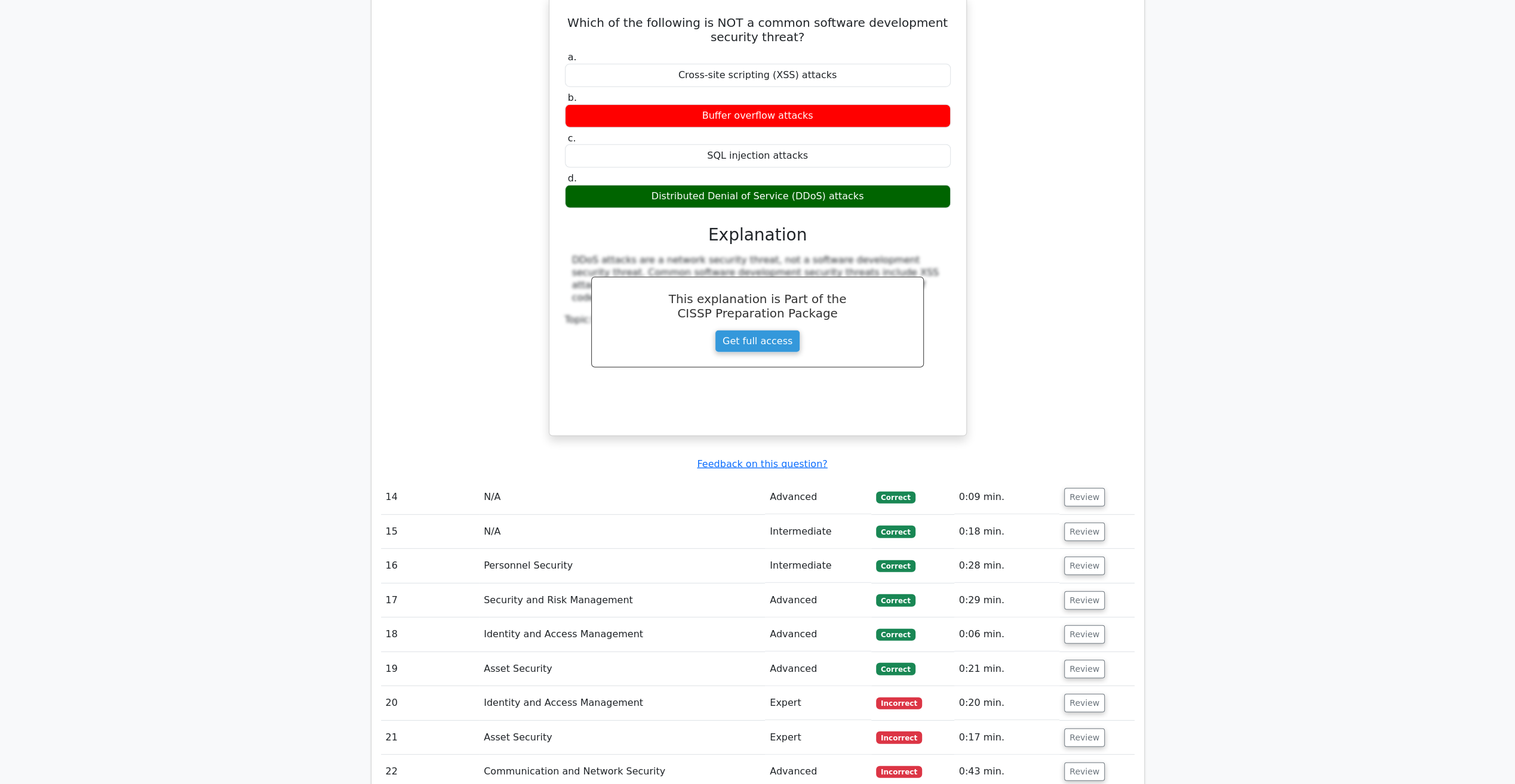
scroll to position [3223, 0]
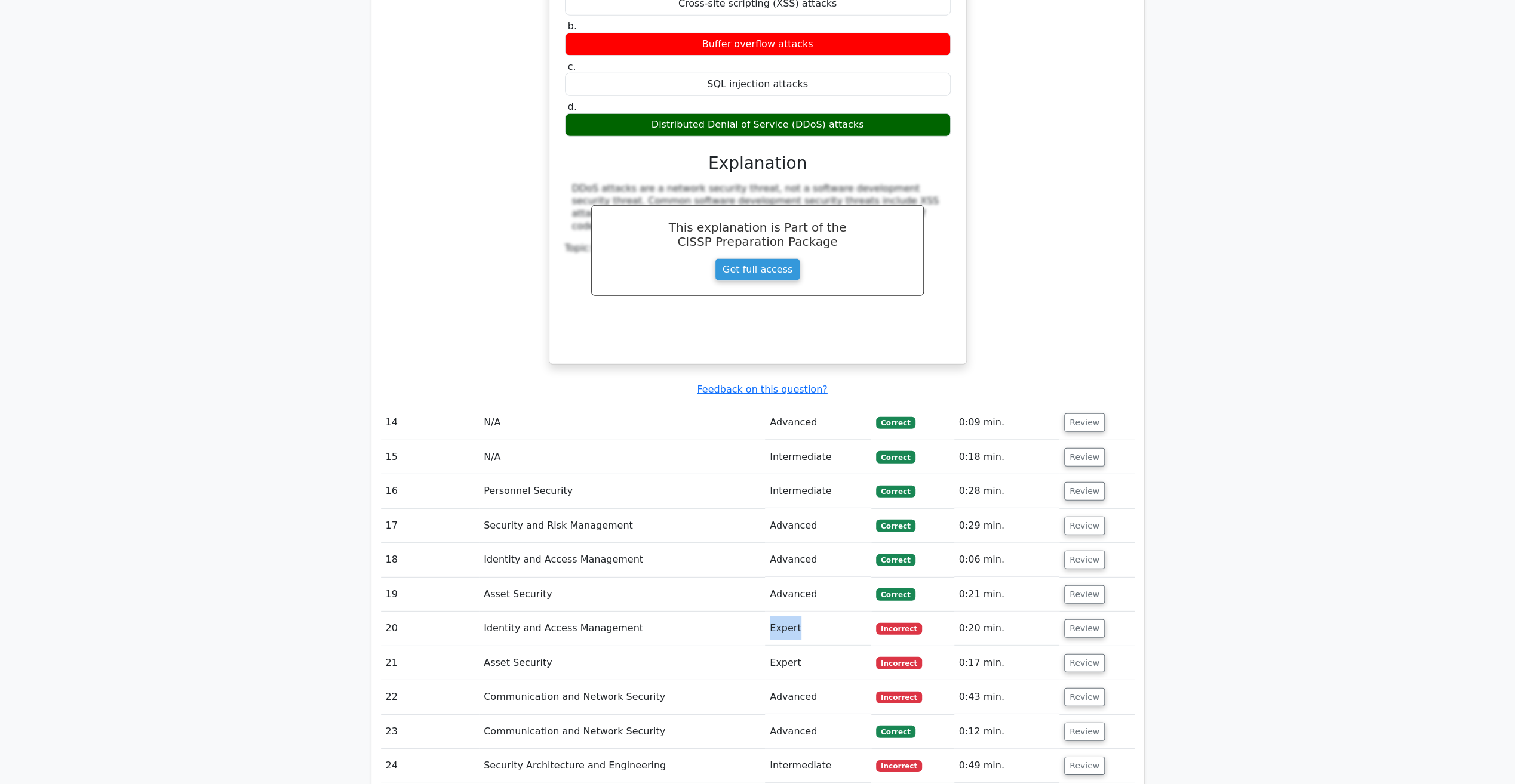
drag, startPoint x: 771, startPoint y: 556, endPoint x: 814, endPoint y: 558, distance: 43.0
click at [814, 612] on td "Expert" at bounding box center [819, 629] width 106 height 34
click at [799, 612] on td "Expert" at bounding box center [819, 629] width 106 height 34
click at [774, 612] on td "Expert" at bounding box center [819, 629] width 106 height 34
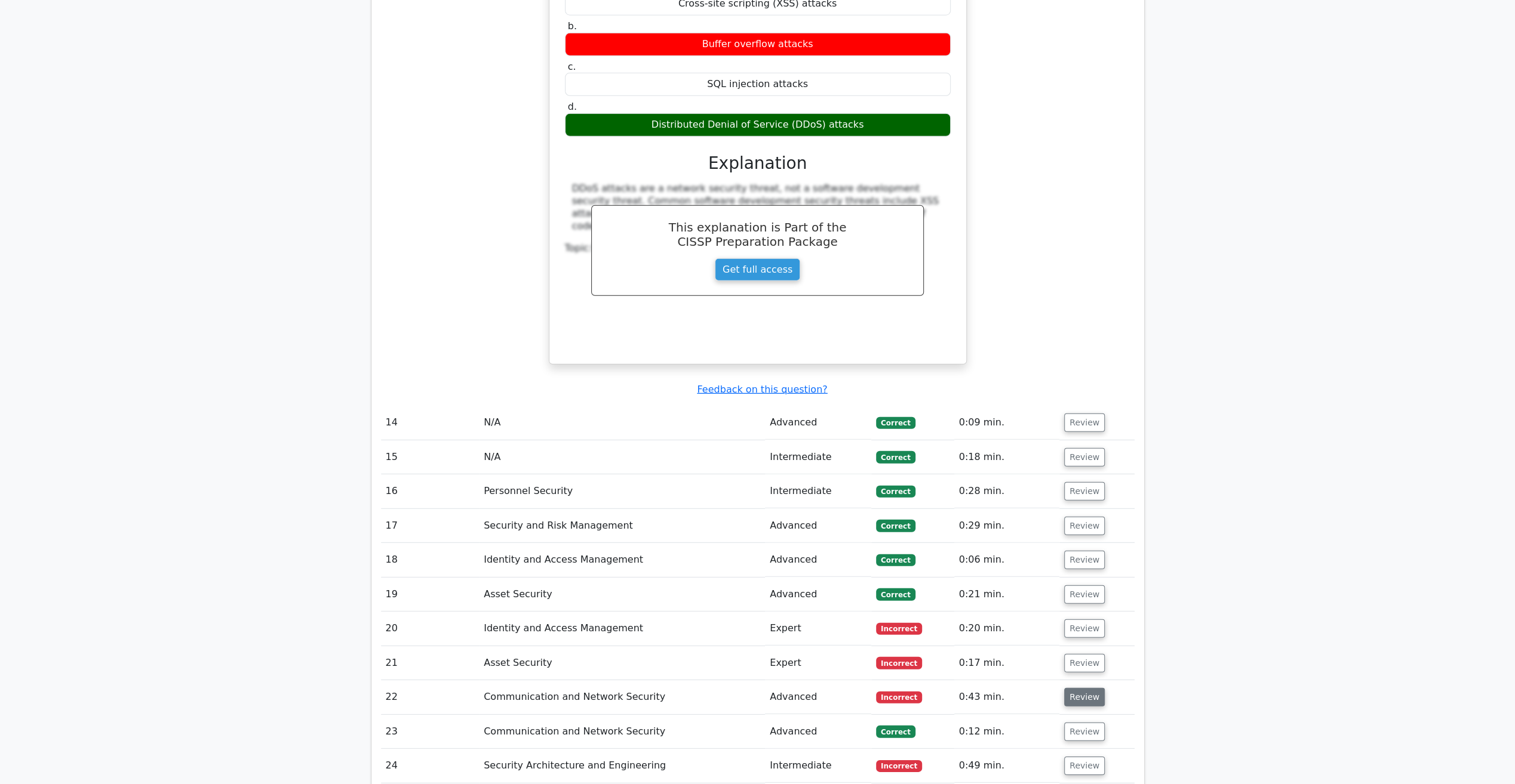
click at [1072, 688] on button "Review" at bounding box center [1085, 697] width 41 height 18
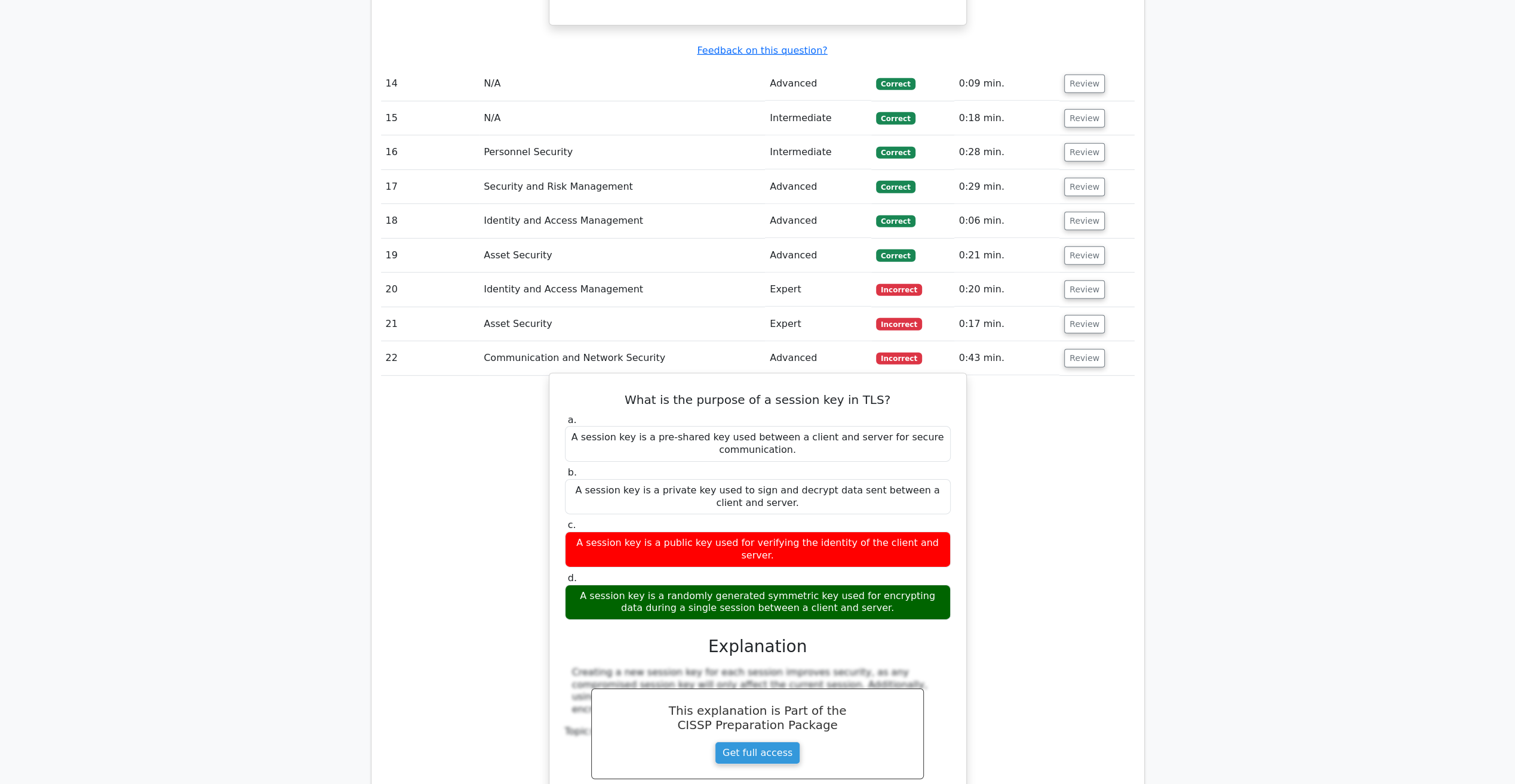
scroll to position [3581, 0]
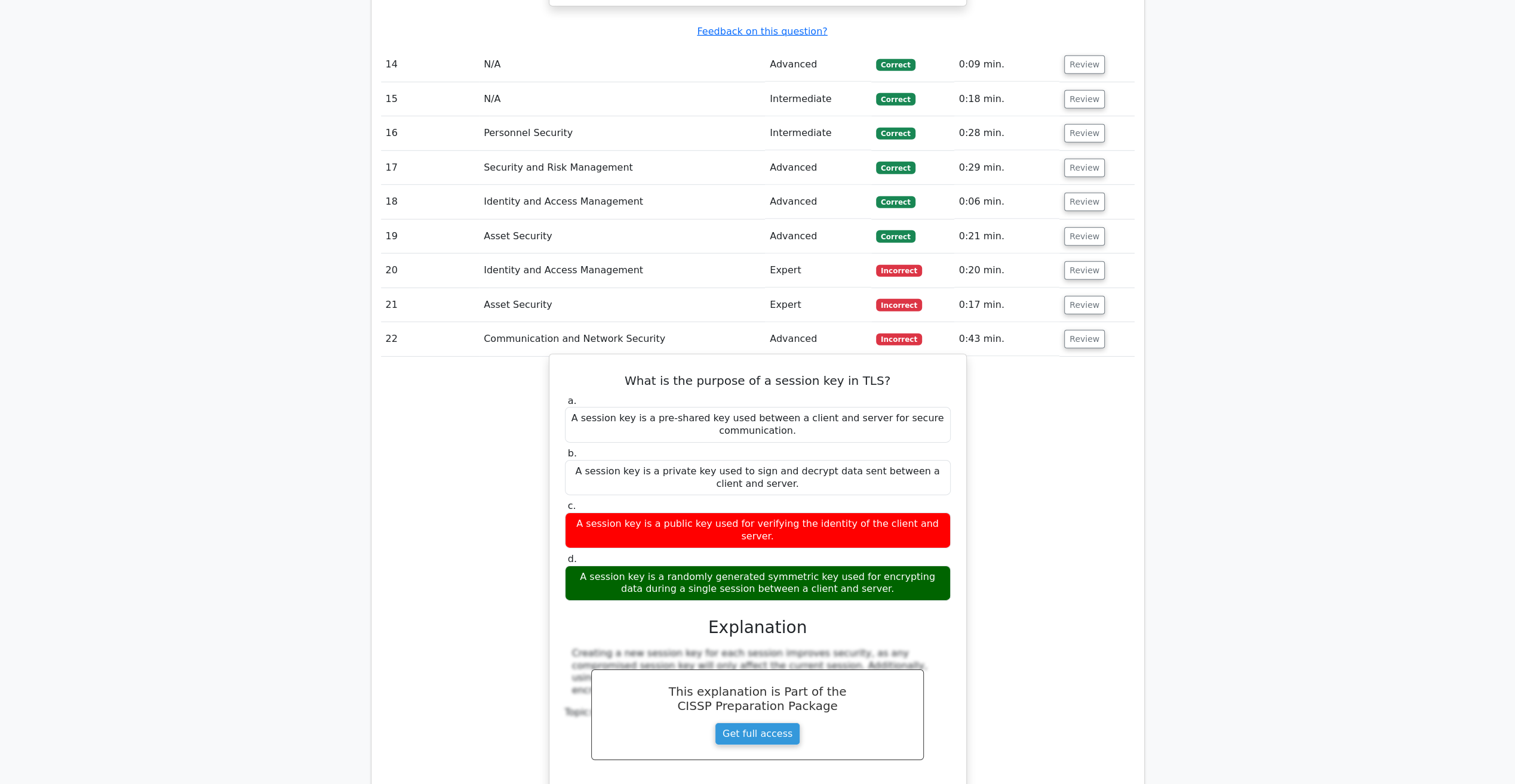
drag, startPoint x: 861, startPoint y: 506, endPoint x: 558, endPoint y: 487, distance: 303.6
click at [558, 554] on div "d. A session key is a randomly generated symmetric key used for encrypting data…" at bounding box center [758, 577] width 400 height 48
drag, startPoint x: 558, startPoint y: 487, endPoint x: 693, endPoint y: 496, distance: 135.3
click at [693, 566] on div "A session key is a randomly generated symmetric key used for encrypting data du…" at bounding box center [758, 584] width 386 height 36
drag, startPoint x: 859, startPoint y: 505, endPoint x: 568, endPoint y: 486, distance: 291.6
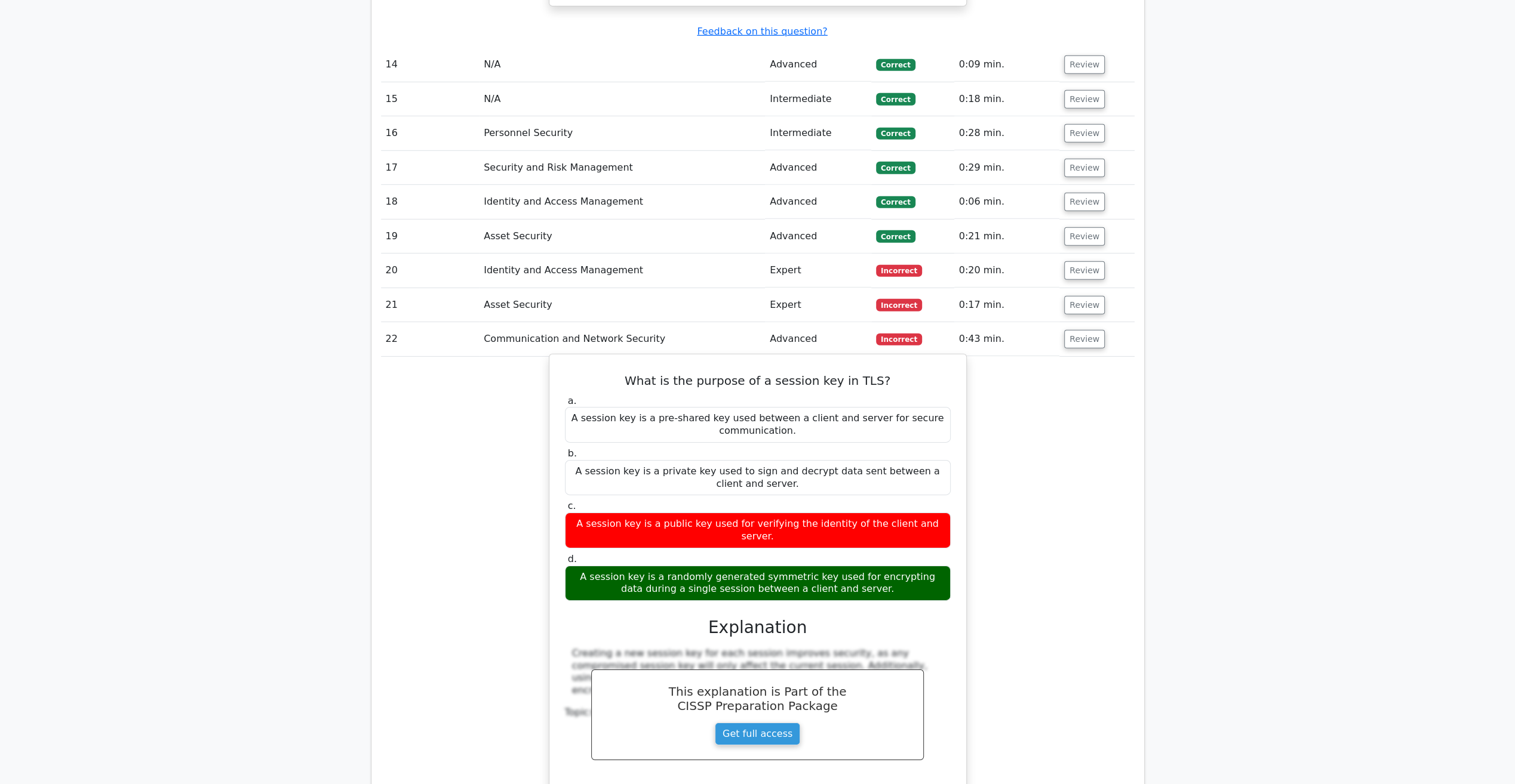
click at [568, 566] on div "A session key is a randomly generated symmetric key used for encrypting data du…" at bounding box center [758, 584] width 386 height 36
click at [842, 566] on div "A session key is a randomly generated symmetric key used for encrypting data du…" at bounding box center [758, 584] width 386 height 36
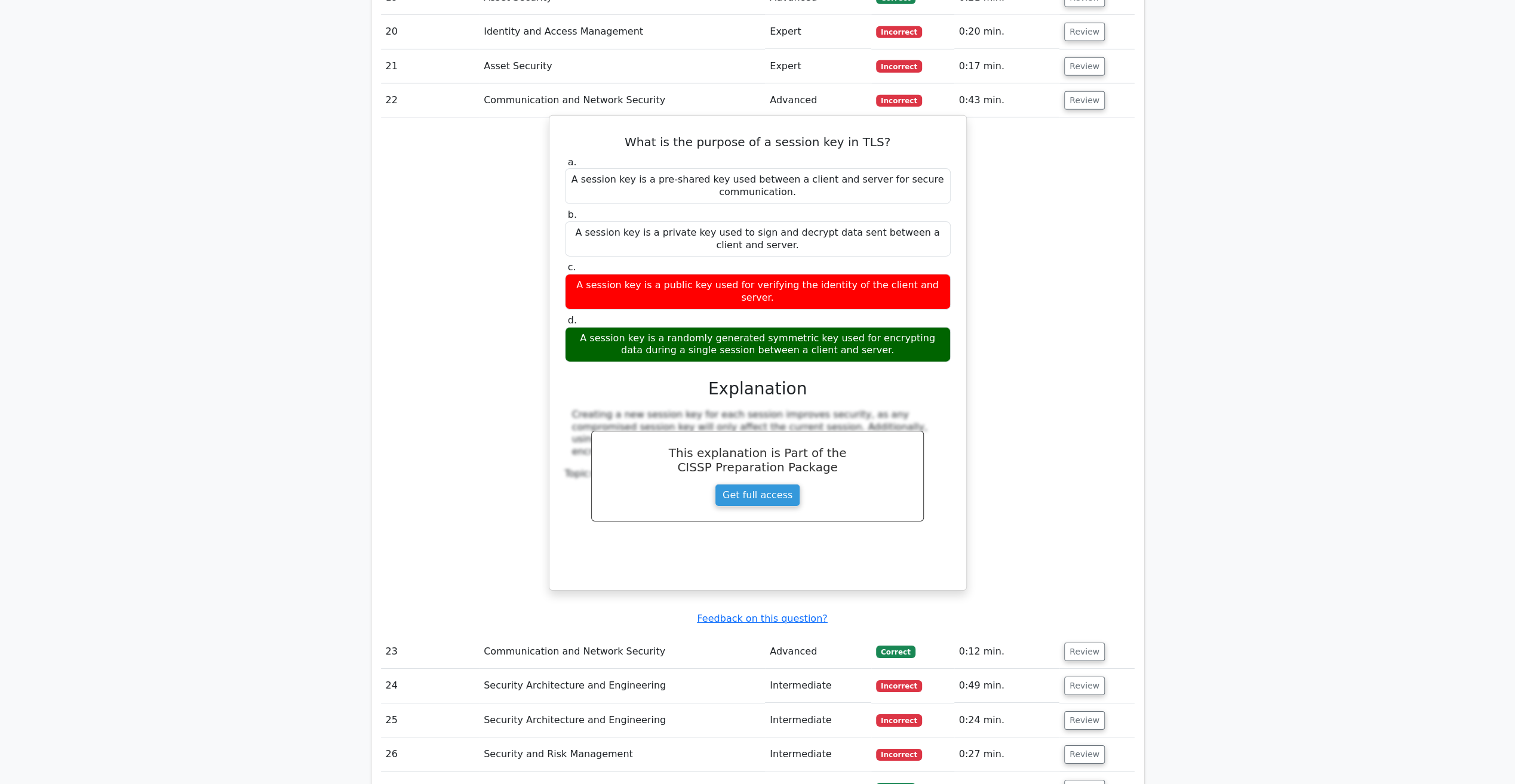
scroll to position [3999, 0]
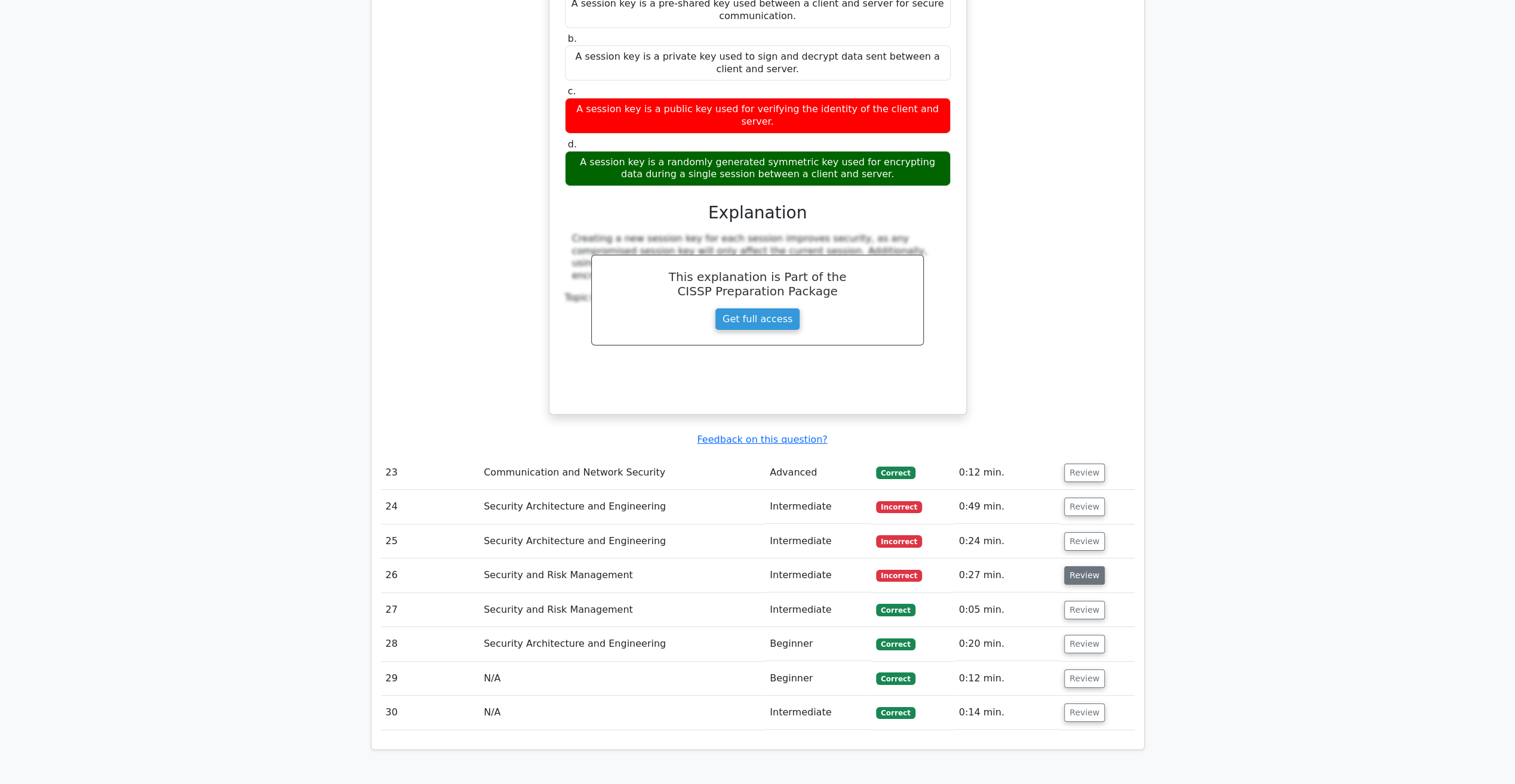
click at [1075, 567] on button "Review" at bounding box center [1085, 575] width 41 height 18
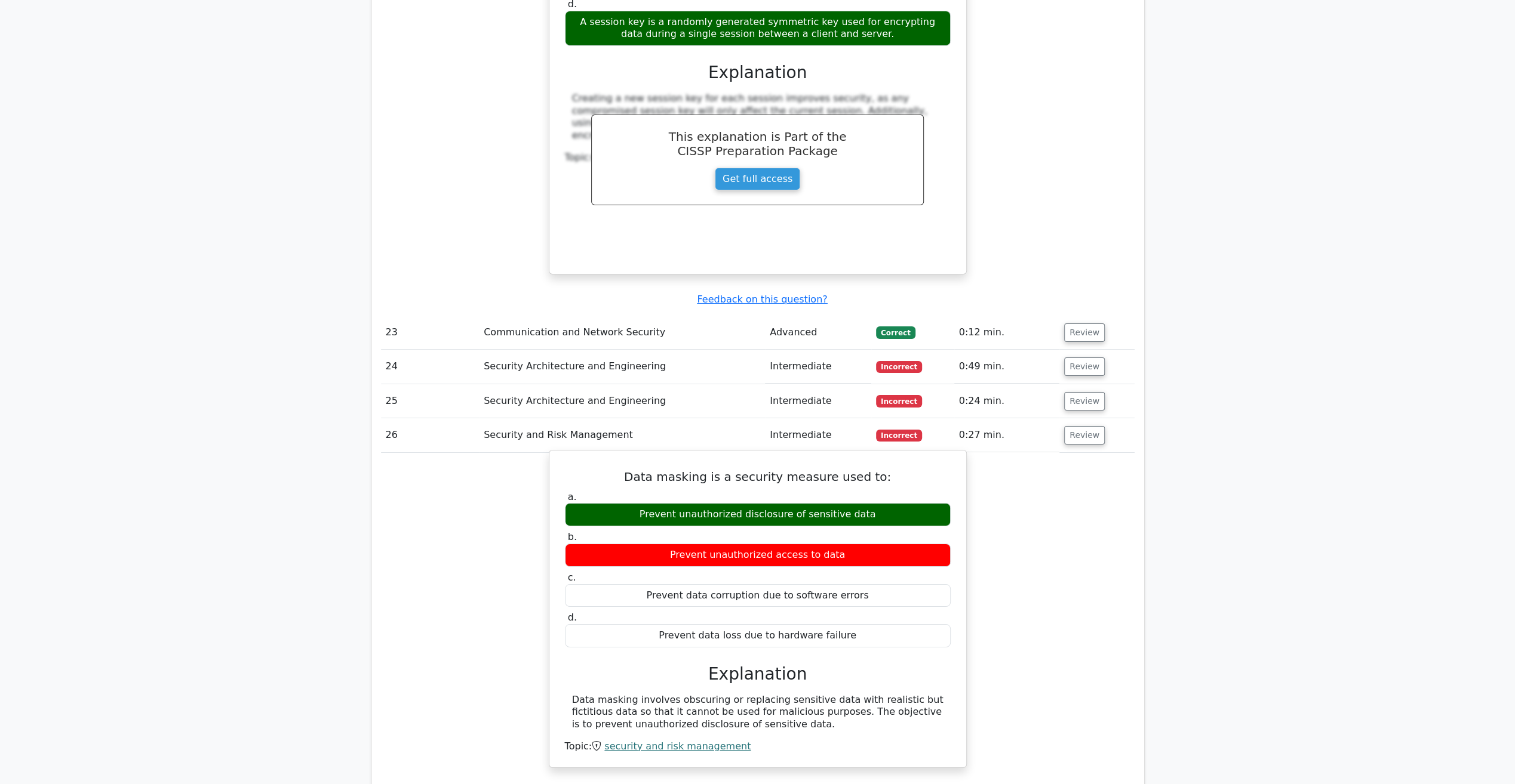
scroll to position [4114, 0]
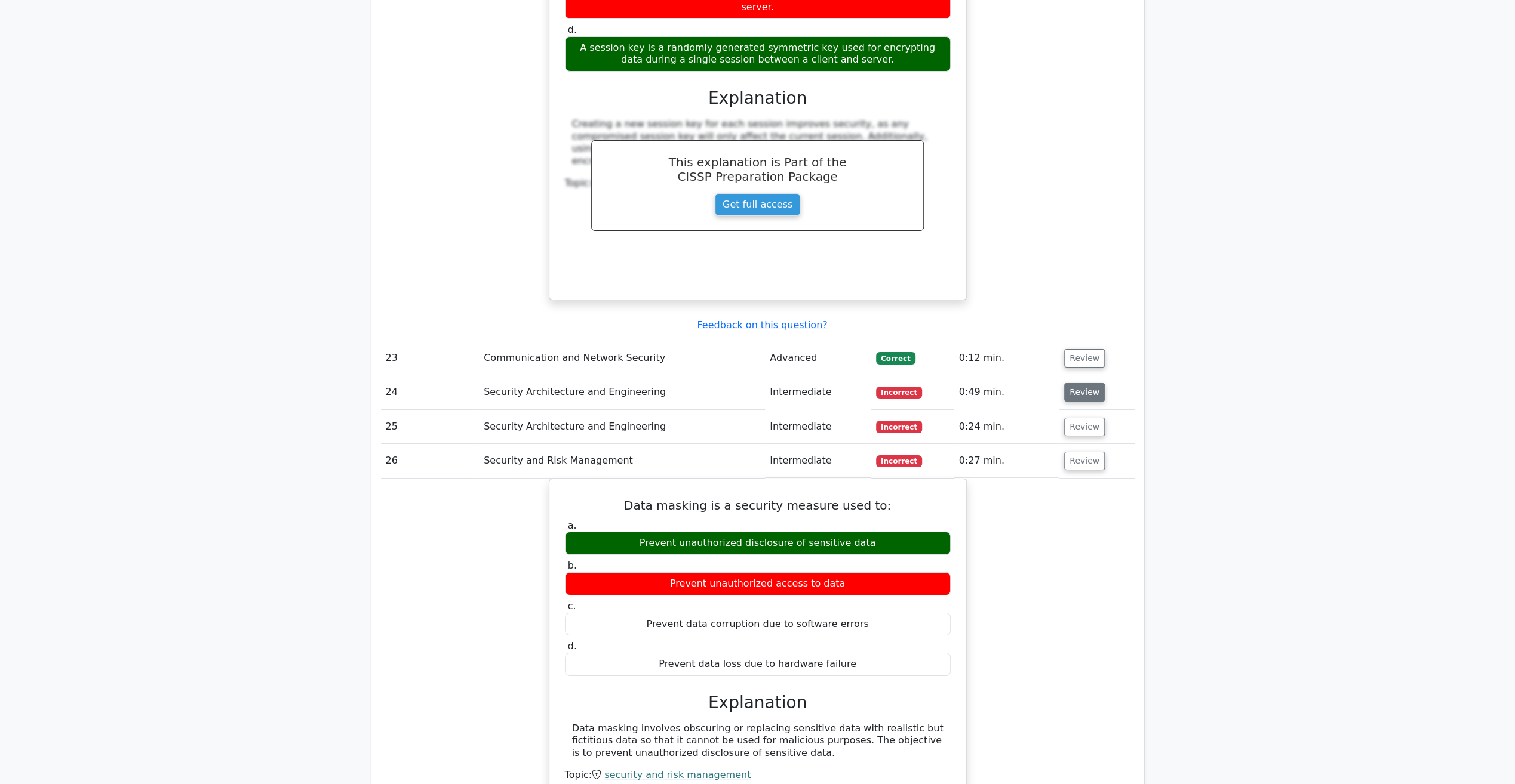
click at [1077, 383] on button "Review" at bounding box center [1085, 392] width 41 height 18
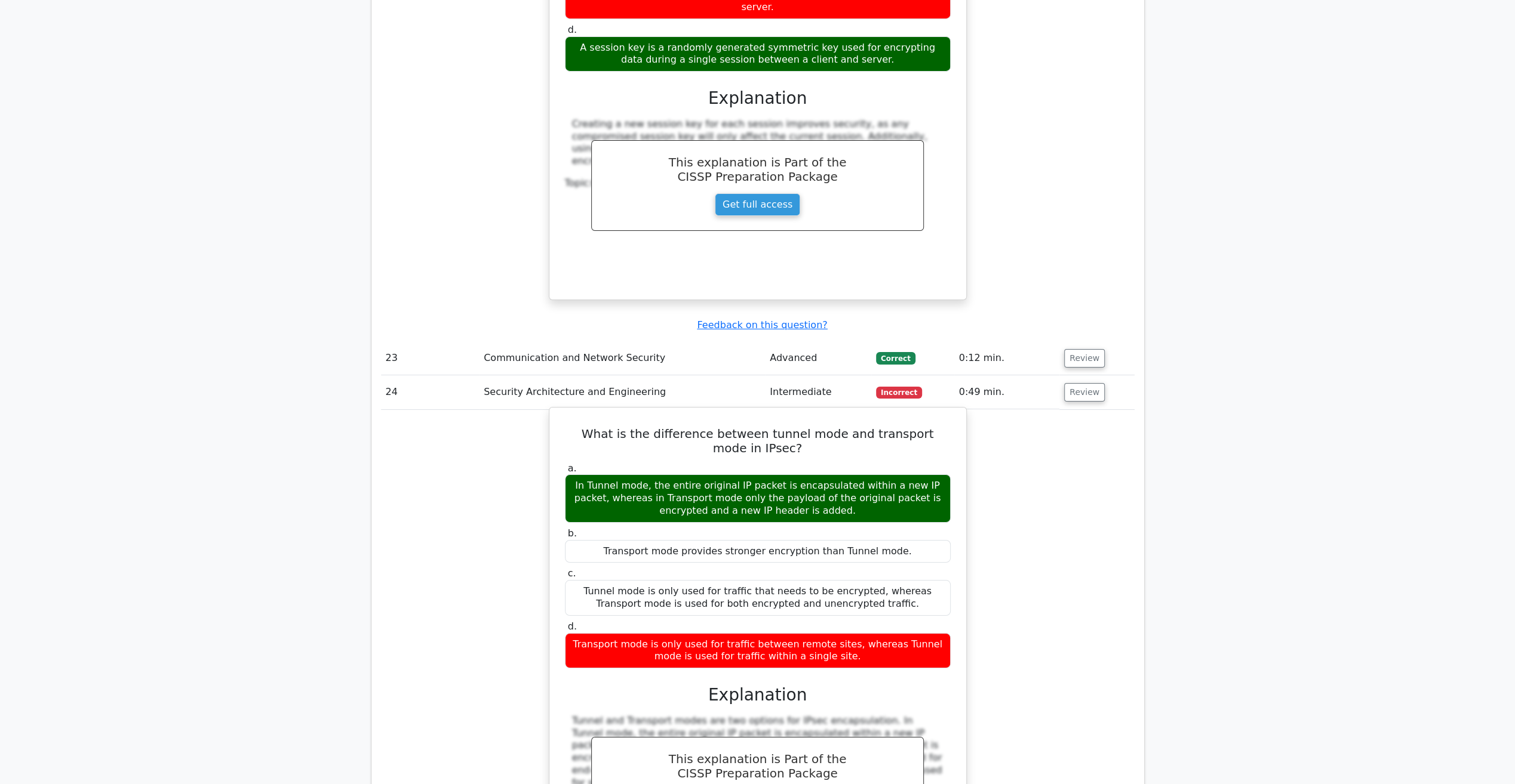
drag, startPoint x: 808, startPoint y: 424, endPoint x: 571, endPoint y: 395, distance: 238.8
click at [571, 474] on div "In Tunnel mode, the entire original IP packet is encapsulated within a new IP p…" at bounding box center [758, 498] width 386 height 48
drag, startPoint x: 571, startPoint y: 395, endPoint x: 627, endPoint y: 410, distance: 58.0
click at [627, 474] on div "In Tunnel mode, the entire original IP packet is encapsulated within a new IP p…" at bounding box center [758, 498] width 386 height 48
drag, startPoint x: 814, startPoint y: 425, endPoint x: 561, endPoint y: 398, distance: 254.4
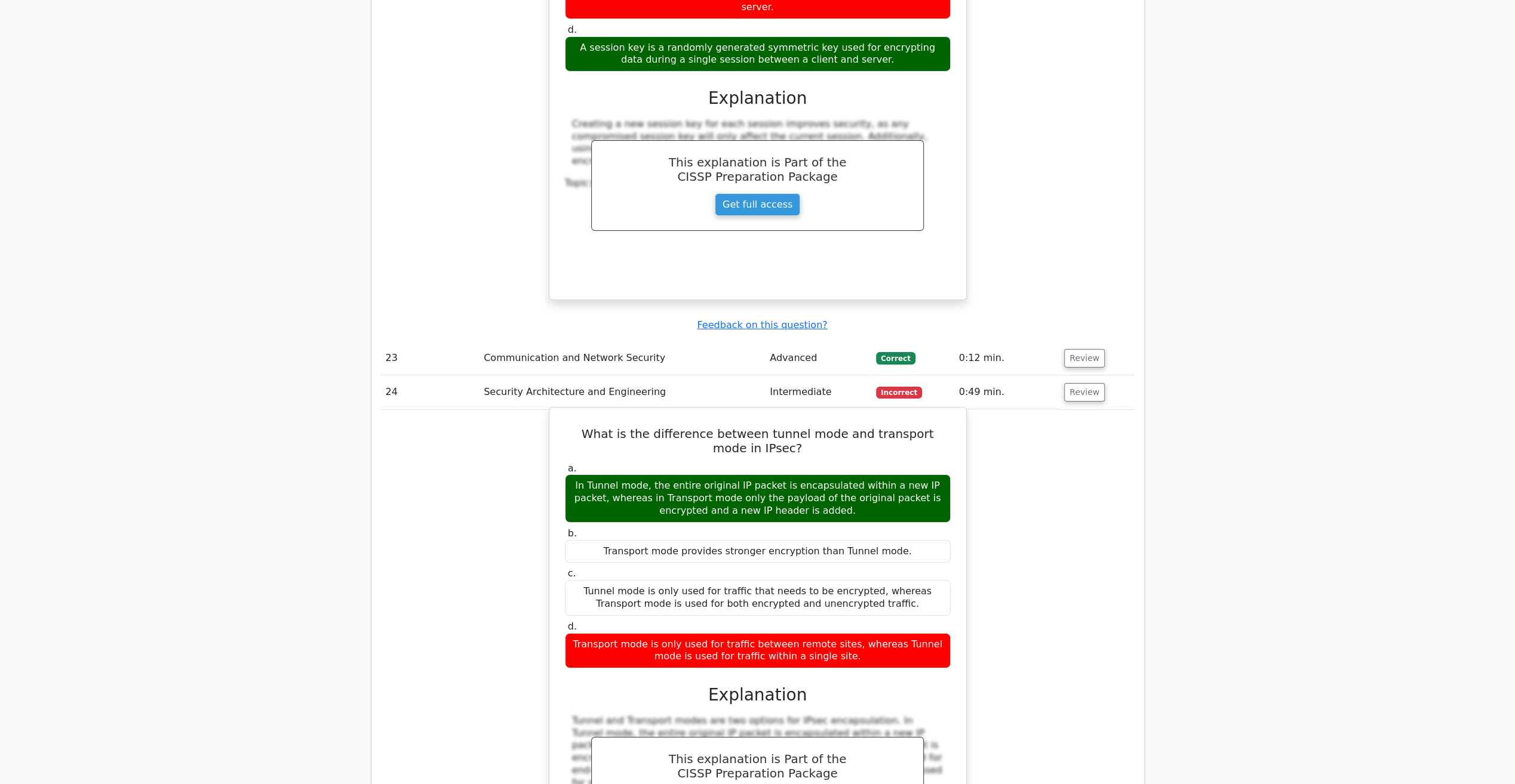
click at [561, 463] on div "a. In Tunnel mode, the entire original IP packet is encapsulated within a new I…" at bounding box center [758, 493] width 400 height 60
drag, startPoint x: 561, startPoint y: 398, endPoint x: 585, endPoint y: 410, distance: 26.8
click at [585, 474] on div "In Tunnel mode, the entire original IP packet is encapsulated within a new IP p…" at bounding box center [758, 498] width 386 height 48
click at [610, 474] on div "In Tunnel mode, the entire original IP packet is encapsulated within a new IP p…" at bounding box center [758, 498] width 386 height 48
click at [628, 474] on div "In Tunnel mode, the entire original IP packet is encapsulated within a new IP p…" at bounding box center [758, 498] width 386 height 48
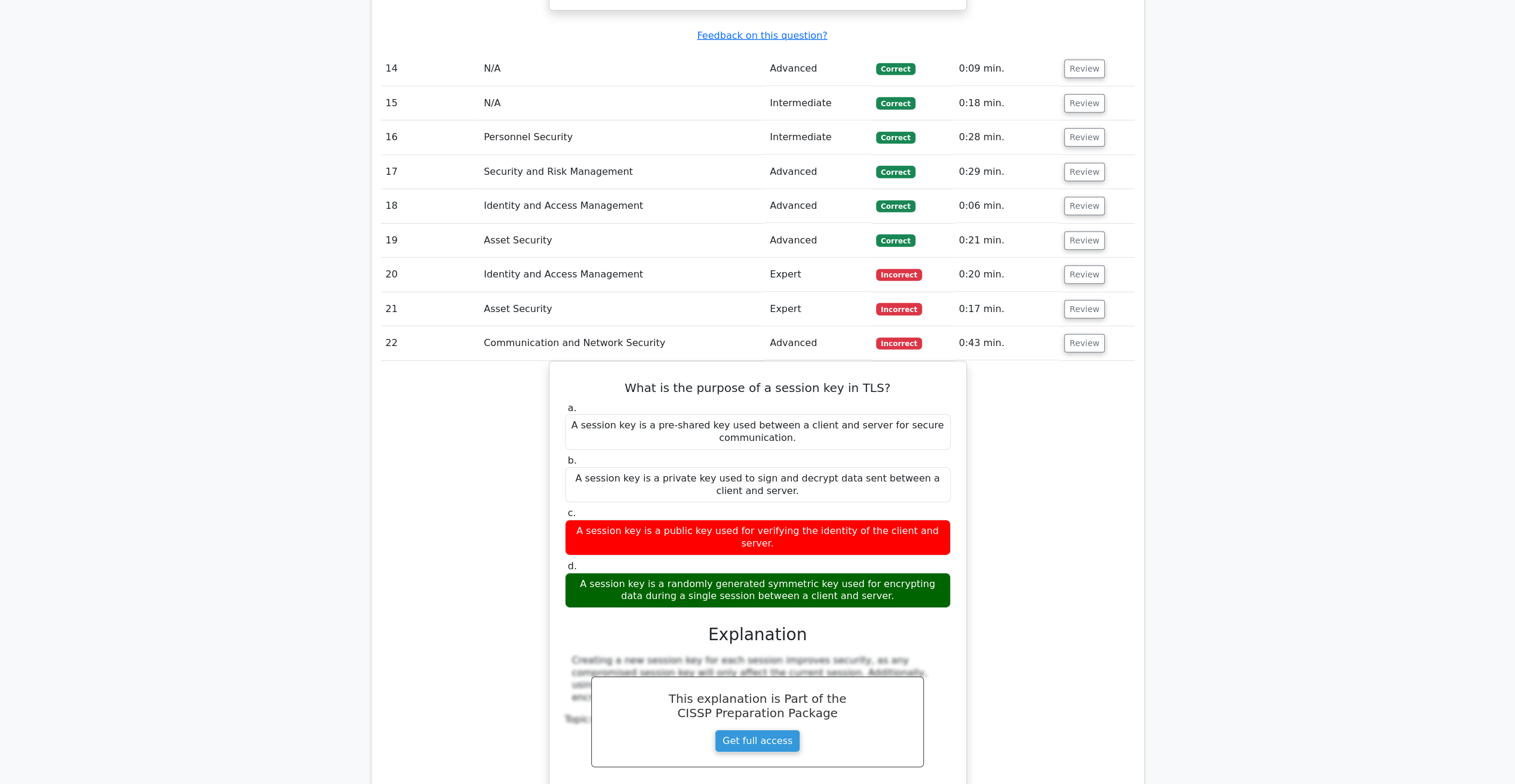
scroll to position [3576, 0]
click at [1073, 266] on button "Review" at bounding box center [1085, 275] width 41 height 18
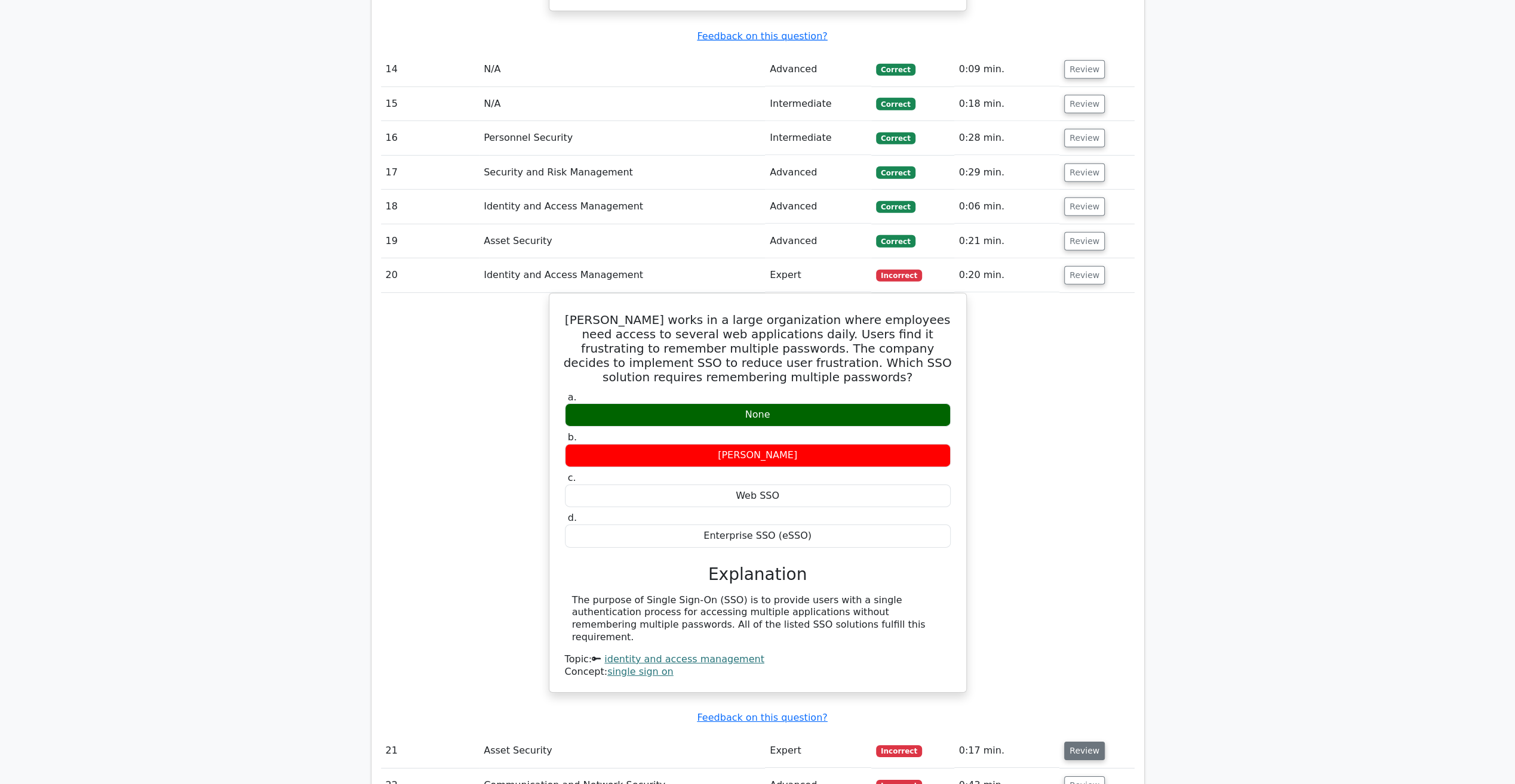
click at [1084, 742] on button "Review" at bounding box center [1085, 751] width 41 height 18
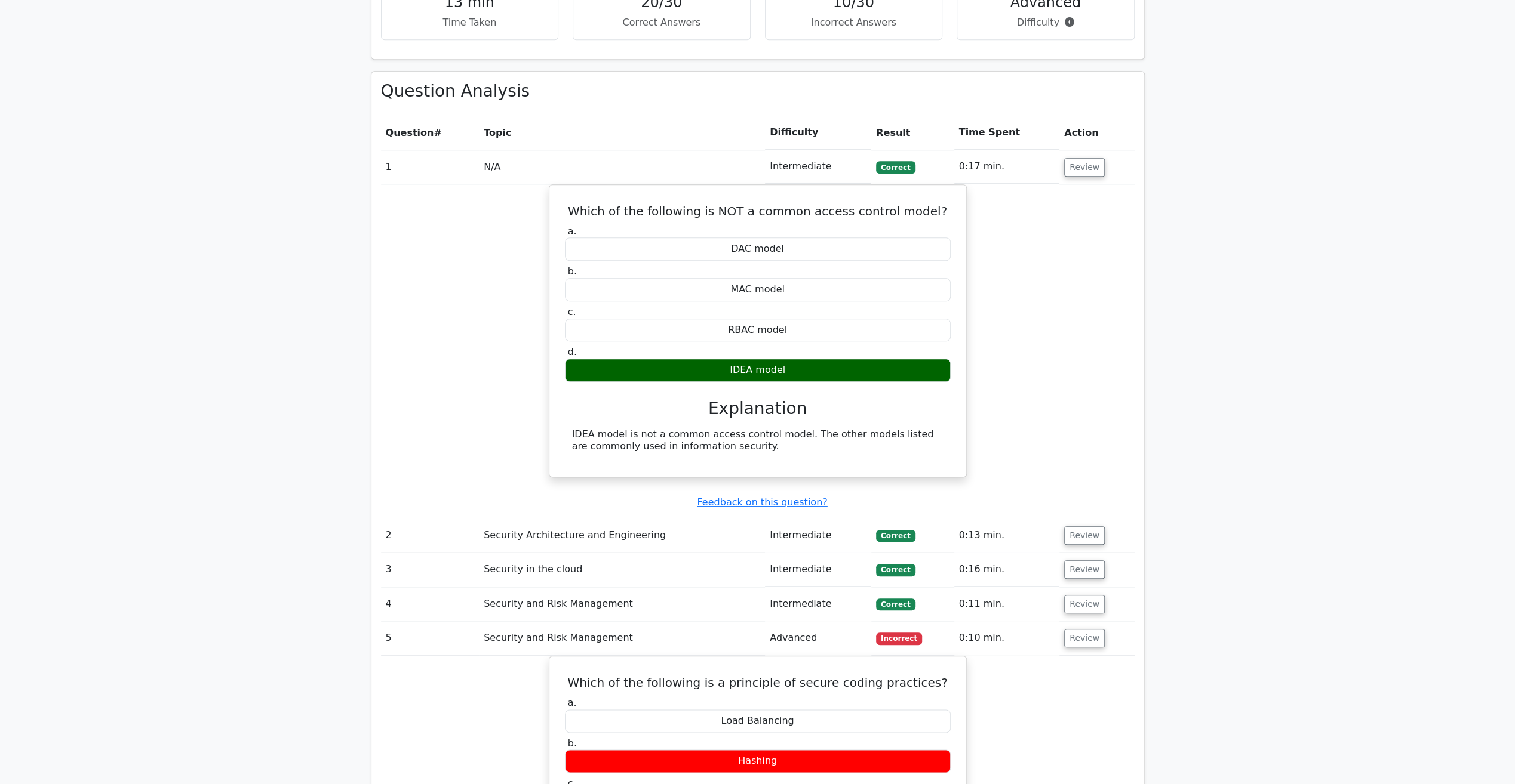
scroll to position [1070, 0]
